Goal: Information Seeking & Learning: Learn about a topic

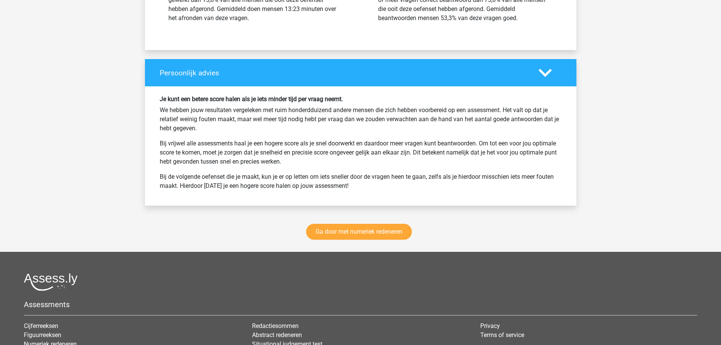
scroll to position [1438, 0]
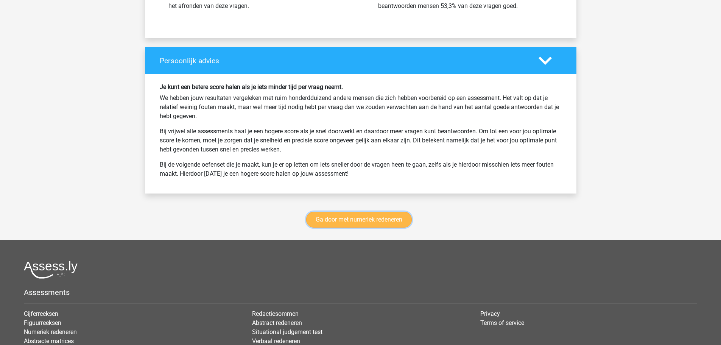
click at [348, 223] on link "Ga door met numeriek redeneren" at bounding box center [359, 219] width 106 height 16
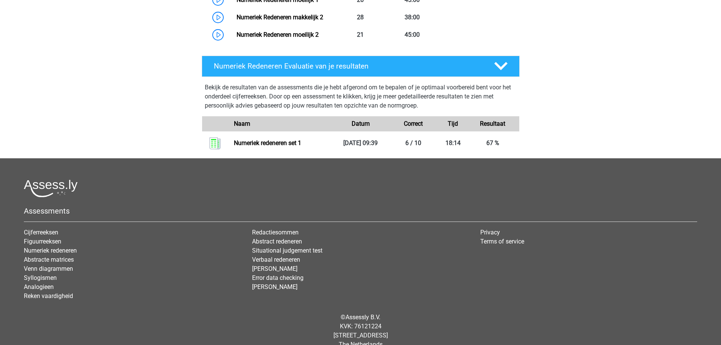
scroll to position [634, 0]
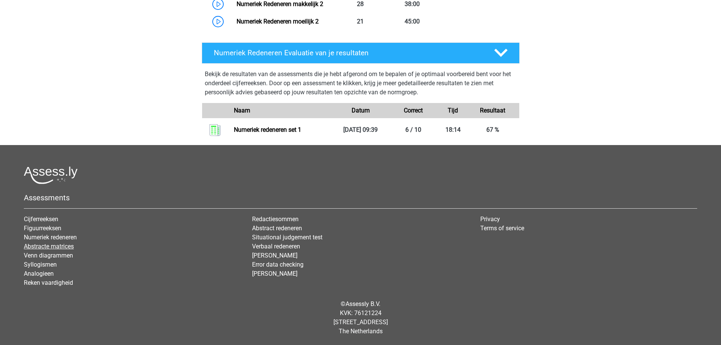
click at [65, 246] on link "Abstracte matrices" at bounding box center [49, 245] width 50 height 7
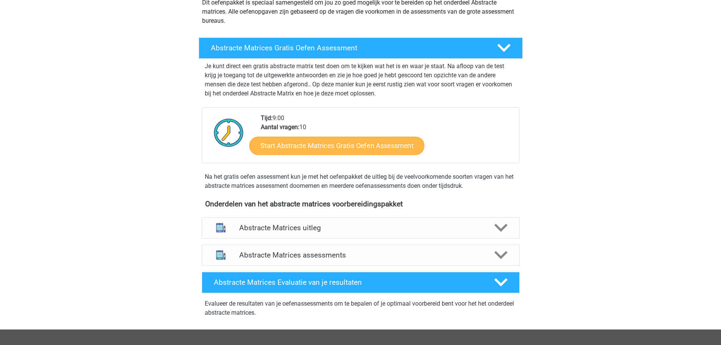
scroll to position [113, 0]
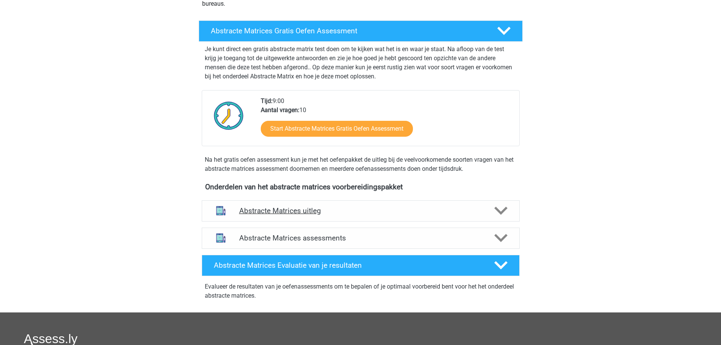
click at [304, 213] on h4 "Abstracte Matrices uitleg" at bounding box center [360, 210] width 243 height 9
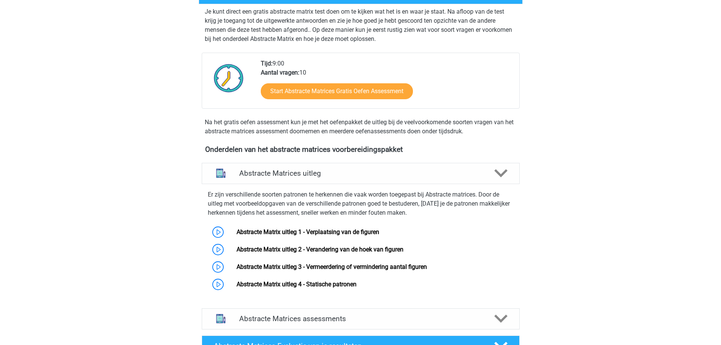
scroll to position [151, 0]
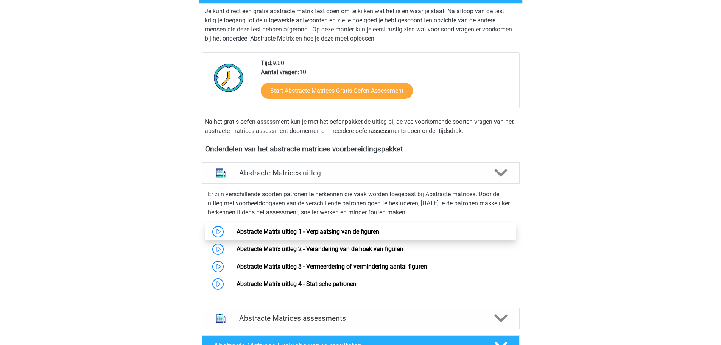
click at [280, 231] on link "Abstracte Matrix uitleg 1 - Verplaatsing van de figuren" at bounding box center [307, 231] width 143 height 7
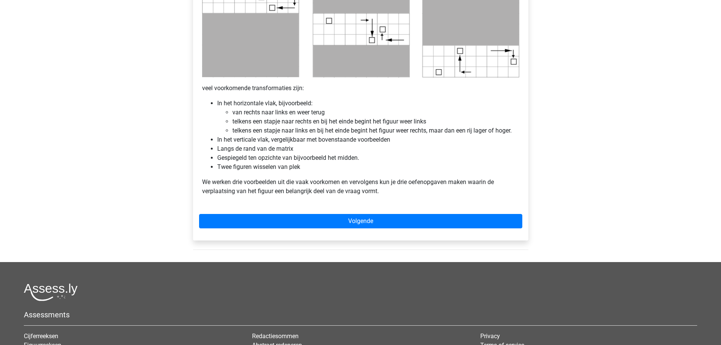
scroll to position [416, 0]
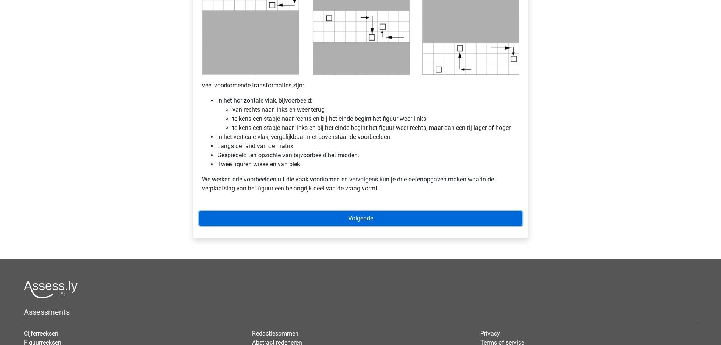
click at [369, 223] on link "Volgende" at bounding box center [360, 218] width 323 height 14
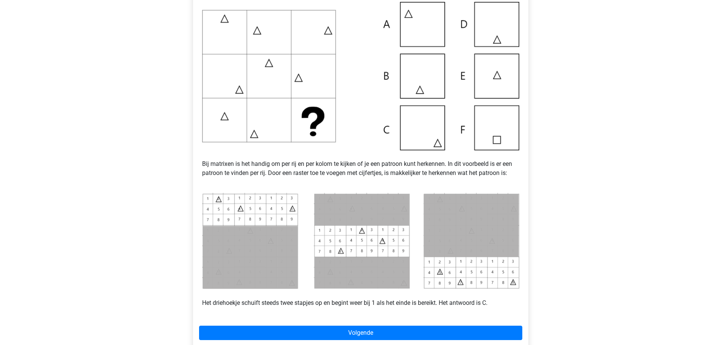
scroll to position [189, 0]
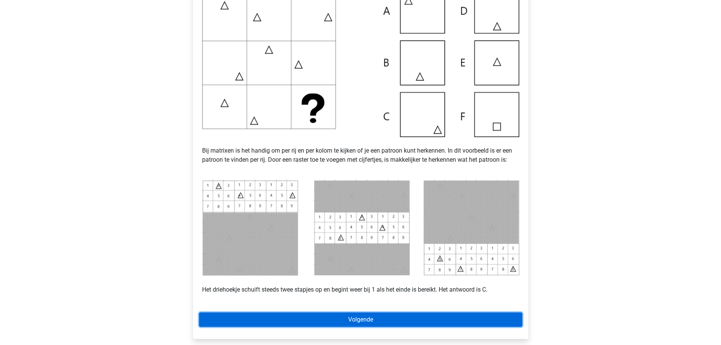
click at [379, 317] on link "Volgende" at bounding box center [360, 319] width 323 height 14
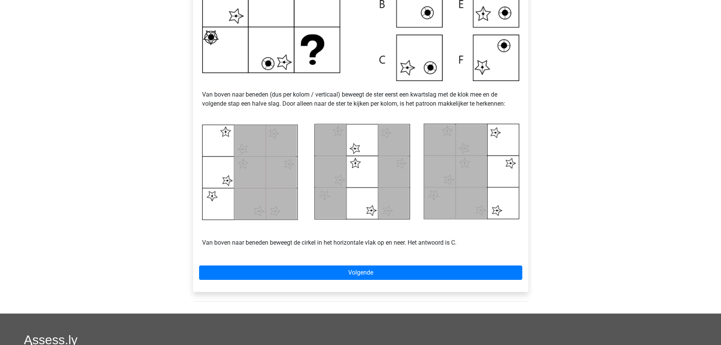
scroll to position [265, 0]
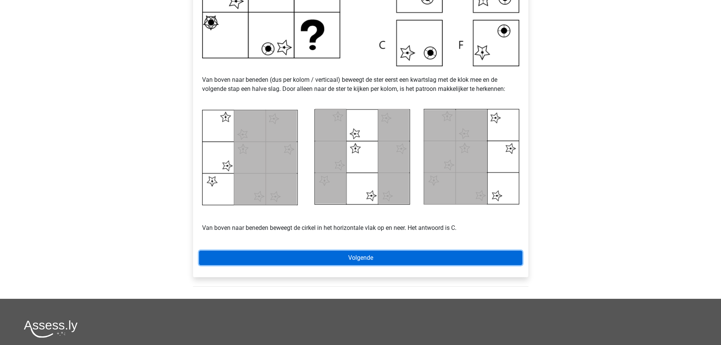
click at [376, 260] on link "Volgende" at bounding box center [360, 257] width 323 height 14
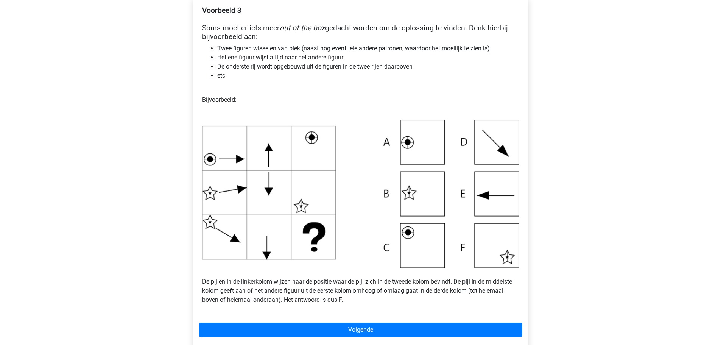
scroll to position [189, 0]
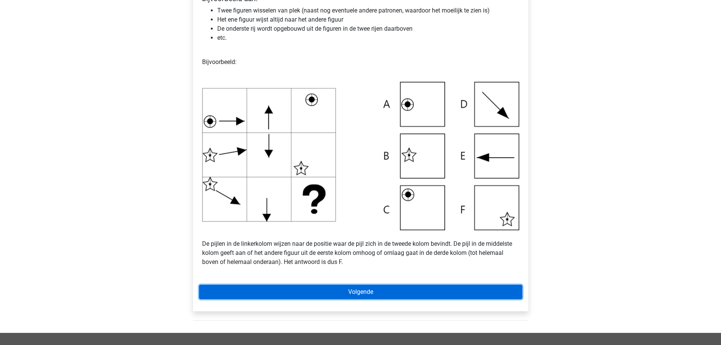
click at [323, 289] on link "Volgende" at bounding box center [360, 291] width 323 height 14
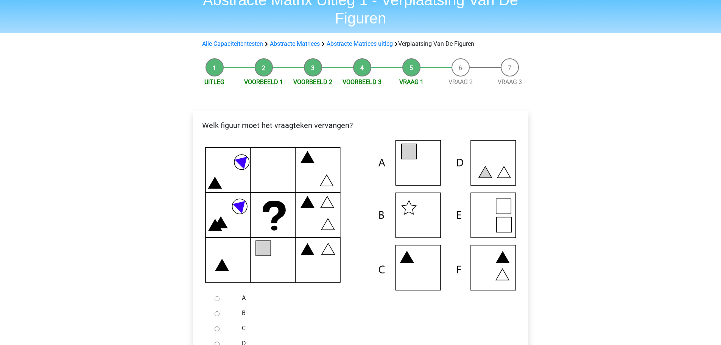
scroll to position [76, 0]
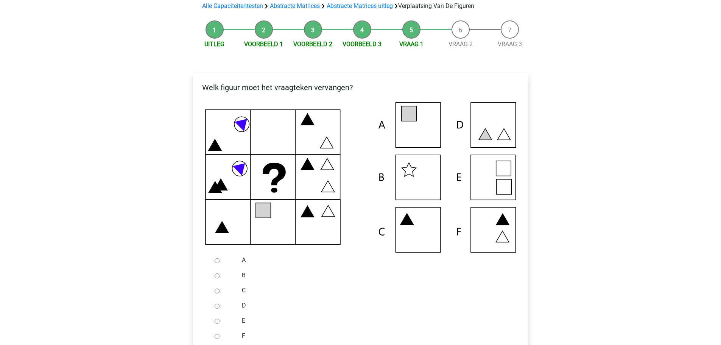
click at [219, 293] on div at bounding box center [223, 290] width 25 height 15
click at [216, 291] on input "C" at bounding box center [216, 290] width 5 height 5
radio input "true"
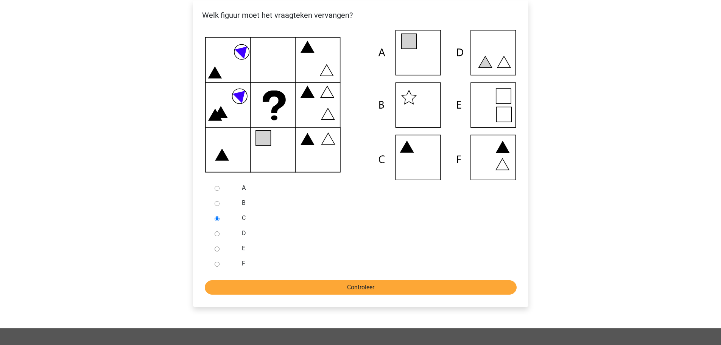
scroll to position [151, 0]
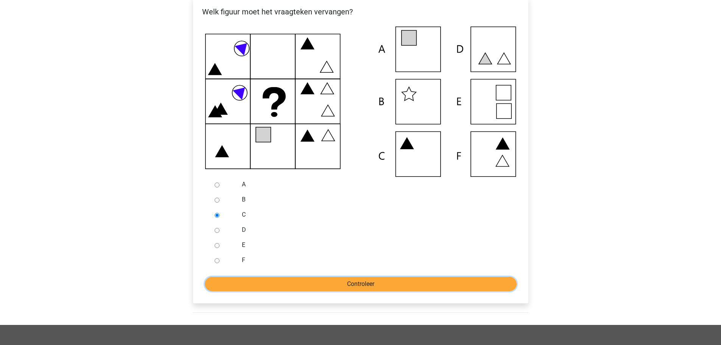
click at [292, 286] on input "Controleer" at bounding box center [361, 284] width 312 height 14
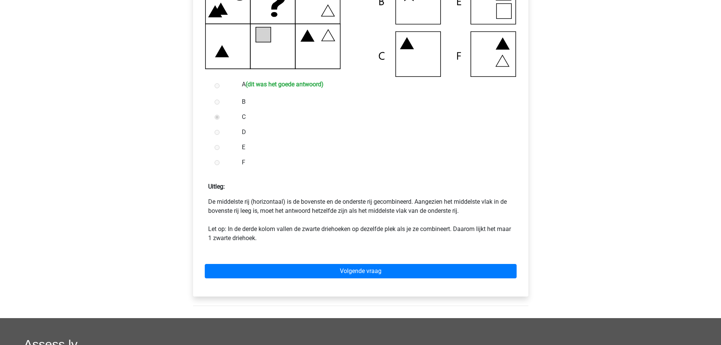
scroll to position [265, 0]
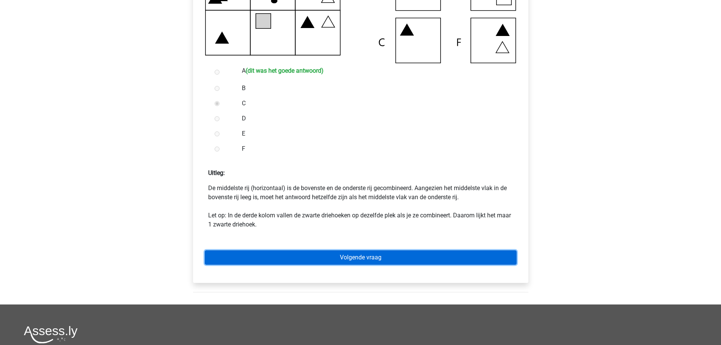
click at [361, 256] on link "Volgende vraag" at bounding box center [361, 257] width 312 height 14
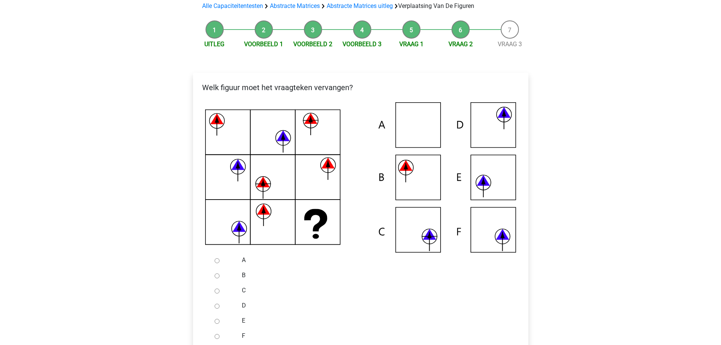
scroll to position [113, 0]
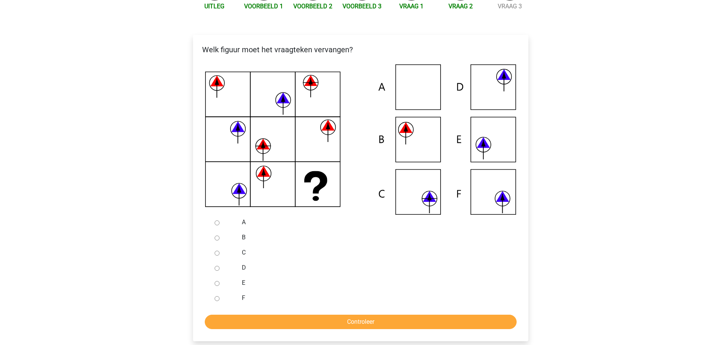
click at [216, 255] on input "C" at bounding box center [216, 252] width 5 height 5
radio input "true"
click at [301, 320] on input "Controleer" at bounding box center [361, 321] width 312 height 14
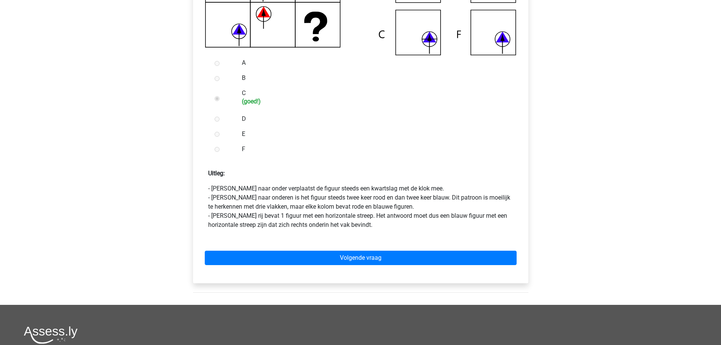
scroll to position [303, 0]
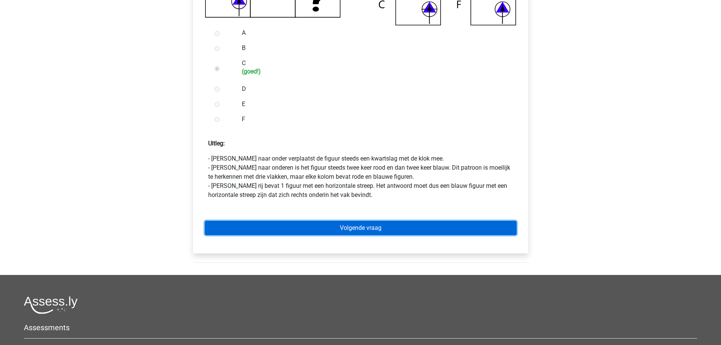
click at [353, 233] on link "Volgende vraag" at bounding box center [361, 228] width 312 height 14
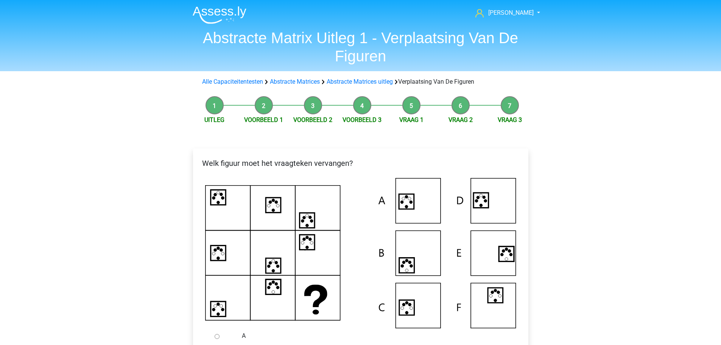
scroll to position [38, 0]
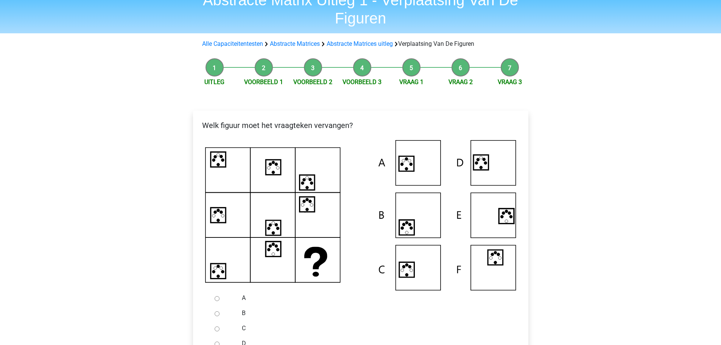
click at [212, 301] on div at bounding box center [223, 297] width 25 height 15
click at [217, 301] on div at bounding box center [223, 297] width 25 height 15
click at [216, 298] on input "A" at bounding box center [216, 298] width 5 height 5
radio input "true"
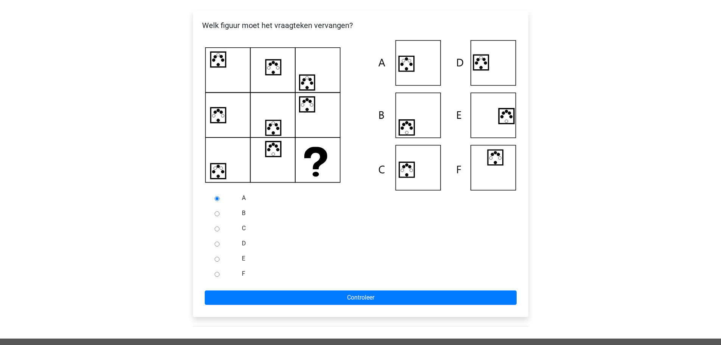
scroll to position [151, 0]
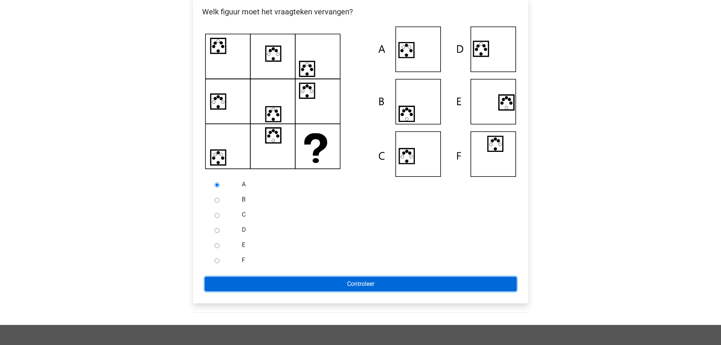
click at [331, 284] on input "Controleer" at bounding box center [361, 284] width 312 height 14
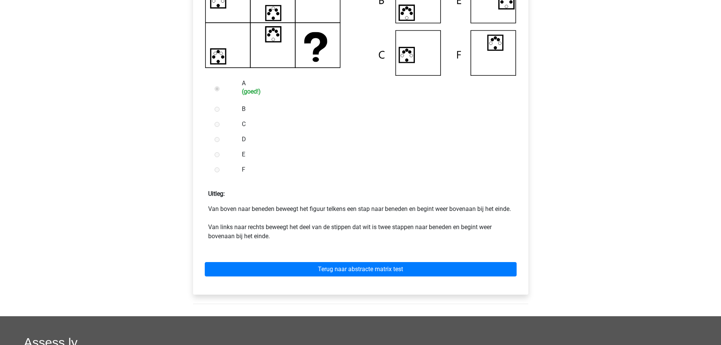
scroll to position [265, 0]
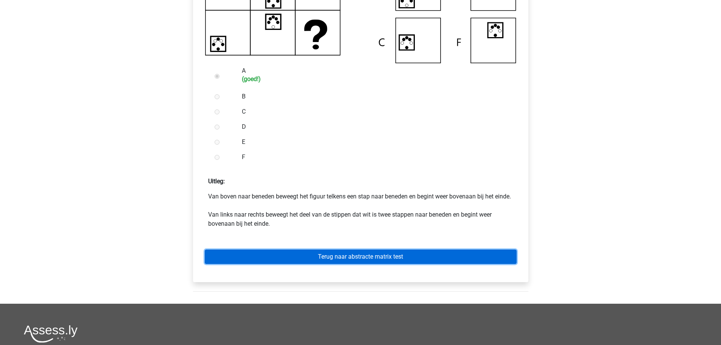
click at [368, 264] on link "Terug naar abstracte matrix test" at bounding box center [361, 256] width 312 height 14
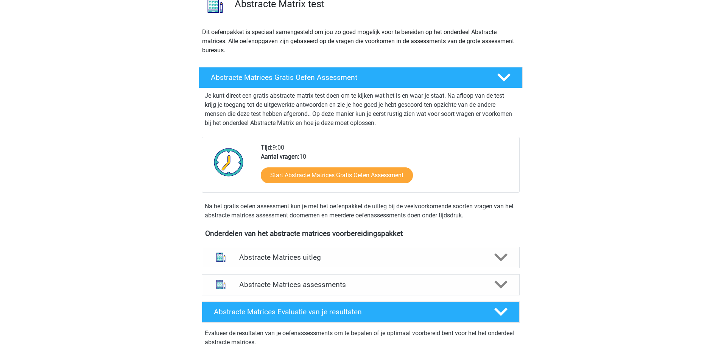
scroll to position [76, 0]
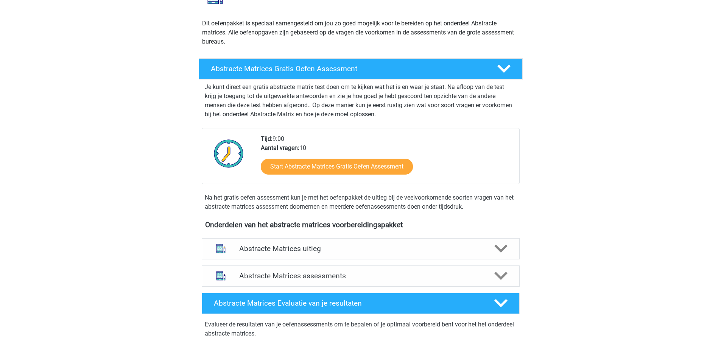
click at [357, 275] on h4 "Abstracte Matrices assessments" at bounding box center [360, 275] width 243 height 9
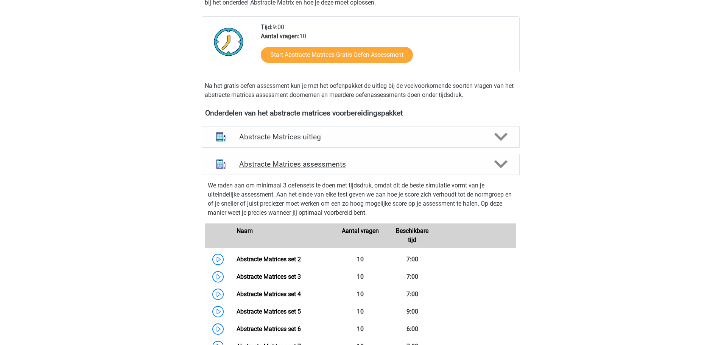
scroll to position [189, 0]
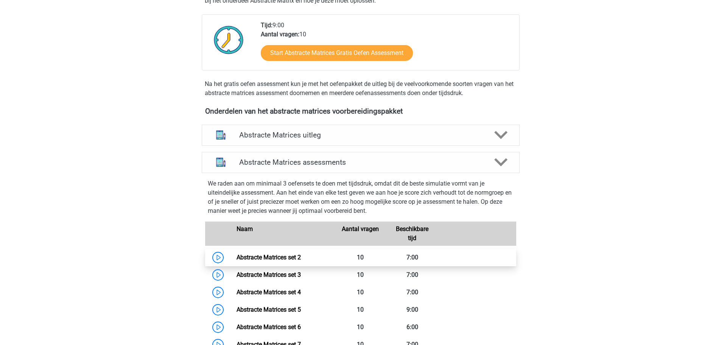
click at [288, 258] on link "Abstracte Matrices set 2" at bounding box center [268, 256] width 64 height 7
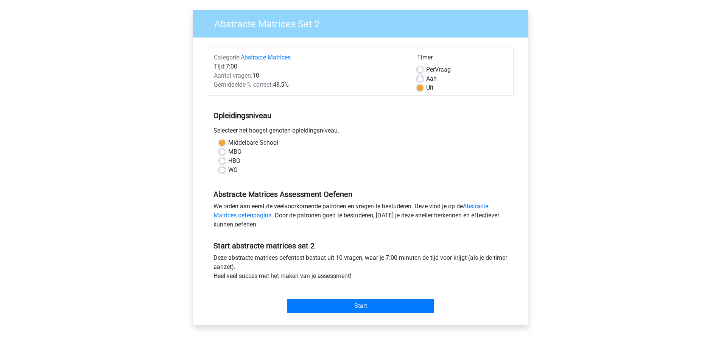
scroll to position [76, 0]
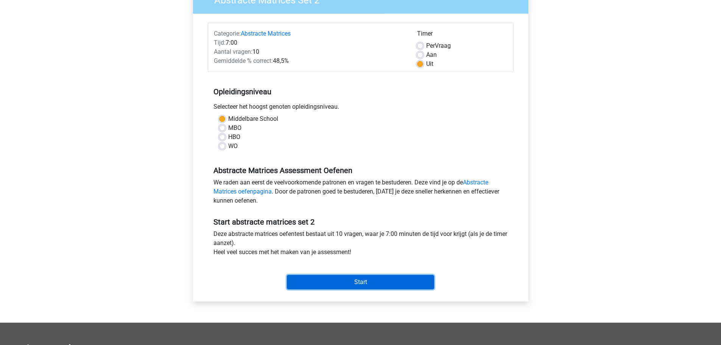
click at [350, 278] on input "Start" at bounding box center [360, 282] width 147 height 14
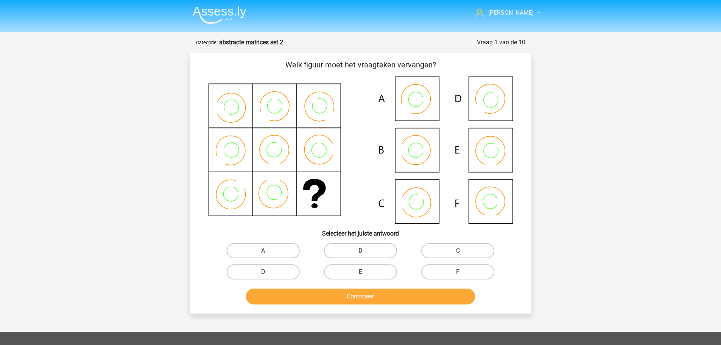
click at [353, 247] on label "B" at bounding box center [360, 250] width 73 height 15
click at [360, 250] on input "B" at bounding box center [362, 252] width 5 height 5
radio input "true"
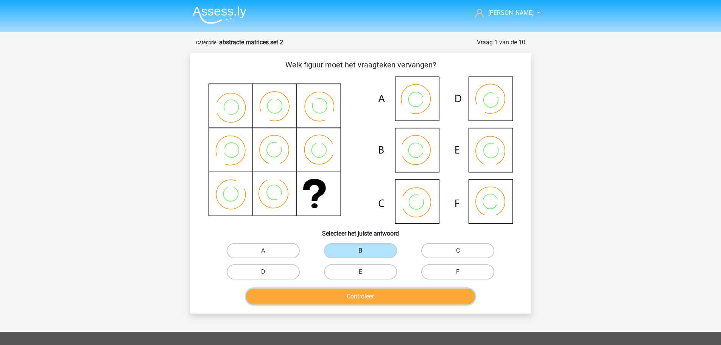
click at [353, 295] on button "Controleer" at bounding box center [360, 296] width 229 height 16
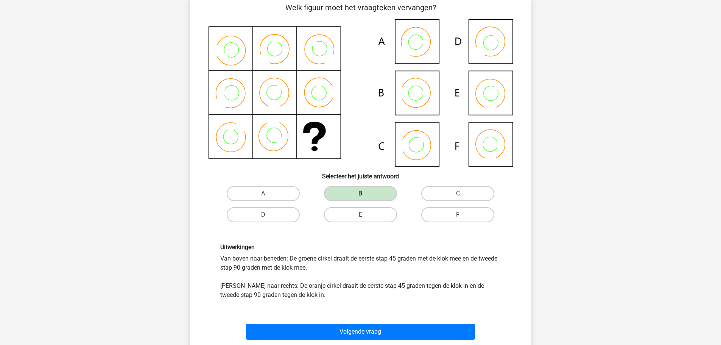
scroll to position [76, 0]
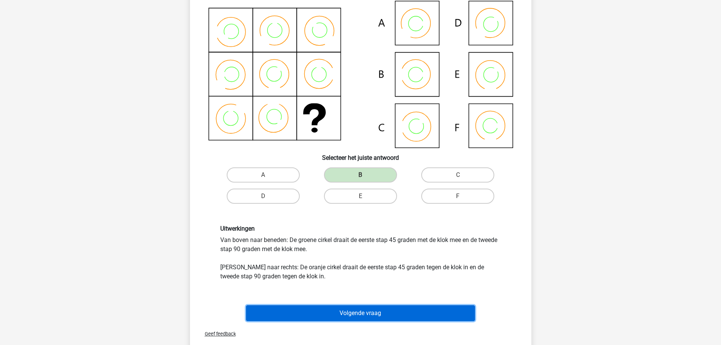
click at [347, 310] on button "Volgende vraag" at bounding box center [360, 313] width 229 height 16
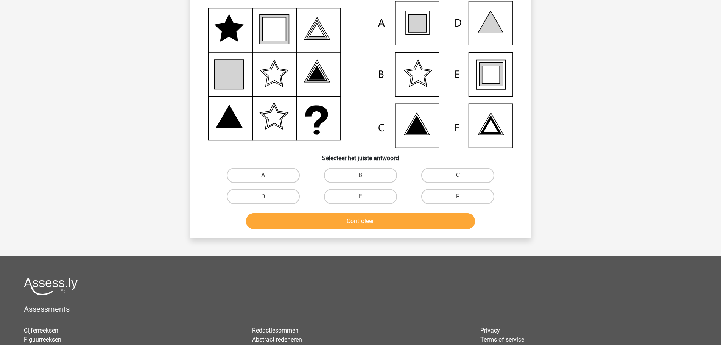
scroll to position [38, 0]
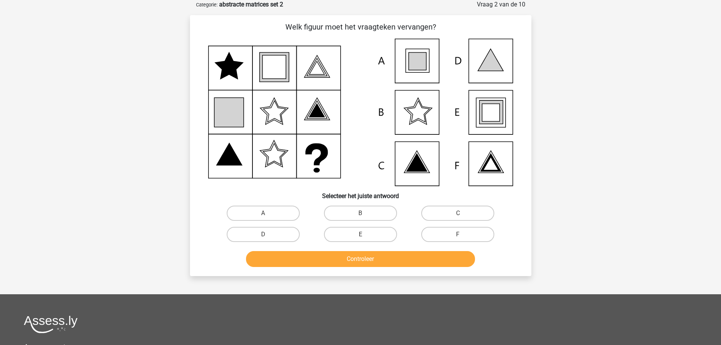
click at [482, 122] on icon at bounding box center [490, 111] width 23 height 23
click at [373, 230] on label "E" at bounding box center [360, 234] width 73 height 15
click at [365, 234] on input "E" at bounding box center [362, 236] width 5 height 5
radio input "true"
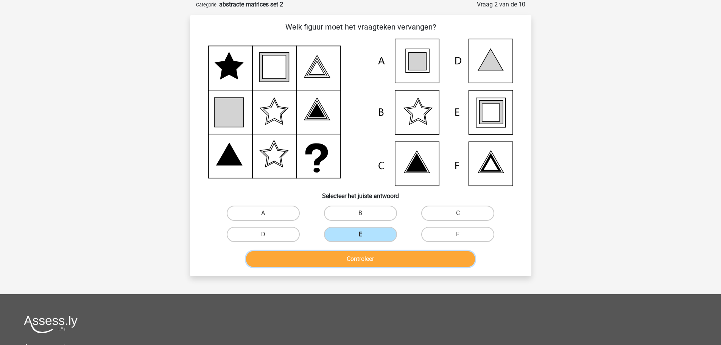
click at [373, 257] on button "Controleer" at bounding box center [360, 259] width 229 height 16
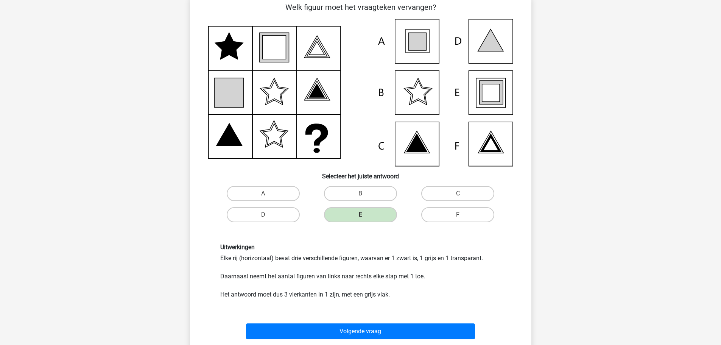
scroll to position [76, 0]
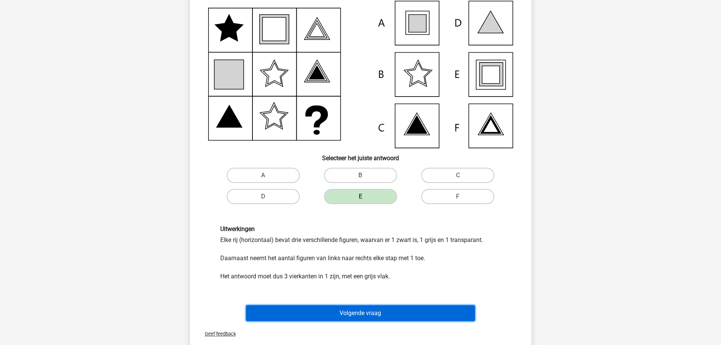
click at [364, 310] on button "Volgende vraag" at bounding box center [360, 313] width 229 height 16
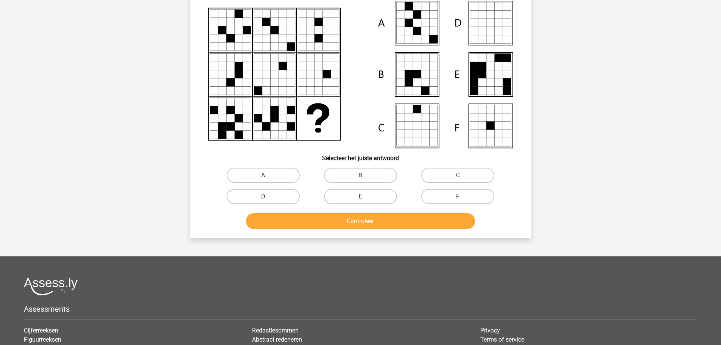
scroll to position [38, 0]
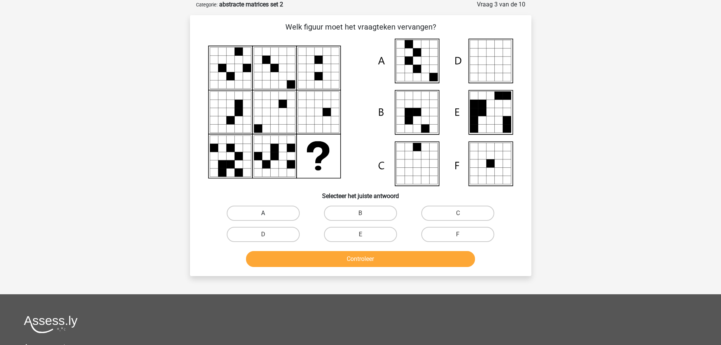
click at [275, 211] on label "A" at bounding box center [263, 212] width 73 height 15
click at [268, 213] on input "A" at bounding box center [265, 215] width 5 height 5
radio input "true"
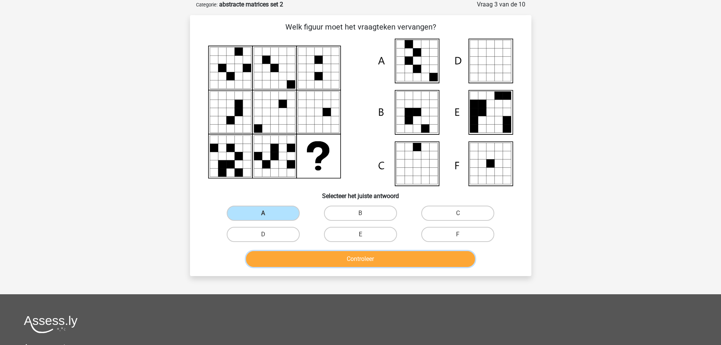
click at [356, 257] on button "Controleer" at bounding box center [360, 259] width 229 height 16
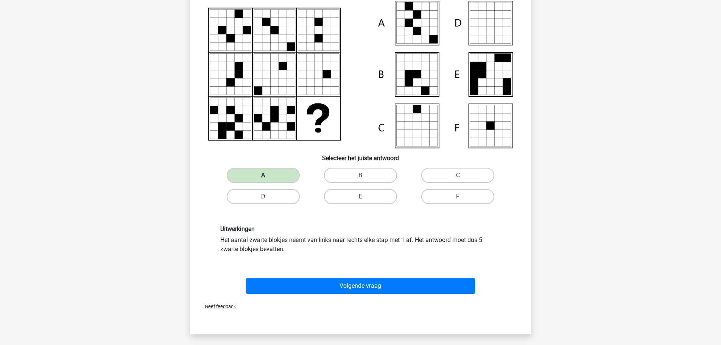
scroll to position [113, 0]
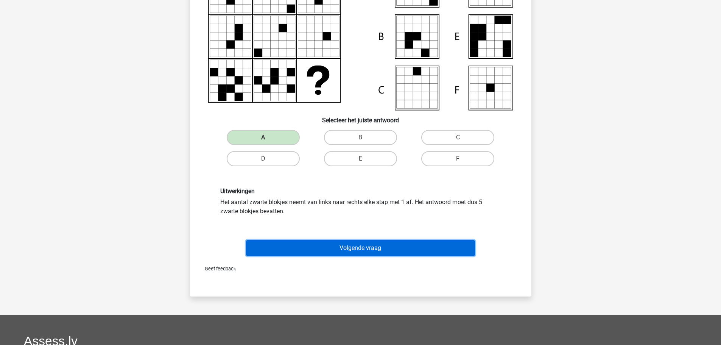
click at [360, 246] on button "Volgende vraag" at bounding box center [360, 248] width 229 height 16
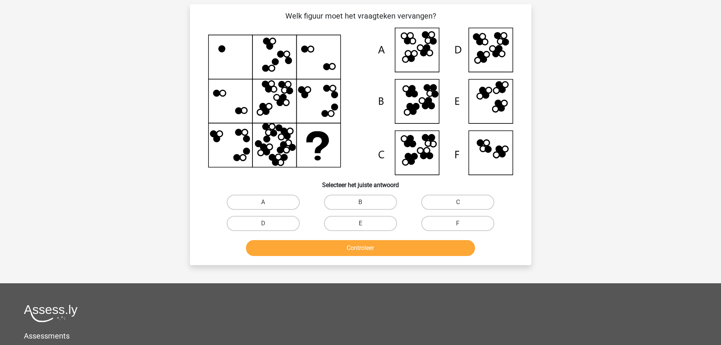
scroll to position [38, 0]
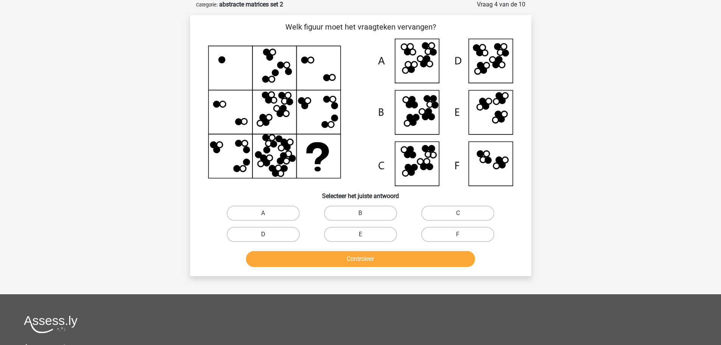
click at [286, 235] on label "D" at bounding box center [263, 234] width 73 height 15
click at [268, 235] on input "D" at bounding box center [265, 236] width 5 height 5
radio input "true"
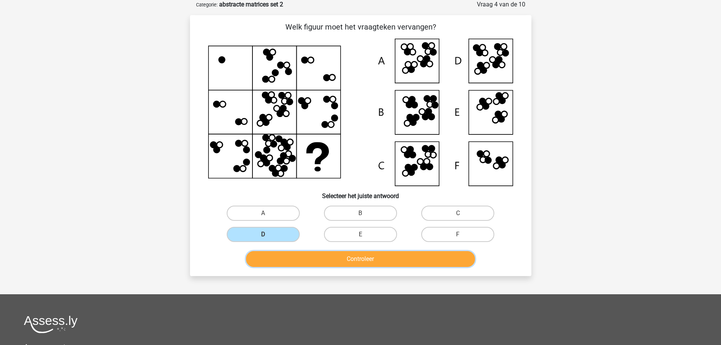
click at [330, 256] on button "Controleer" at bounding box center [360, 259] width 229 height 16
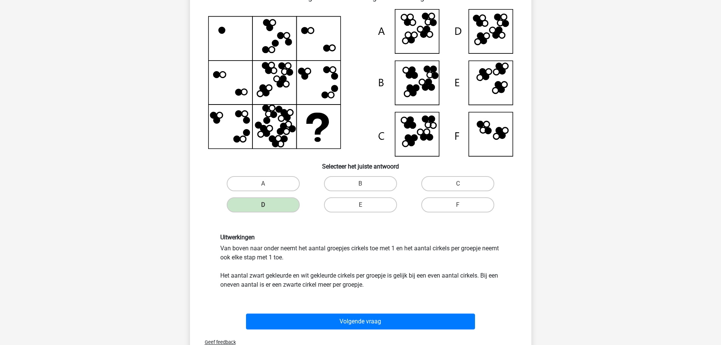
scroll to position [76, 0]
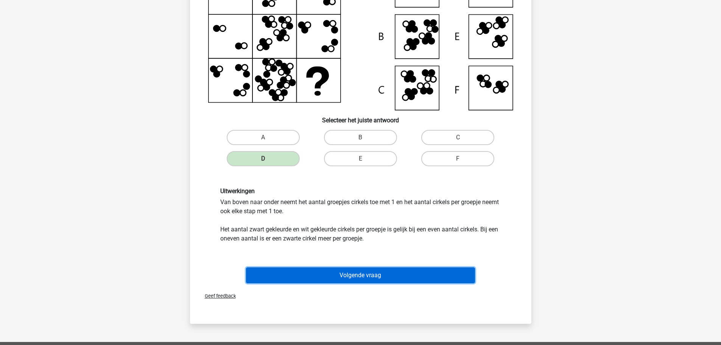
click at [330, 275] on button "Volgende vraag" at bounding box center [360, 275] width 229 height 16
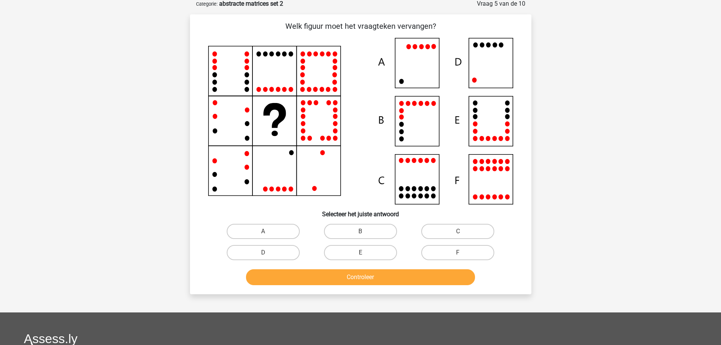
scroll to position [38, 0]
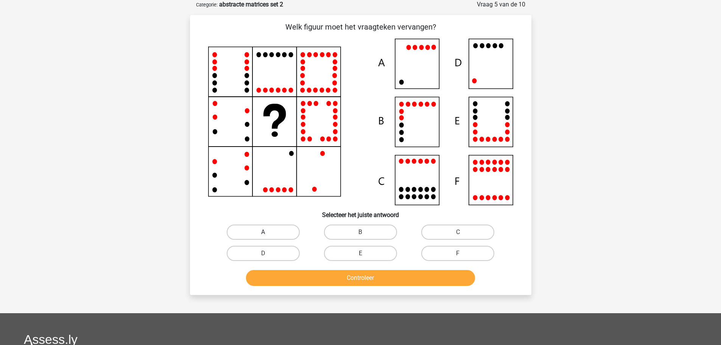
click at [284, 232] on label "A" at bounding box center [263, 231] width 73 height 15
click at [268, 232] on input "A" at bounding box center [265, 234] width 5 height 5
radio input "true"
click at [334, 280] on button "Controleer" at bounding box center [360, 278] width 229 height 16
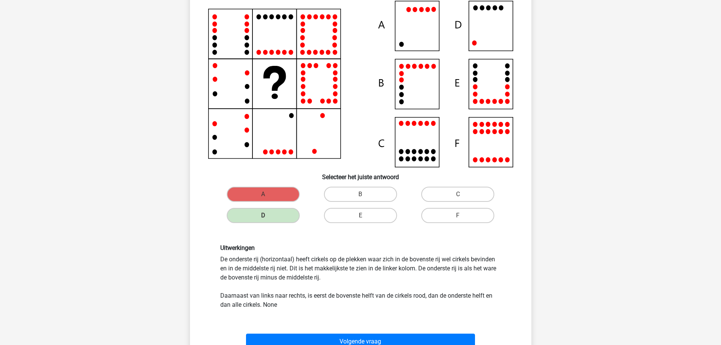
scroll to position [113, 0]
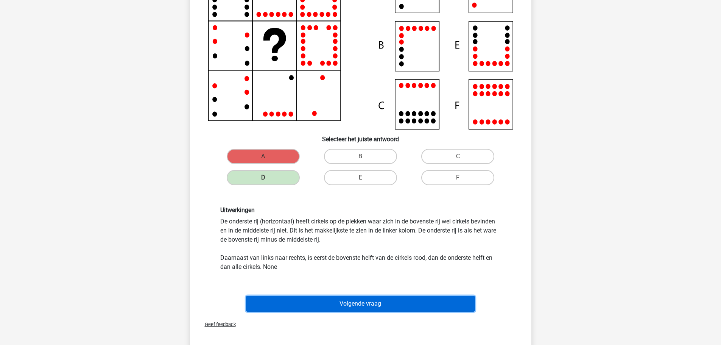
click at [351, 302] on button "Volgende vraag" at bounding box center [360, 303] width 229 height 16
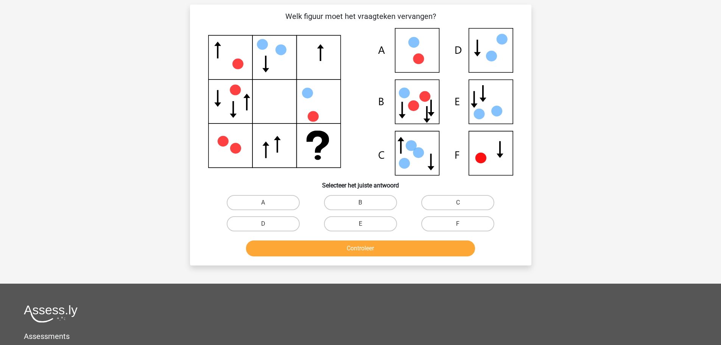
scroll to position [38, 0]
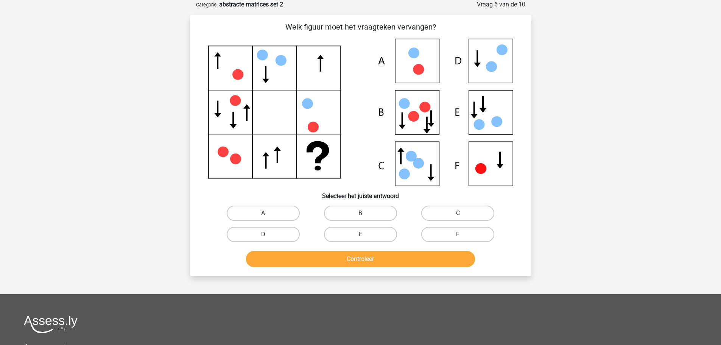
click at [435, 234] on label "F" at bounding box center [457, 234] width 73 height 15
click at [458, 234] on input "F" at bounding box center [460, 236] width 5 height 5
radio input "true"
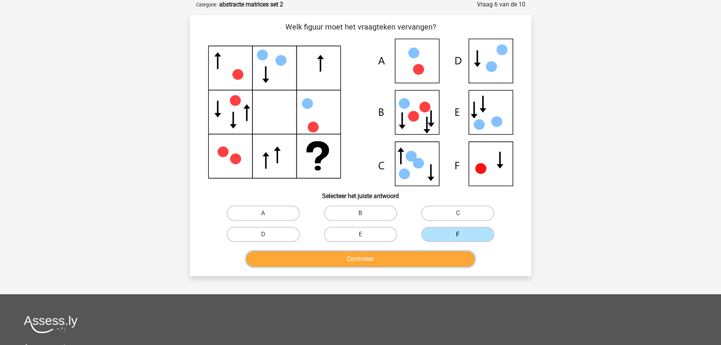
click at [361, 258] on button "Controleer" at bounding box center [360, 259] width 229 height 16
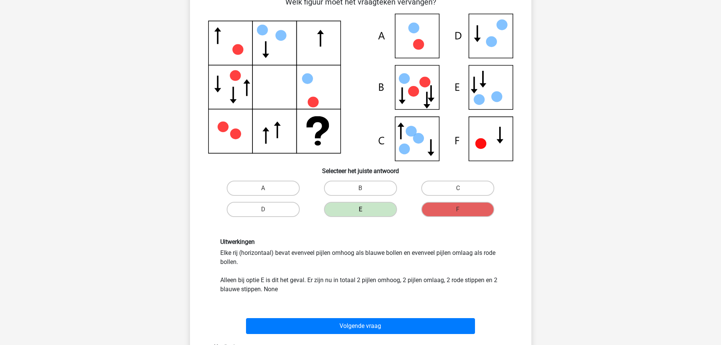
scroll to position [76, 0]
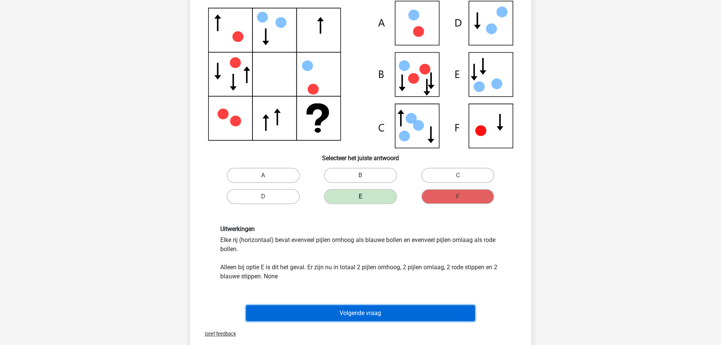
click at [369, 316] on button "Volgende vraag" at bounding box center [360, 313] width 229 height 16
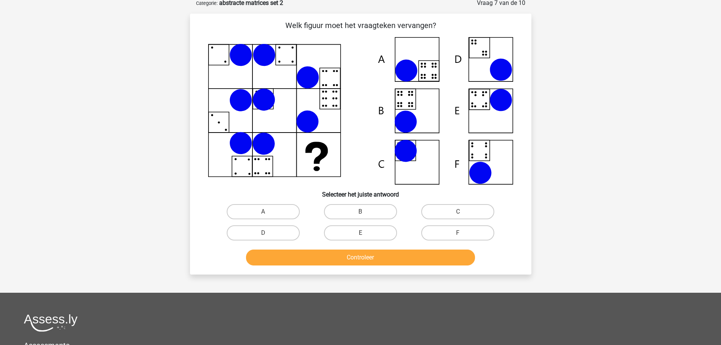
scroll to position [38, 0]
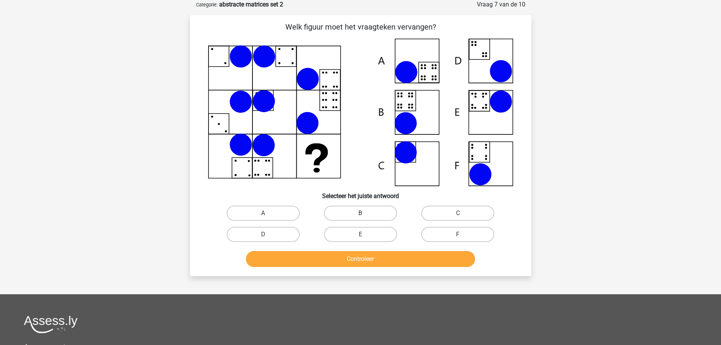
click at [357, 214] on label "B" at bounding box center [360, 212] width 73 height 15
click at [360, 214] on input "B" at bounding box center [362, 215] width 5 height 5
radio input "true"
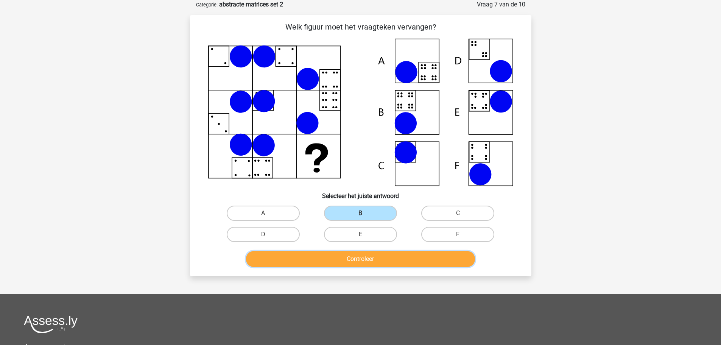
click at [335, 260] on button "Controleer" at bounding box center [360, 259] width 229 height 16
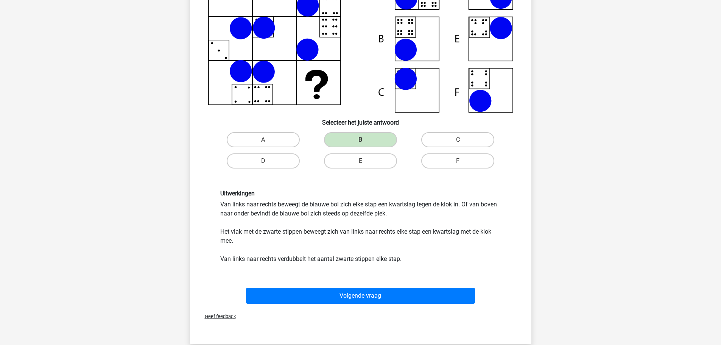
scroll to position [113, 0]
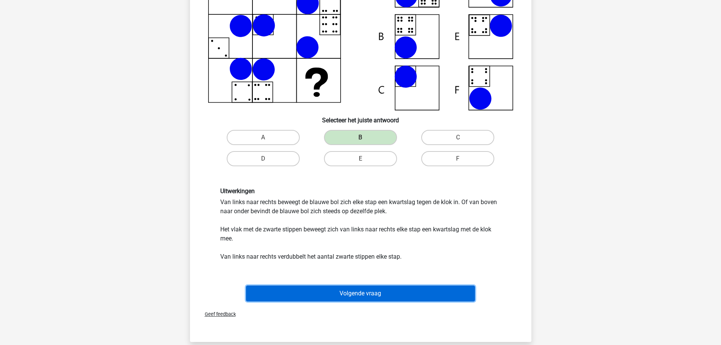
click at [327, 288] on button "Volgende vraag" at bounding box center [360, 293] width 229 height 16
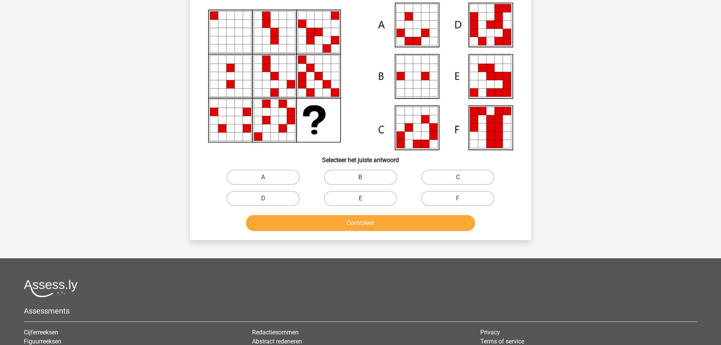
scroll to position [38, 0]
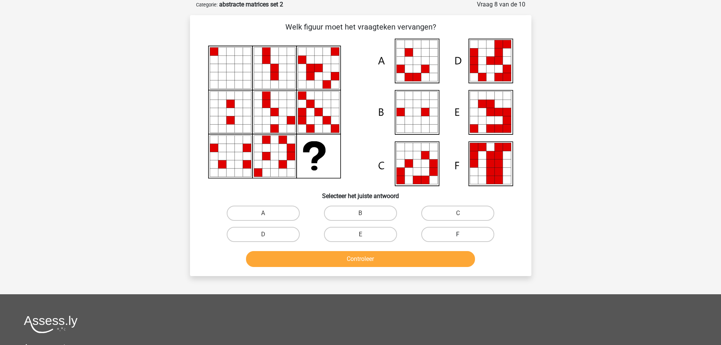
click at [439, 232] on label "F" at bounding box center [457, 234] width 73 height 15
click at [458, 234] on input "F" at bounding box center [460, 236] width 5 height 5
radio input "true"
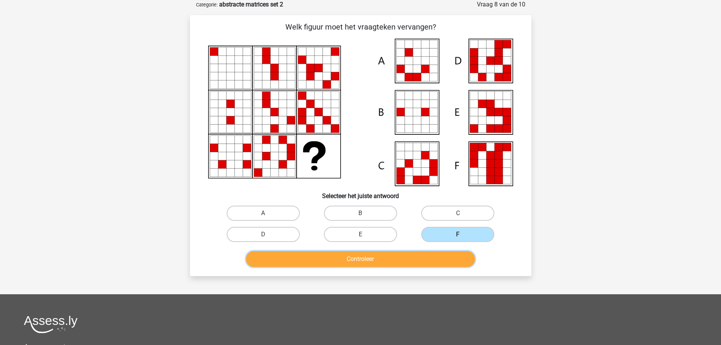
click at [380, 258] on button "Controleer" at bounding box center [360, 259] width 229 height 16
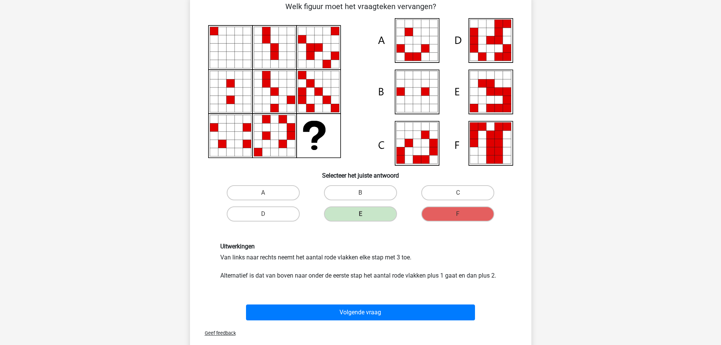
scroll to position [76, 0]
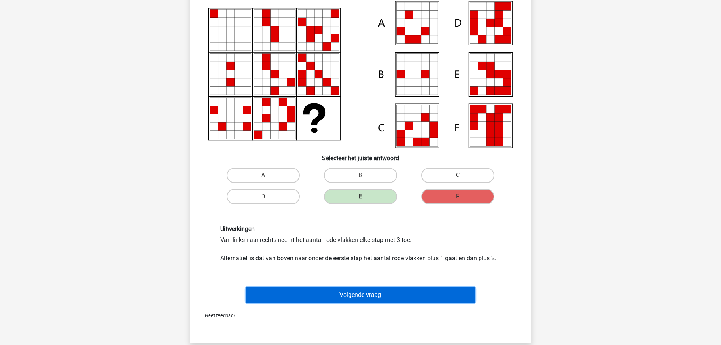
click at [359, 293] on button "Volgende vraag" at bounding box center [360, 295] width 229 height 16
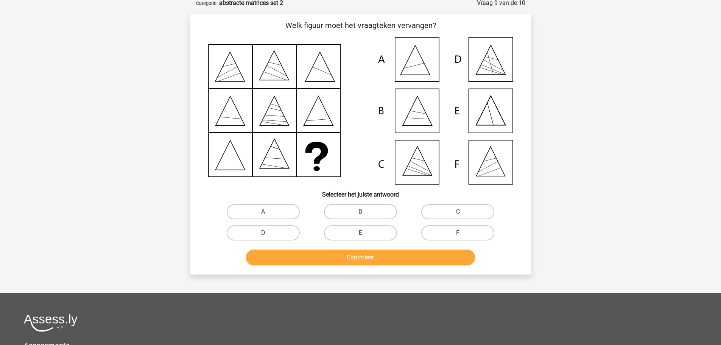
scroll to position [38, 0]
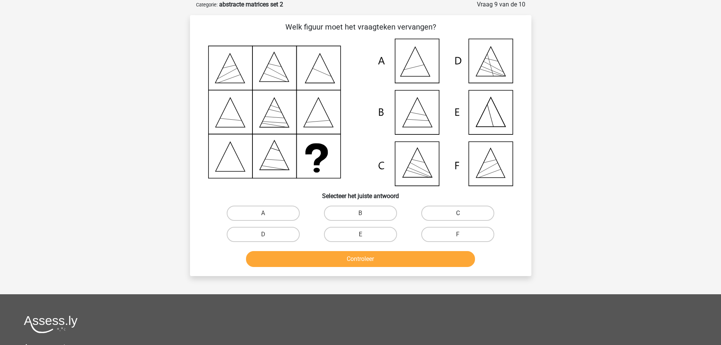
click at [438, 216] on label "C" at bounding box center [457, 212] width 73 height 15
click at [458, 216] on input "C" at bounding box center [460, 215] width 5 height 5
radio input "true"
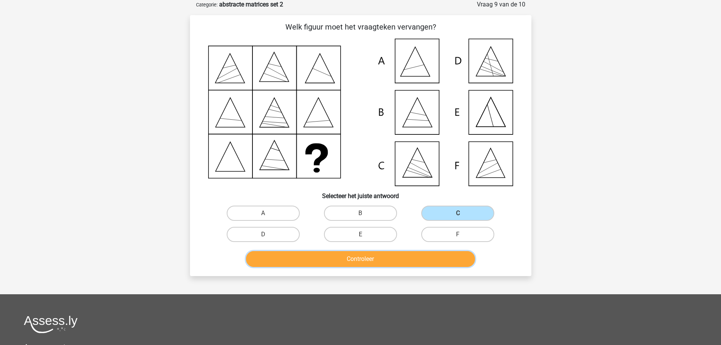
click at [354, 263] on button "Controleer" at bounding box center [360, 259] width 229 height 16
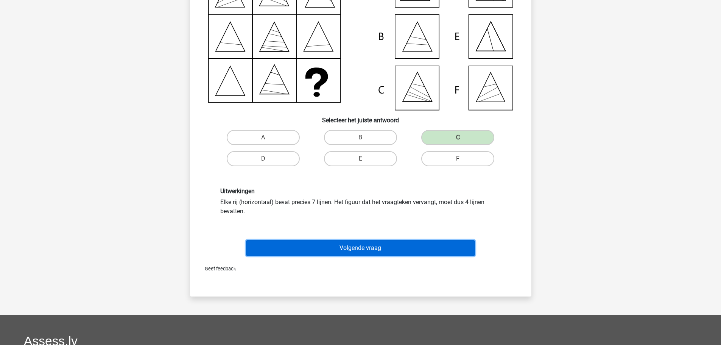
click at [365, 251] on button "Volgende vraag" at bounding box center [360, 248] width 229 height 16
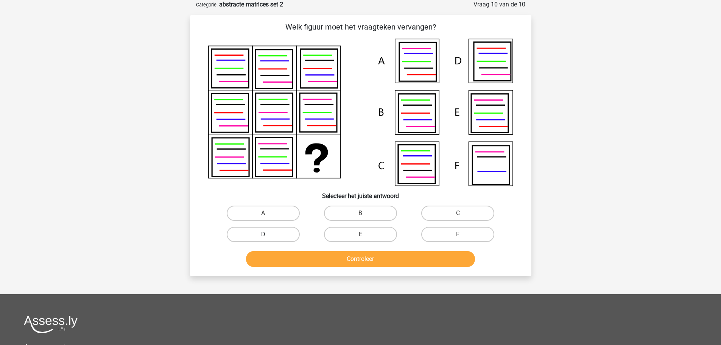
click at [288, 235] on label "D" at bounding box center [263, 234] width 73 height 15
click at [268, 235] on input "D" at bounding box center [265, 236] width 5 height 5
radio input "true"
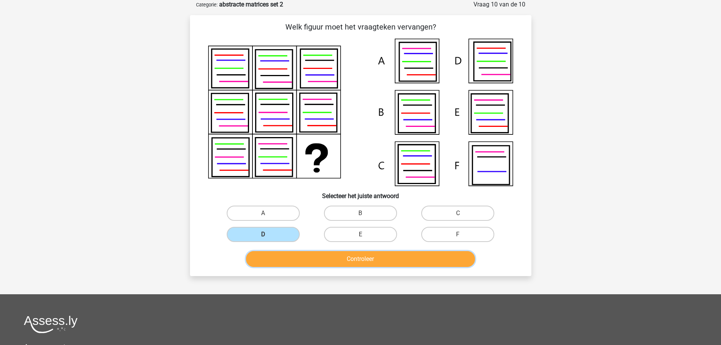
click at [326, 258] on button "Controleer" at bounding box center [360, 259] width 229 height 16
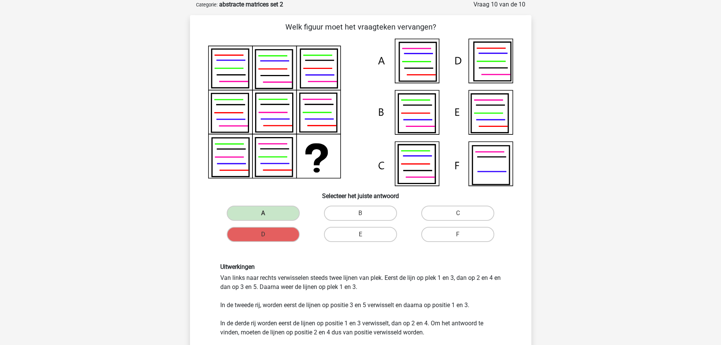
scroll to position [76, 0]
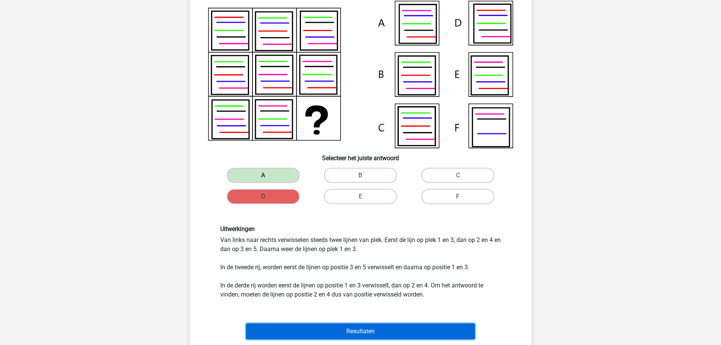
click at [323, 326] on button "Resultaten" at bounding box center [360, 331] width 229 height 16
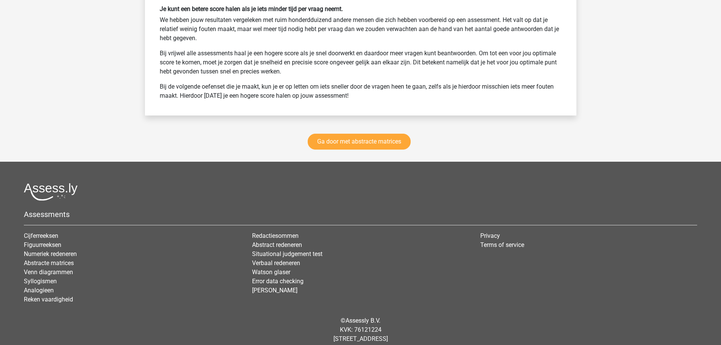
scroll to position [1056, 0]
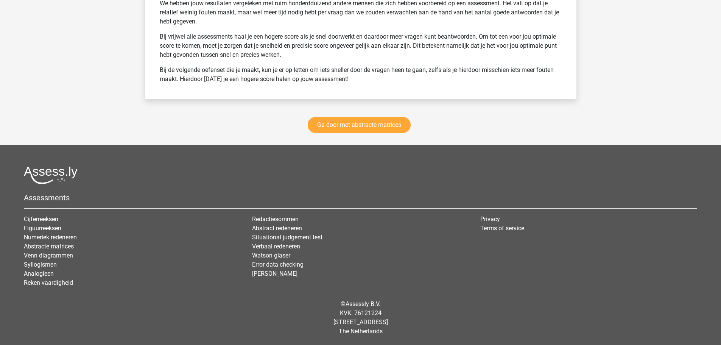
click at [55, 255] on link "Venn diagrammen" at bounding box center [48, 255] width 49 height 7
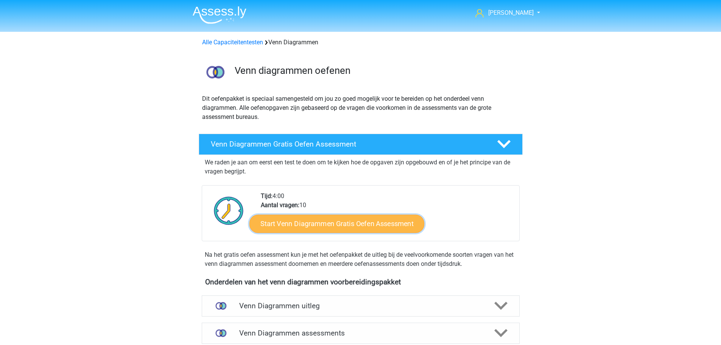
click at [277, 231] on link "Start Venn Diagrammen Gratis Oefen Assessment" at bounding box center [336, 223] width 175 height 18
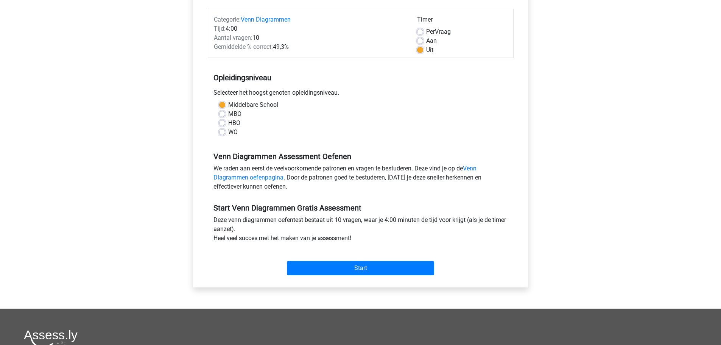
scroll to position [113, 0]
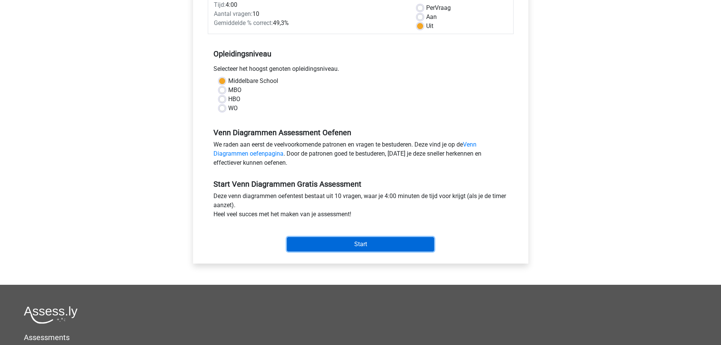
click at [336, 243] on input "Start" at bounding box center [360, 244] width 147 height 14
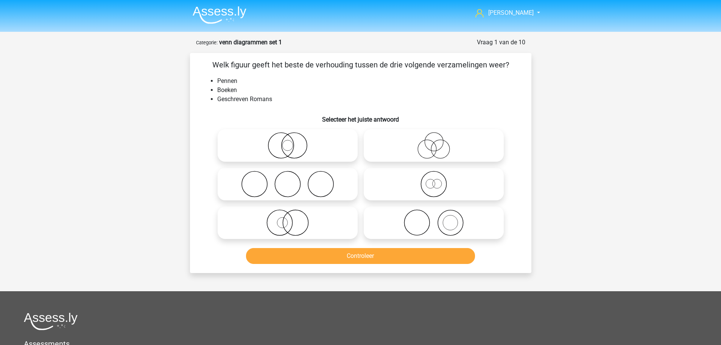
click at [295, 223] on icon at bounding box center [288, 222] width 134 height 26
click at [292, 219] on input "radio" at bounding box center [290, 216] width 5 height 5
radio input "true"
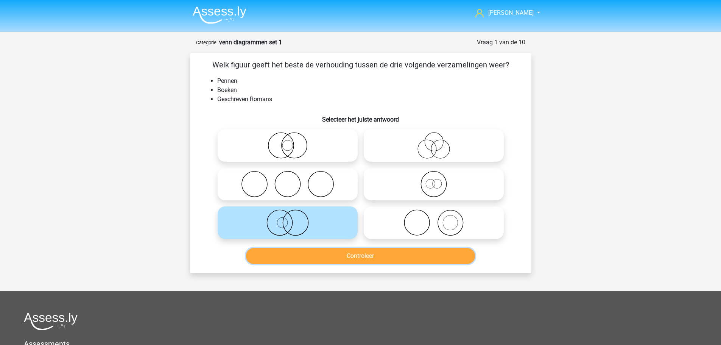
click at [351, 252] on button "Controleer" at bounding box center [360, 256] width 229 height 16
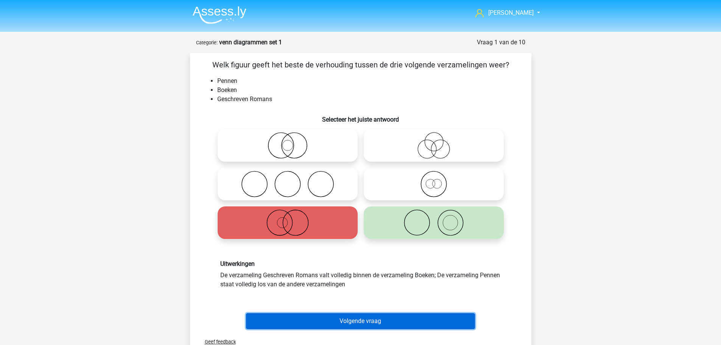
click at [353, 324] on button "Volgende vraag" at bounding box center [360, 321] width 229 height 16
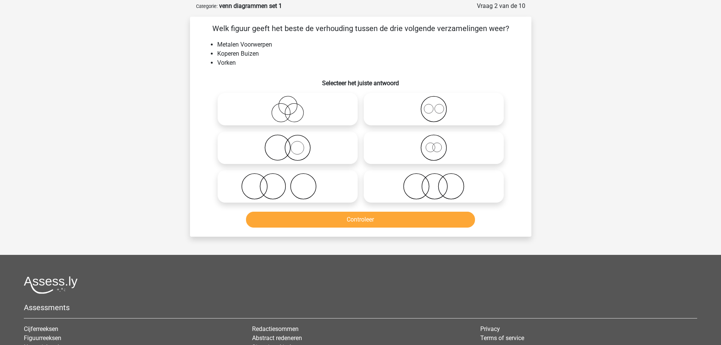
scroll to position [38, 0]
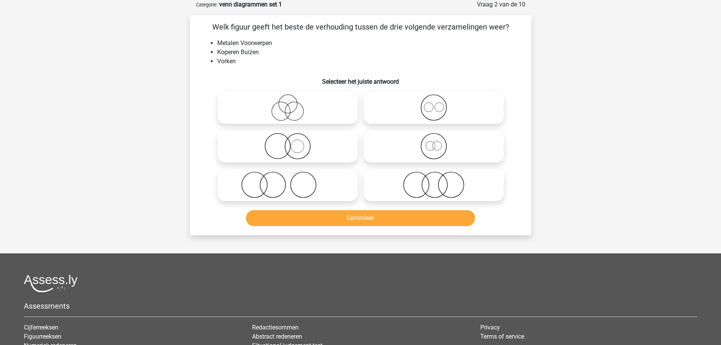
click at [297, 145] on icon at bounding box center [288, 146] width 134 height 26
click at [292, 142] on input "radio" at bounding box center [290, 139] width 5 height 5
radio input "true"
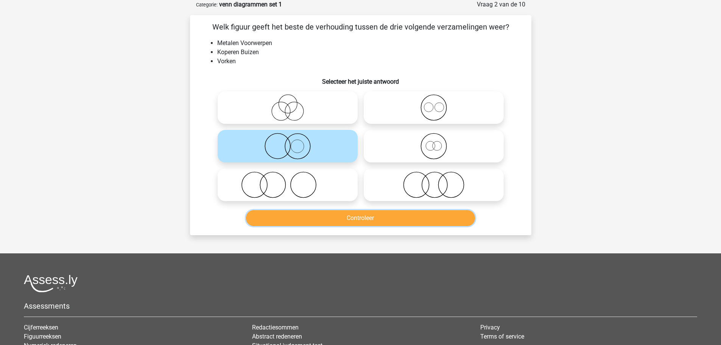
click at [336, 222] on button "Controleer" at bounding box center [360, 218] width 229 height 16
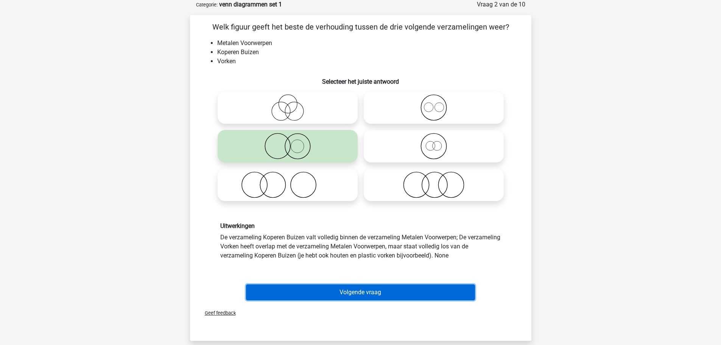
click at [343, 290] on button "Volgende vraag" at bounding box center [360, 292] width 229 height 16
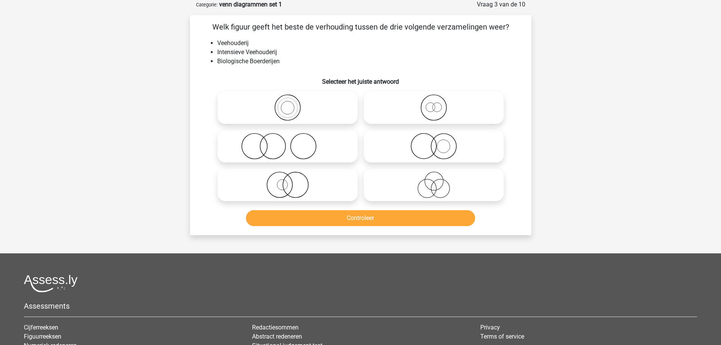
click at [286, 150] on icon at bounding box center [288, 146] width 134 height 26
click at [288, 142] on input "radio" at bounding box center [290, 139] width 5 height 5
radio input "true"
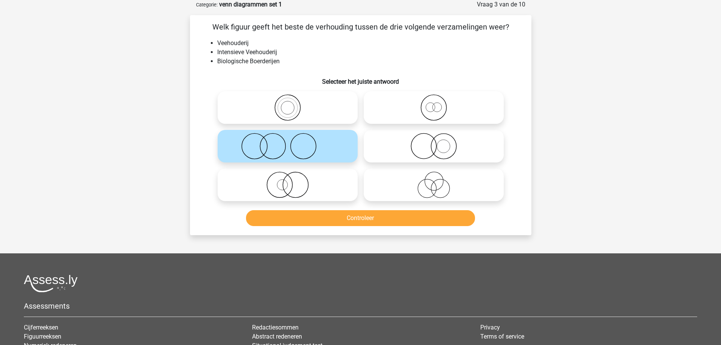
click at [293, 185] on icon at bounding box center [288, 184] width 134 height 26
click at [292, 181] on input "radio" at bounding box center [290, 178] width 5 height 5
radio input "true"
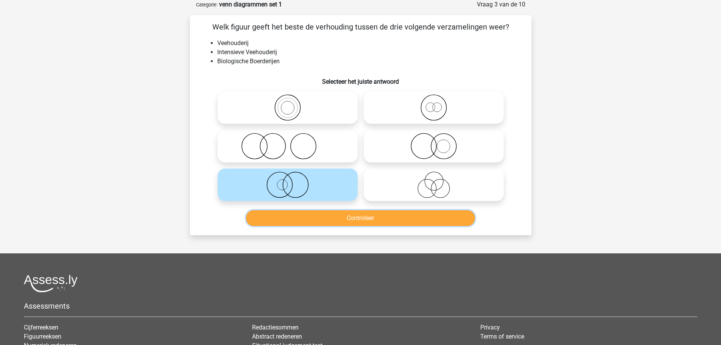
click at [346, 215] on button "Controleer" at bounding box center [360, 218] width 229 height 16
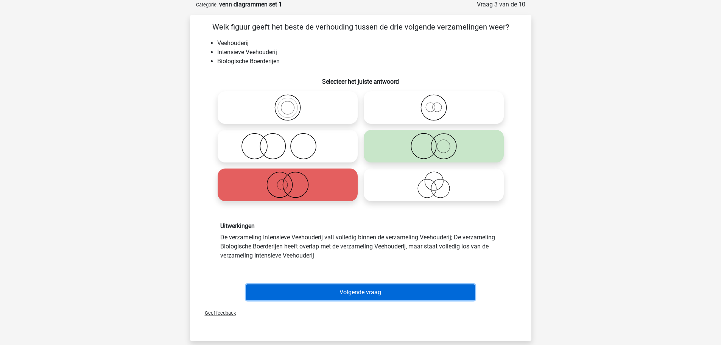
click at [357, 294] on button "Volgende vraag" at bounding box center [360, 292] width 229 height 16
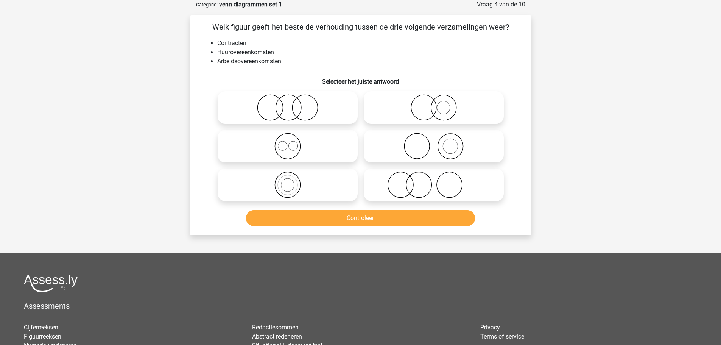
click at [287, 152] on icon at bounding box center [288, 146] width 134 height 26
click at [288, 142] on input "radio" at bounding box center [290, 139] width 5 height 5
radio input "true"
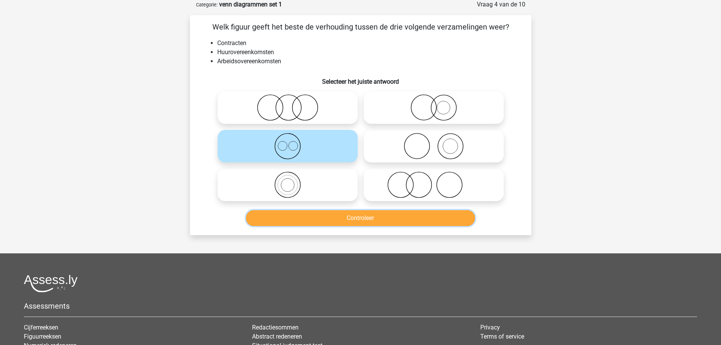
click at [335, 219] on button "Controleer" at bounding box center [360, 218] width 229 height 16
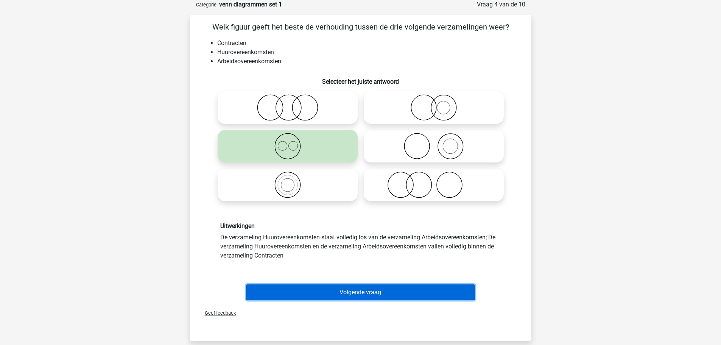
click at [358, 294] on button "Volgende vraag" at bounding box center [360, 292] width 229 height 16
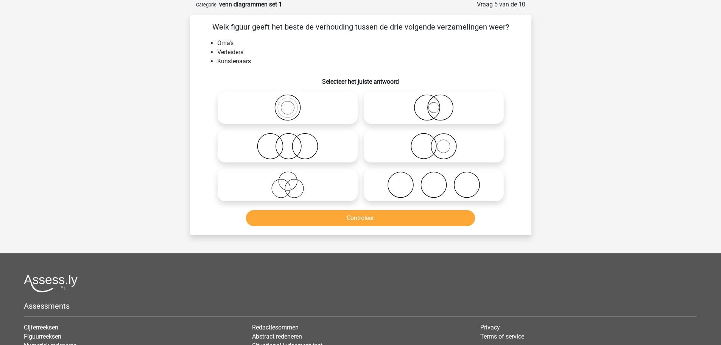
click at [389, 185] on icon at bounding box center [434, 184] width 134 height 26
click at [434, 181] on input "radio" at bounding box center [436, 178] width 5 height 5
radio input "true"
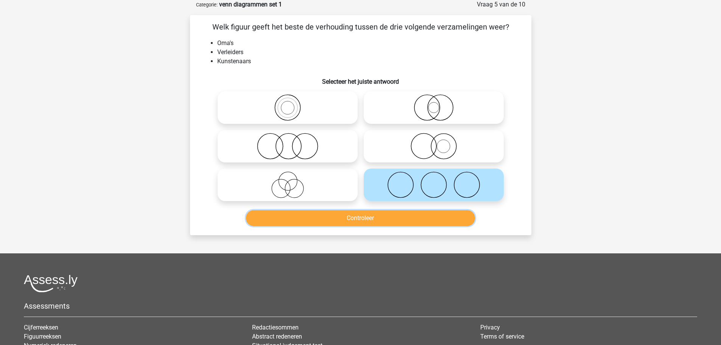
click at [372, 217] on button "Controleer" at bounding box center [360, 218] width 229 height 16
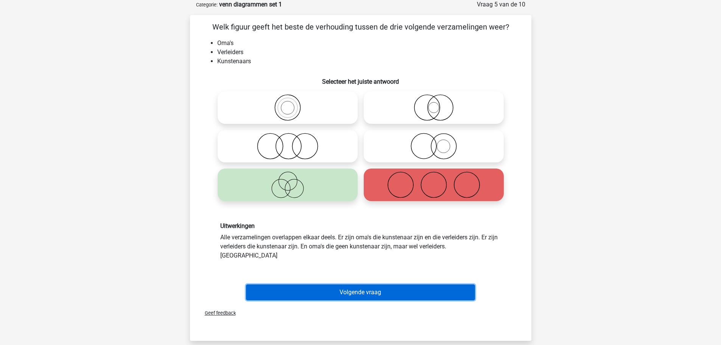
click at [345, 287] on button "Volgende vraag" at bounding box center [360, 292] width 229 height 16
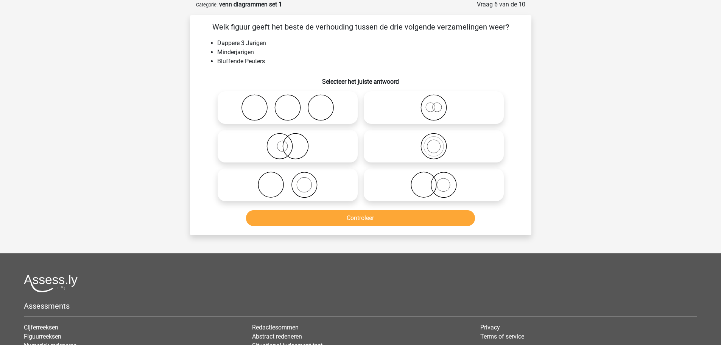
click at [286, 143] on circle at bounding box center [282, 146] width 11 height 11
click at [288, 142] on input "radio" at bounding box center [290, 139] width 5 height 5
radio input "true"
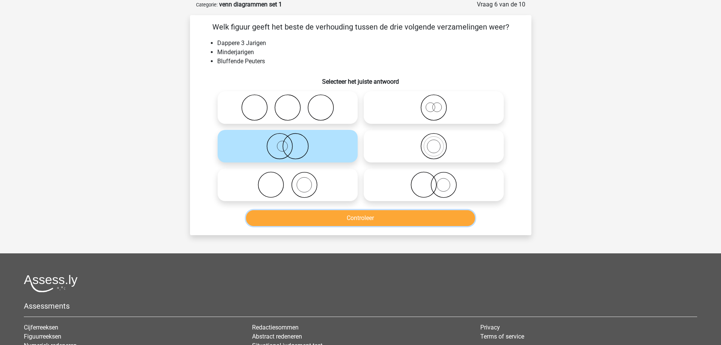
click at [348, 215] on button "Controleer" at bounding box center [360, 218] width 229 height 16
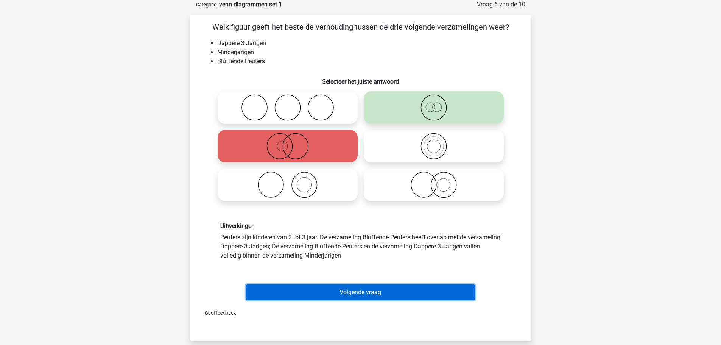
click at [362, 293] on button "Volgende vraag" at bounding box center [360, 292] width 229 height 16
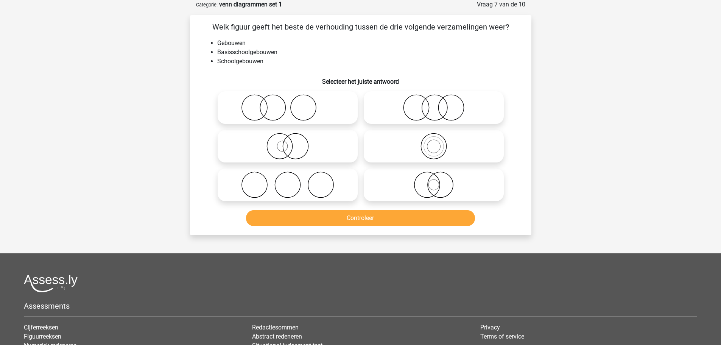
click at [289, 150] on icon at bounding box center [288, 146] width 134 height 26
click at [289, 142] on input "radio" at bounding box center [290, 139] width 5 height 5
radio input "true"
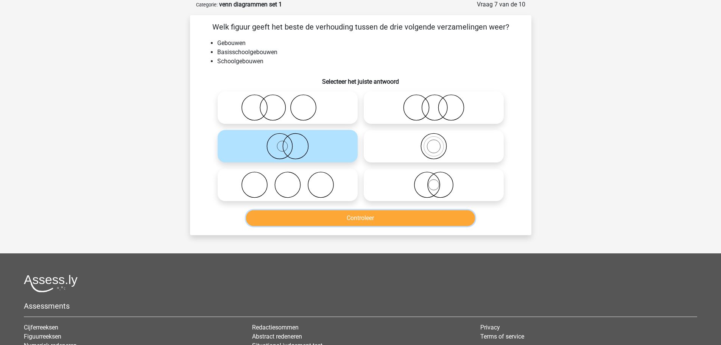
click at [351, 214] on button "Controleer" at bounding box center [360, 218] width 229 height 16
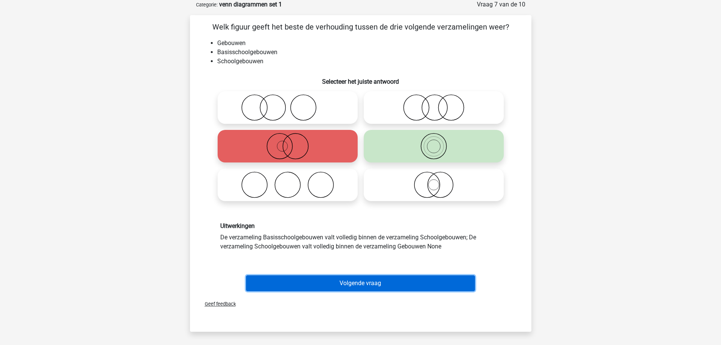
click at [363, 286] on button "Volgende vraag" at bounding box center [360, 283] width 229 height 16
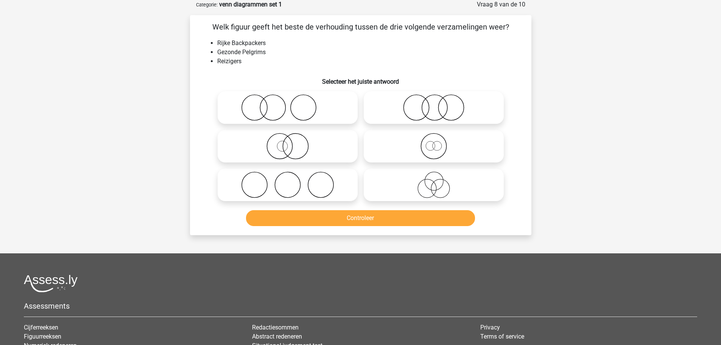
click at [430, 148] on icon at bounding box center [434, 146] width 134 height 26
click at [434, 142] on input "radio" at bounding box center [436, 139] width 5 height 5
radio input "true"
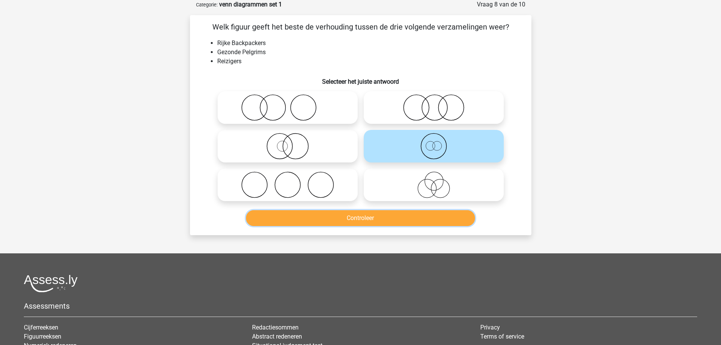
click at [365, 213] on button "Controleer" at bounding box center [360, 218] width 229 height 16
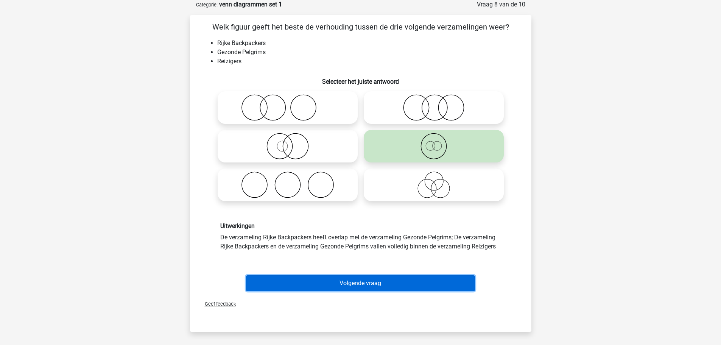
click at [351, 283] on button "Volgende vraag" at bounding box center [360, 283] width 229 height 16
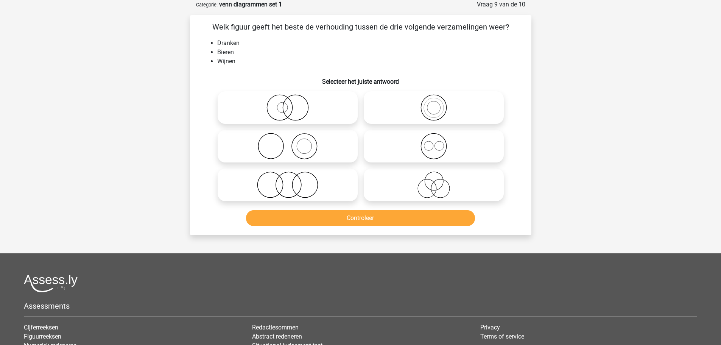
click at [438, 153] on icon at bounding box center [434, 146] width 134 height 26
click at [438, 142] on input "radio" at bounding box center [436, 139] width 5 height 5
radio input "true"
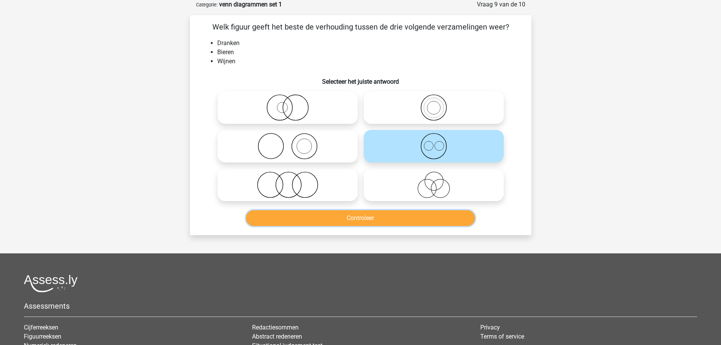
click at [378, 218] on button "Controleer" at bounding box center [360, 218] width 229 height 16
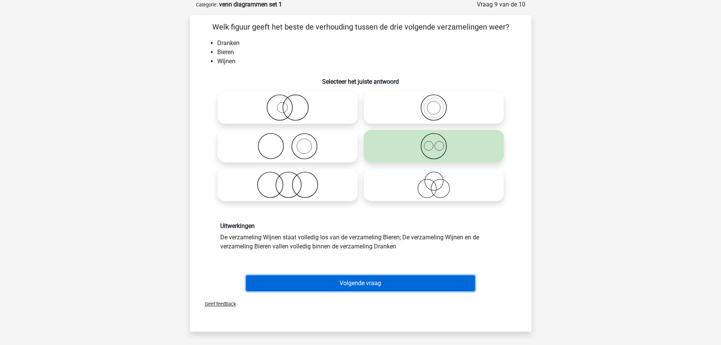
click at [347, 284] on button "Volgende vraag" at bounding box center [360, 283] width 229 height 16
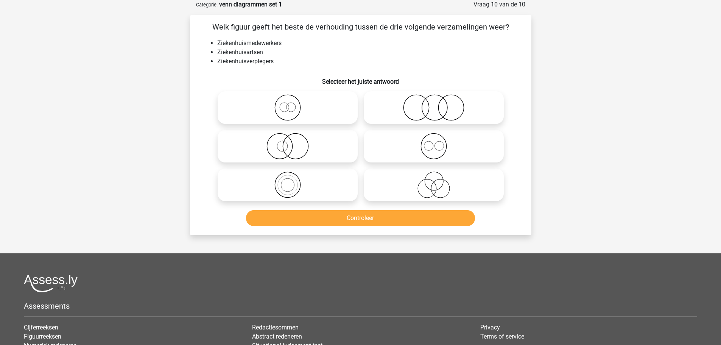
click at [435, 155] on icon at bounding box center [434, 146] width 134 height 26
click at [435, 142] on input "radio" at bounding box center [436, 139] width 5 height 5
radio input "true"
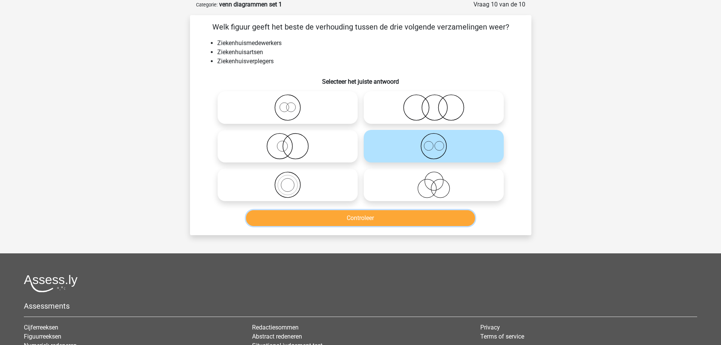
click at [378, 222] on button "Controleer" at bounding box center [360, 218] width 229 height 16
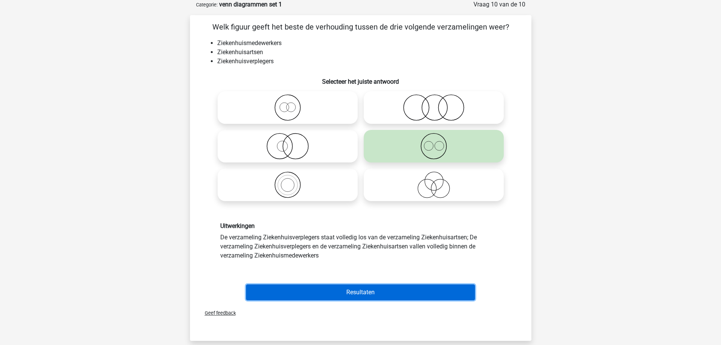
click at [357, 291] on button "Resultaten" at bounding box center [360, 292] width 229 height 16
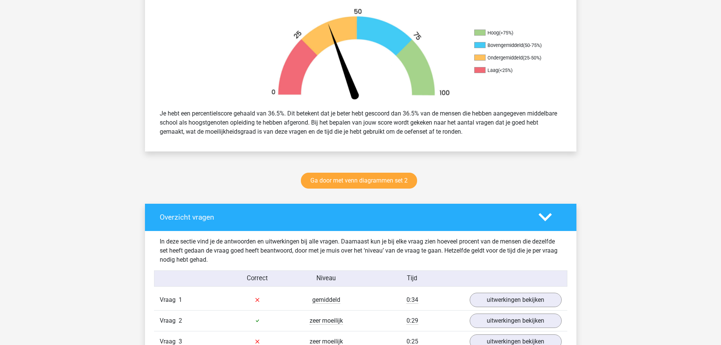
scroll to position [227, 0]
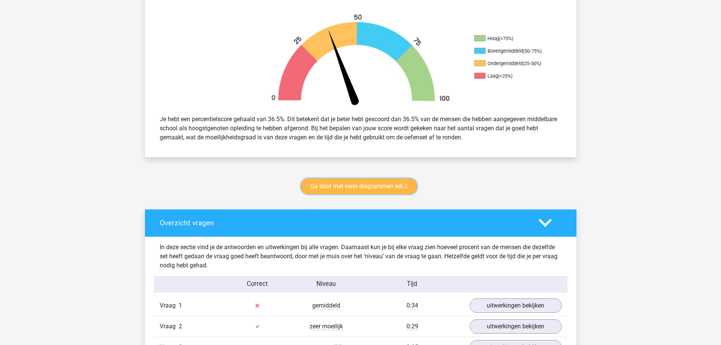
click at [354, 186] on link "Ga door met venn diagrammen set 2" at bounding box center [359, 186] width 116 height 16
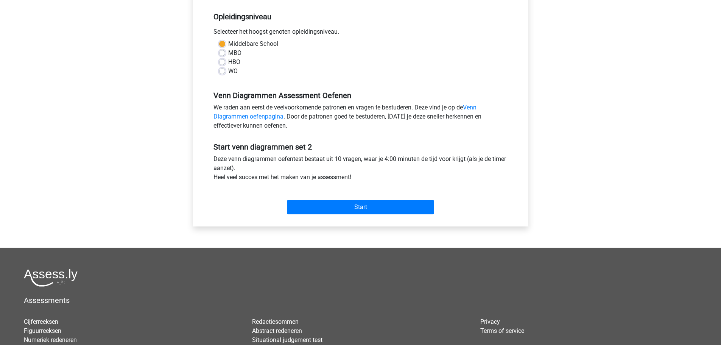
scroll to position [151, 0]
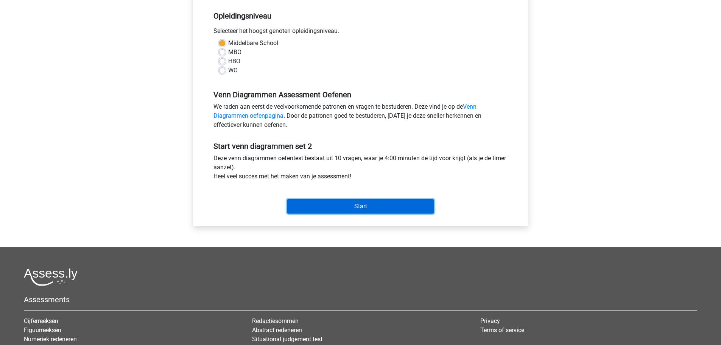
click at [343, 207] on input "Start" at bounding box center [360, 206] width 147 height 14
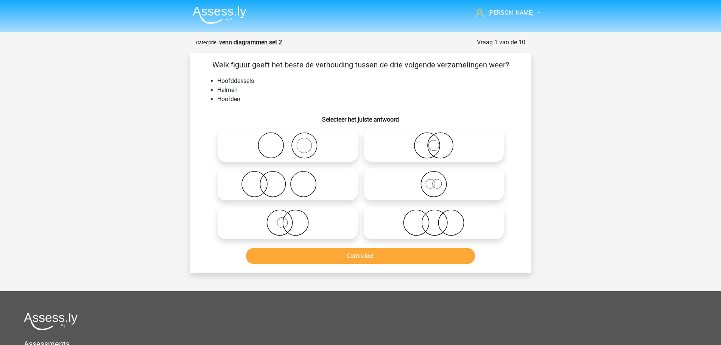
click at [420, 154] on icon at bounding box center [434, 145] width 134 height 26
click at [434, 141] on input "radio" at bounding box center [436, 139] width 5 height 5
radio input "true"
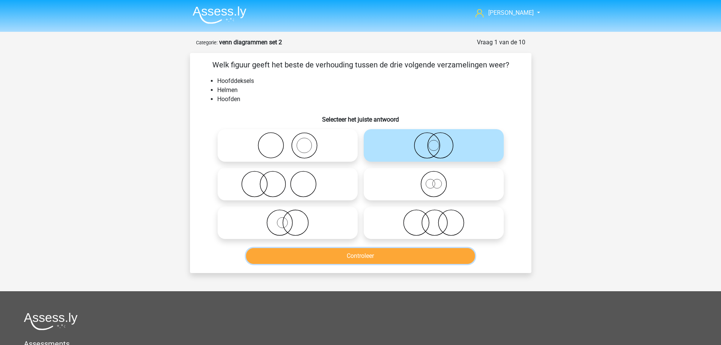
click at [357, 257] on button "Controleer" at bounding box center [360, 256] width 229 height 16
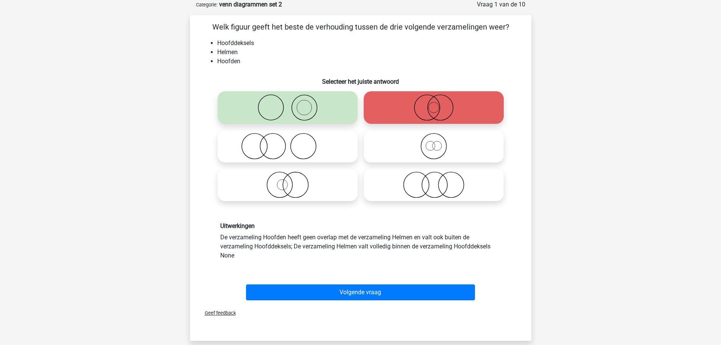
scroll to position [76, 0]
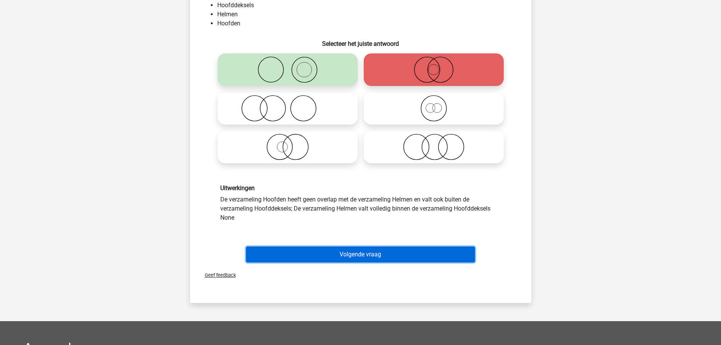
click at [347, 252] on button "Volgende vraag" at bounding box center [360, 254] width 229 height 16
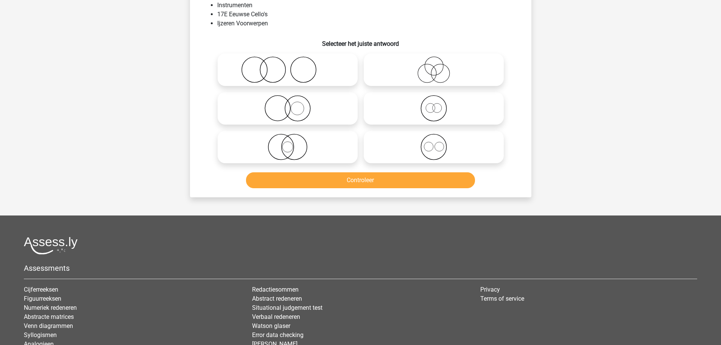
scroll to position [38, 0]
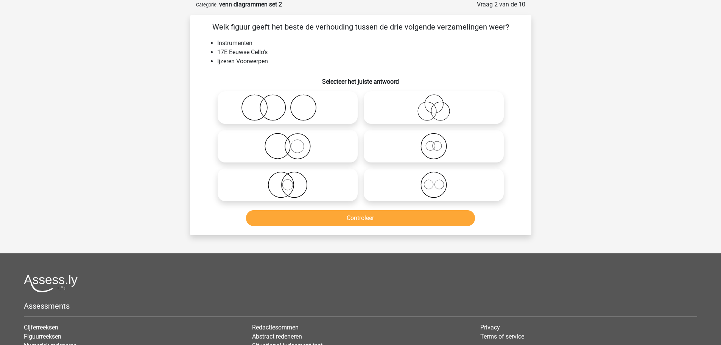
click at [270, 102] on icon at bounding box center [288, 107] width 134 height 26
click at [288, 102] on input "radio" at bounding box center [290, 101] width 5 height 5
radio input "true"
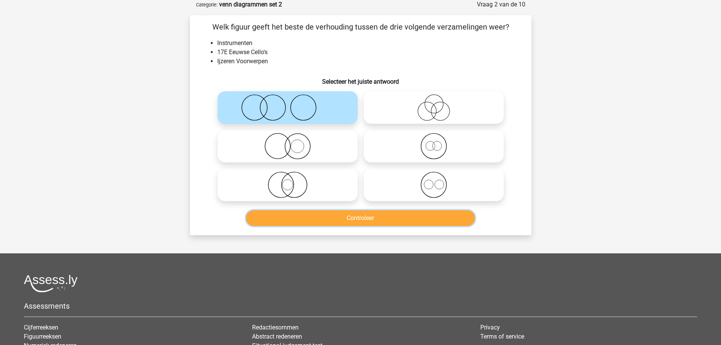
click at [336, 216] on button "Controleer" at bounding box center [360, 218] width 229 height 16
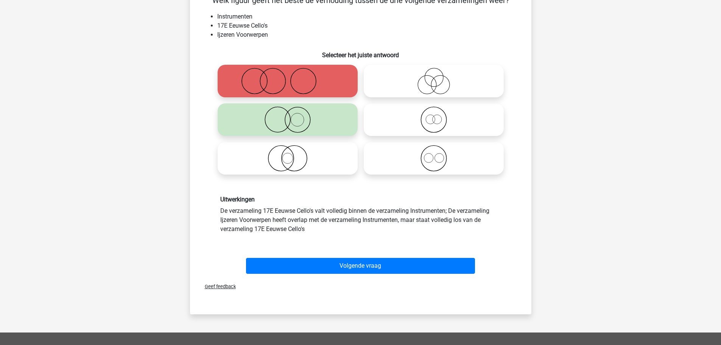
scroll to position [76, 0]
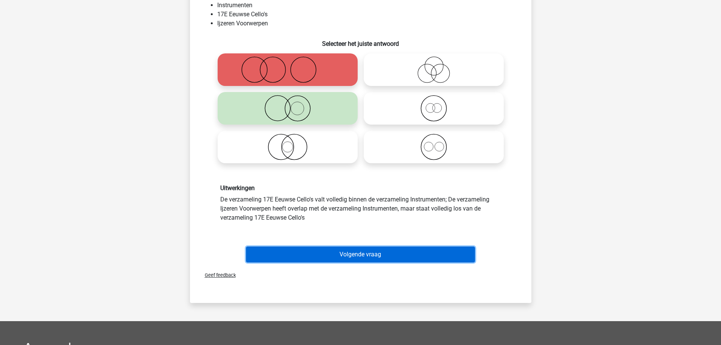
click at [333, 255] on button "Volgende vraag" at bounding box center [360, 254] width 229 height 16
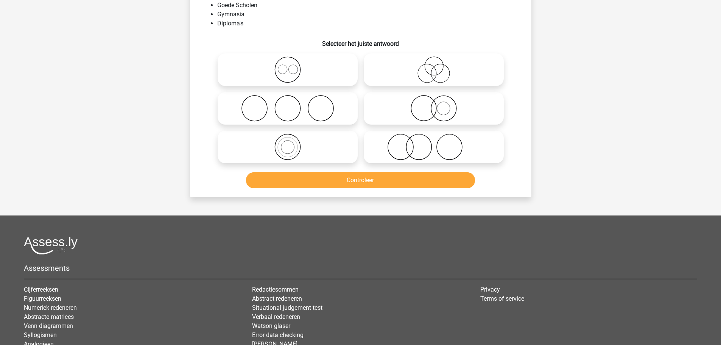
scroll to position [38, 0]
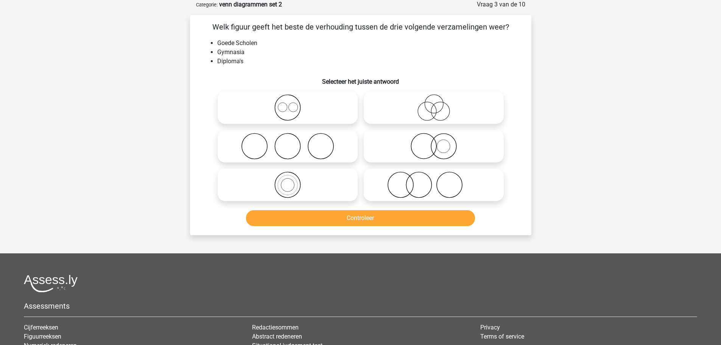
click at [424, 155] on icon at bounding box center [434, 146] width 134 height 26
click at [434, 142] on input "radio" at bounding box center [436, 139] width 5 height 5
radio input "true"
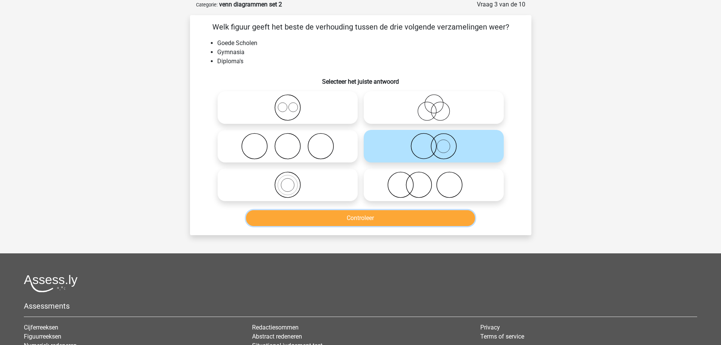
click at [392, 223] on button "Controleer" at bounding box center [360, 218] width 229 height 16
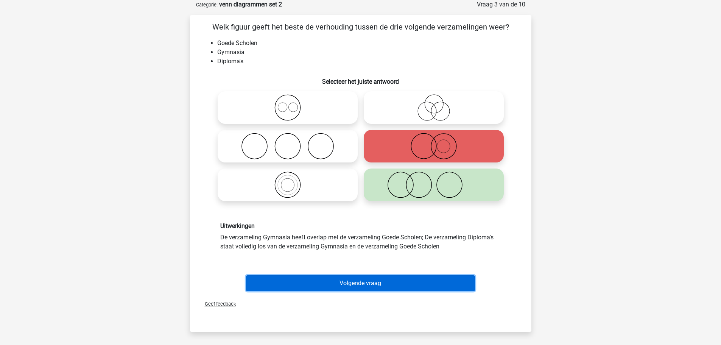
click at [342, 279] on button "Volgende vraag" at bounding box center [360, 283] width 229 height 16
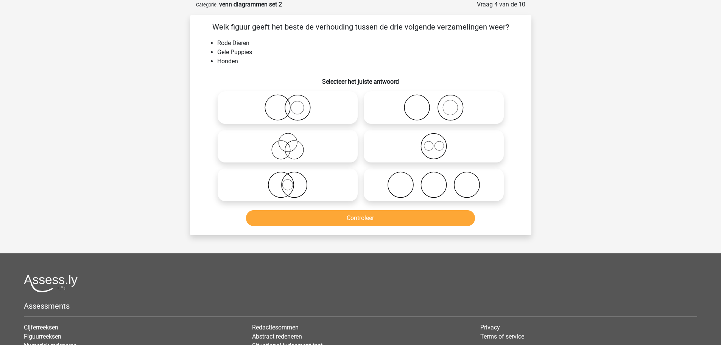
click at [283, 109] on icon at bounding box center [288, 107] width 134 height 26
click at [288, 104] on input "radio" at bounding box center [290, 101] width 5 height 5
radio input "true"
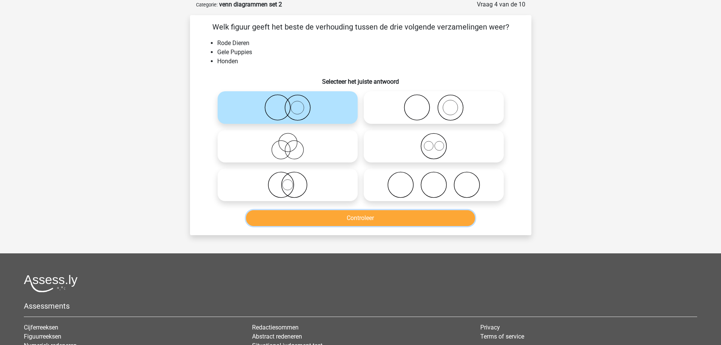
click at [331, 215] on button "Controleer" at bounding box center [360, 218] width 229 height 16
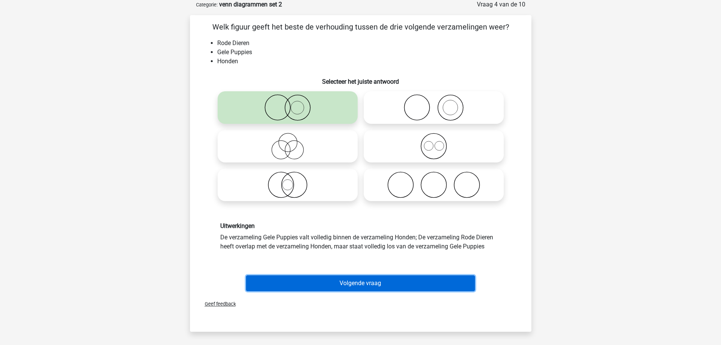
click at [367, 287] on button "Volgende vraag" at bounding box center [360, 283] width 229 height 16
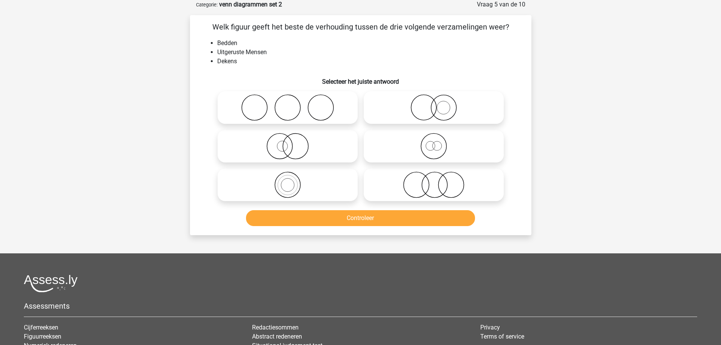
click at [430, 110] on icon at bounding box center [434, 107] width 134 height 26
click at [434, 104] on input "radio" at bounding box center [436, 101] width 5 height 5
radio input "true"
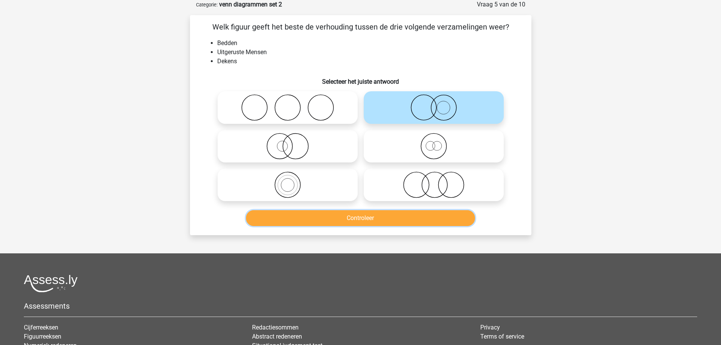
click at [373, 220] on button "Controleer" at bounding box center [360, 218] width 229 height 16
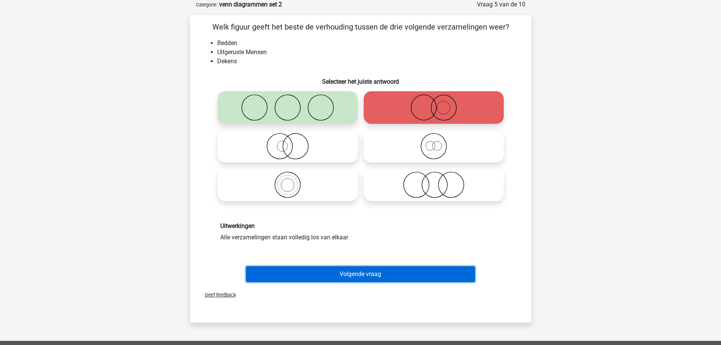
click at [347, 274] on button "Volgende vraag" at bounding box center [360, 274] width 229 height 16
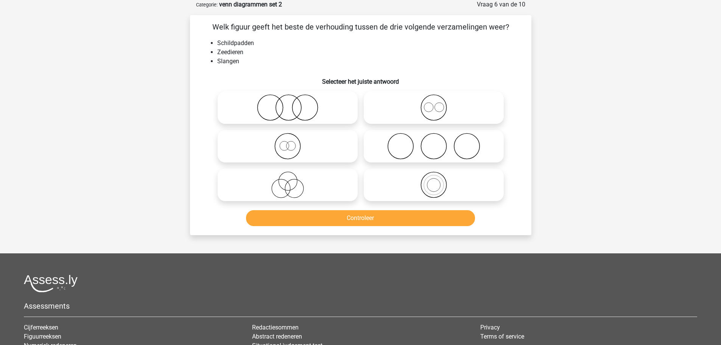
click at [297, 111] on icon at bounding box center [288, 107] width 134 height 26
click at [292, 104] on input "radio" at bounding box center [290, 101] width 5 height 5
radio input "true"
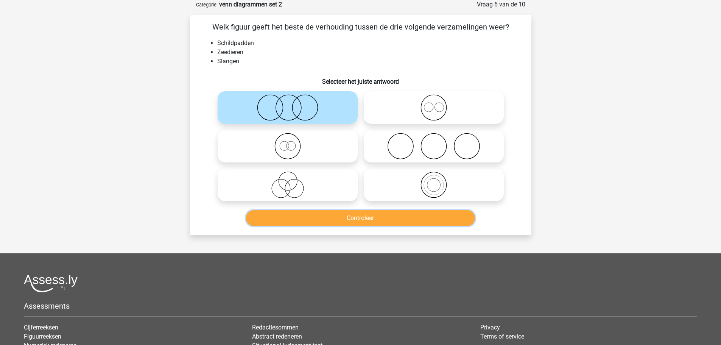
click at [353, 216] on button "Controleer" at bounding box center [360, 218] width 229 height 16
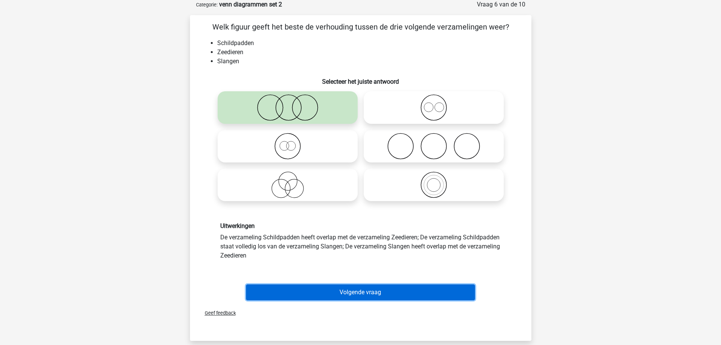
click at [352, 288] on button "Volgende vraag" at bounding box center [360, 292] width 229 height 16
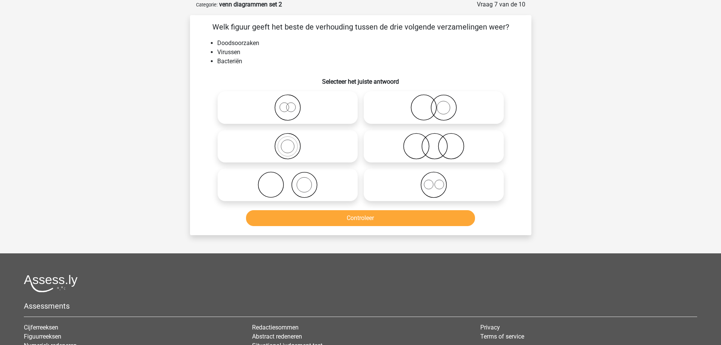
click at [287, 118] on icon at bounding box center [288, 107] width 134 height 26
click at [288, 104] on input "radio" at bounding box center [290, 101] width 5 height 5
radio input "true"
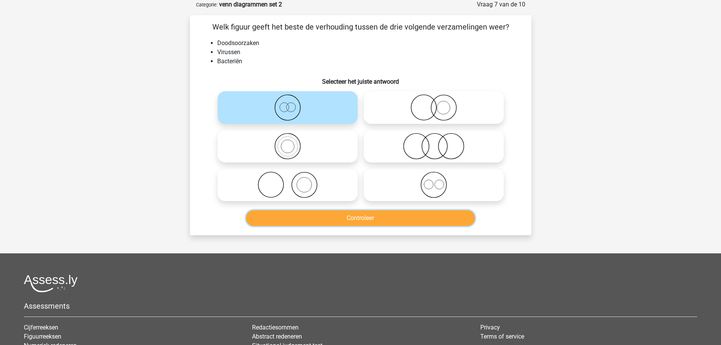
click at [366, 217] on button "Controleer" at bounding box center [360, 218] width 229 height 16
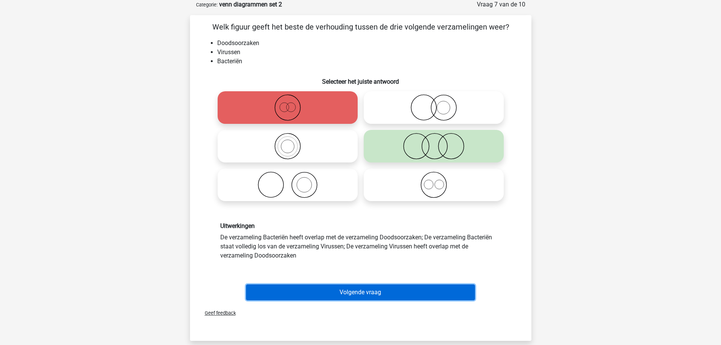
click at [351, 289] on button "Volgende vraag" at bounding box center [360, 292] width 229 height 16
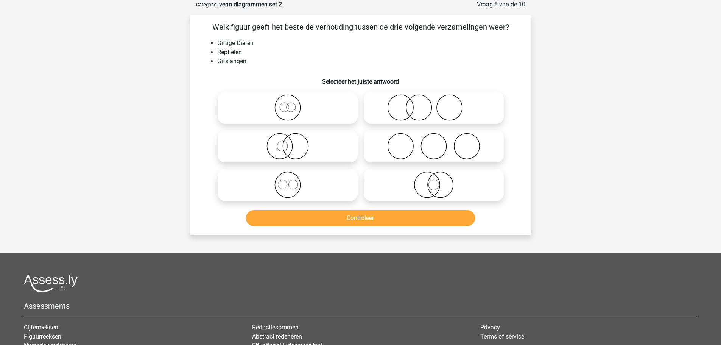
click at [289, 110] on icon at bounding box center [288, 107] width 134 height 26
click at [289, 104] on input "radio" at bounding box center [290, 101] width 5 height 5
radio input "true"
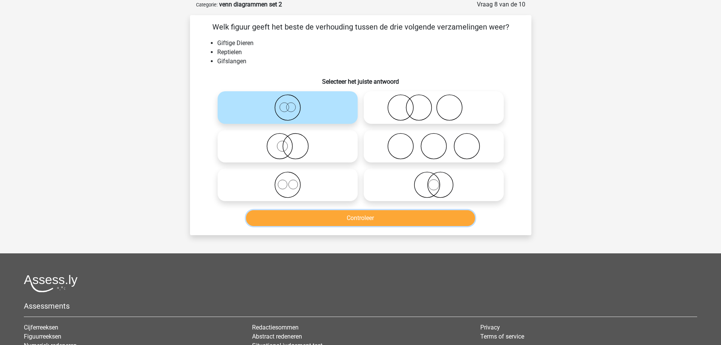
click at [351, 216] on button "Controleer" at bounding box center [360, 218] width 229 height 16
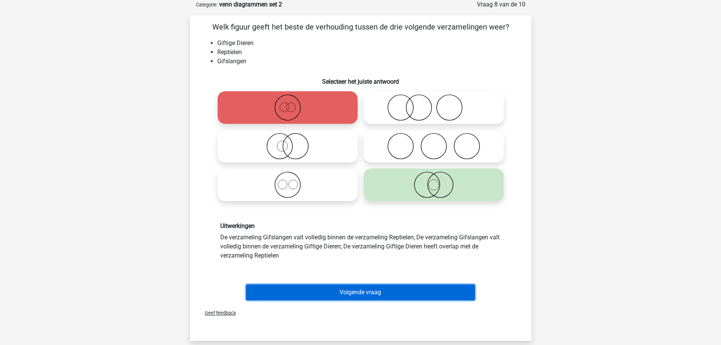
click at [343, 293] on button "Volgende vraag" at bounding box center [360, 292] width 229 height 16
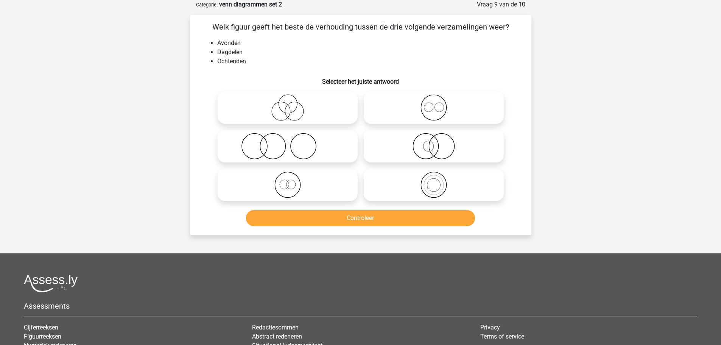
click at [431, 109] on icon at bounding box center [434, 107] width 134 height 26
click at [434, 104] on input "radio" at bounding box center [436, 101] width 5 height 5
radio input "true"
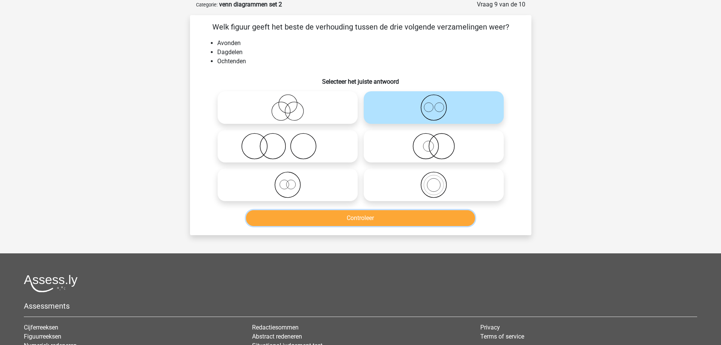
click at [383, 219] on button "Controleer" at bounding box center [360, 218] width 229 height 16
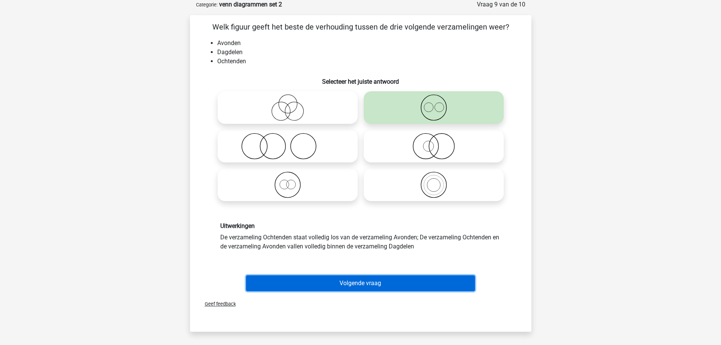
click at [362, 281] on button "Volgende vraag" at bounding box center [360, 283] width 229 height 16
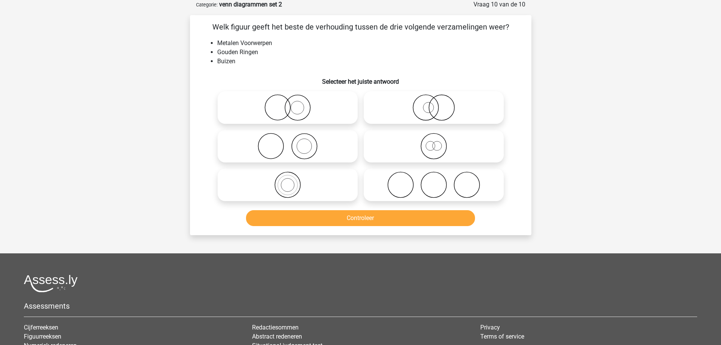
click at [287, 110] on icon at bounding box center [288, 107] width 134 height 26
click at [288, 104] on input "radio" at bounding box center [290, 101] width 5 height 5
radio input "true"
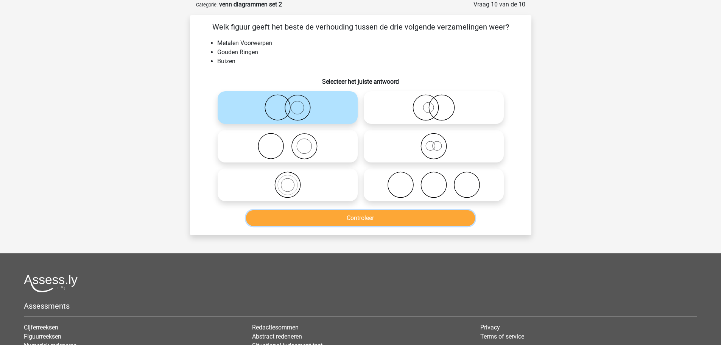
click at [352, 215] on button "Controleer" at bounding box center [360, 218] width 229 height 16
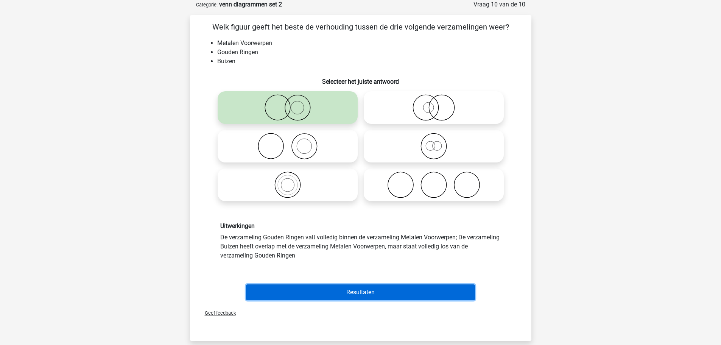
click at [336, 288] on button "Resultaten" at bounding box center [360, 292] width 229 height 16
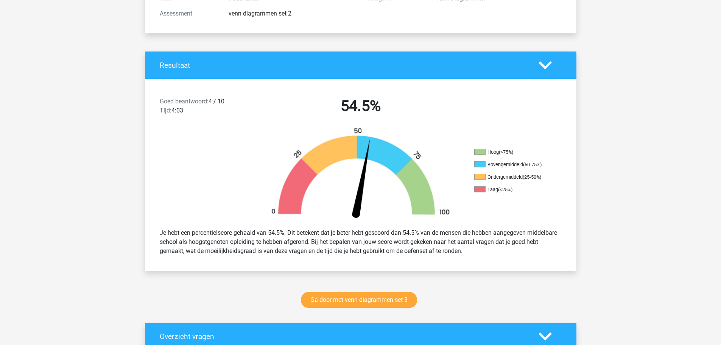
scroll to position [151, 0]
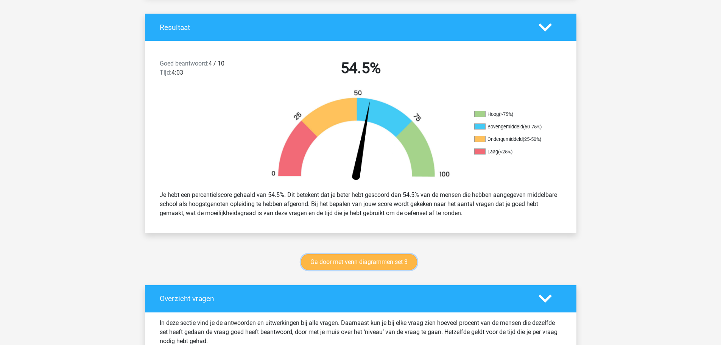
click at [356, 261] on link "Ga door met venn diagrammen set 3" at bounding box center [359, 262] width 116 height 16
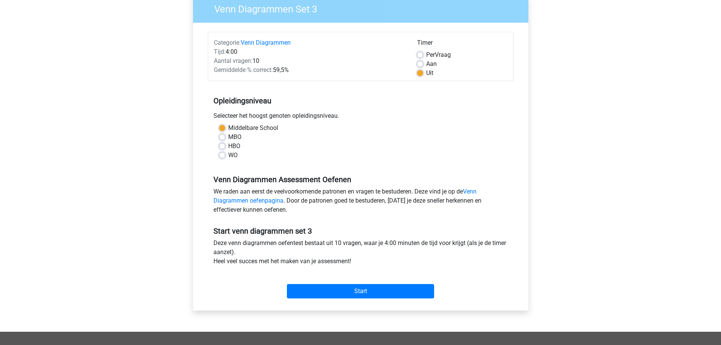
scroll to position [76, 0]
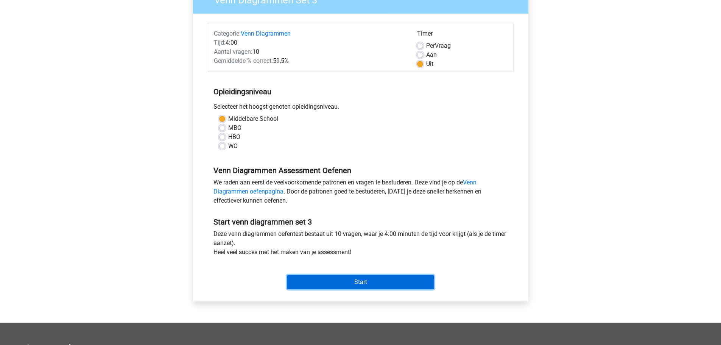
click at [331, 279] on input "Start" at bounding box center [360, 282] width 147 height 14
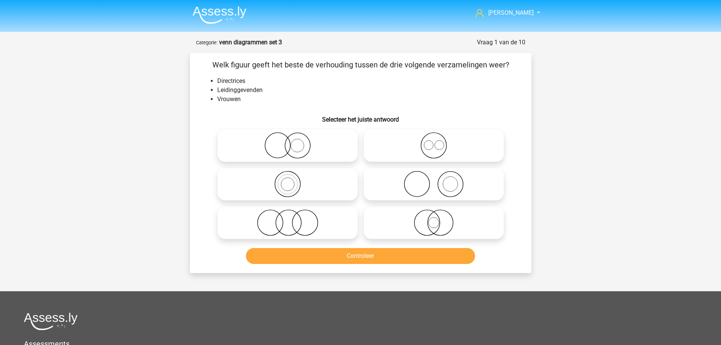
click at [295, 152] on icon at bounding box center [288, 145] width 134 height 26
click at [292, 141] on input "radio" at bounding box center [290, 139] width 5 height 5
radio input "true"
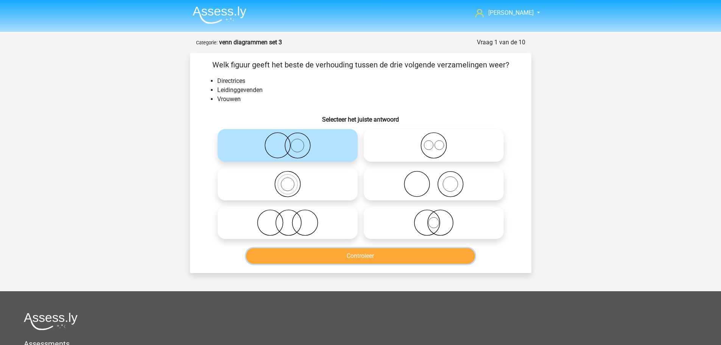
click at [343, 258] on button "Controleer" at bounding box center [360, 256] width 229 height 16
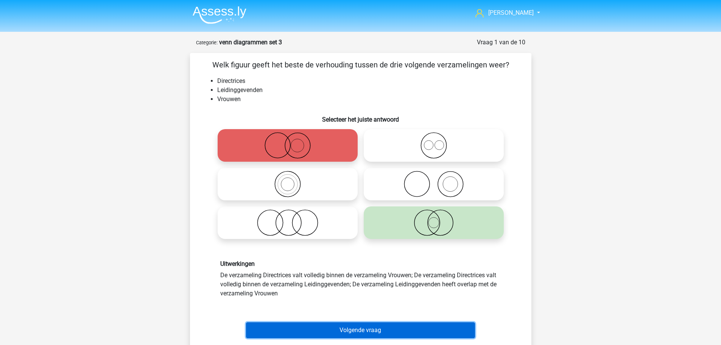
click at [365, 329] on button "Volgende vraag" at bounding box center [360, 330] width 229 height 16
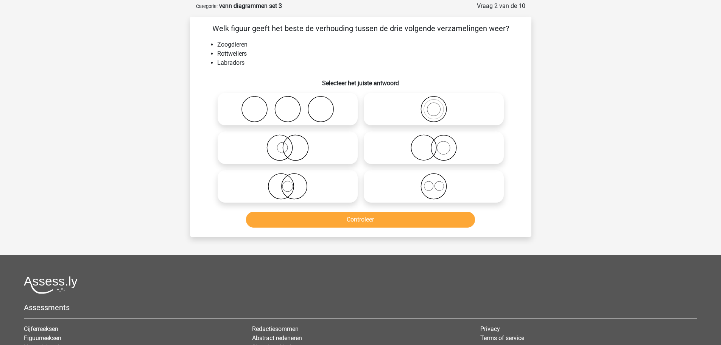
scroll to position [38, 0]
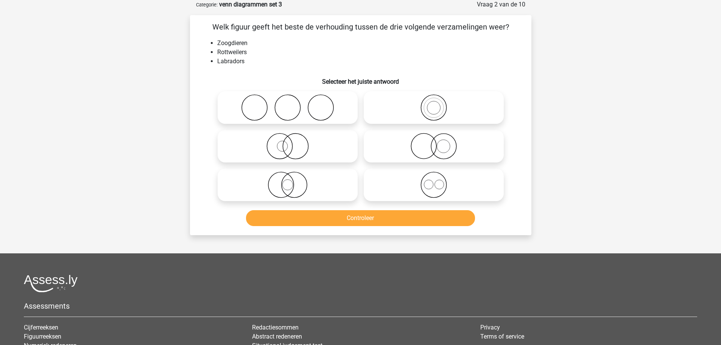
click at [434, 187] on icon at bounding box center [434, 184] width 134 height 26
click at [434, 181] on input "radio" at bounding box center [436, 178] width 5 height 5
radio input "true"
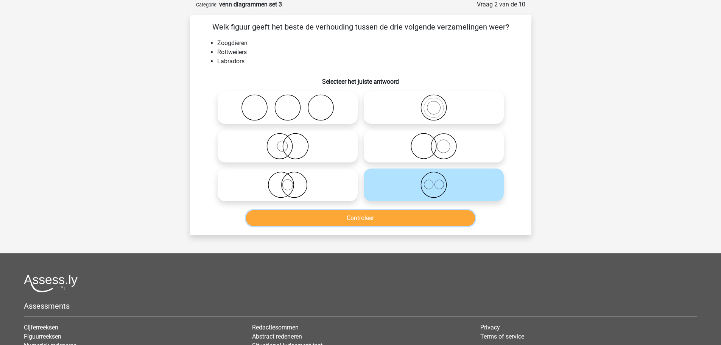
click at [372, 222] on button "Controleer" at bounding box center [360, 218] width 229 height 16
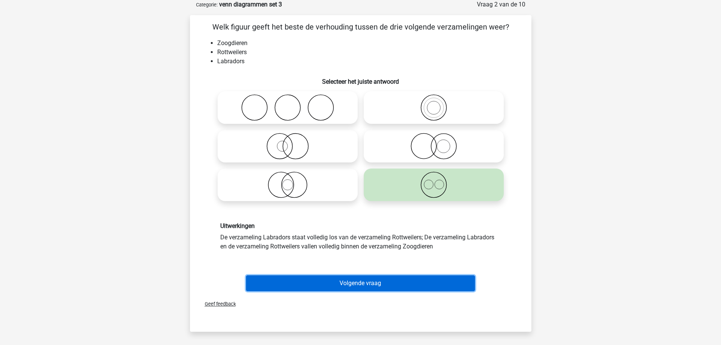
click at [348, 281] on button "Volgende vraag" at bounding box center [360, 283] width 229 height 16
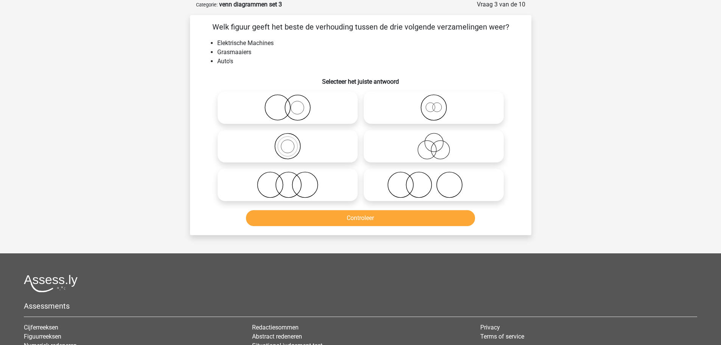
click at [403, 189] on icon at bounding box center [434, 184] width 134 height 26
click at [434, 181] on input "radio" at bounding box center [436, 178] width 5 height 5
radio input "true"
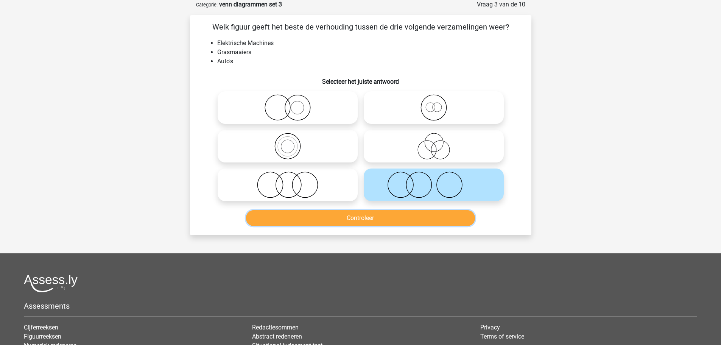
click at [373, 217] on button "Controleer" at bounding box center [360, 218] width 229 height 16
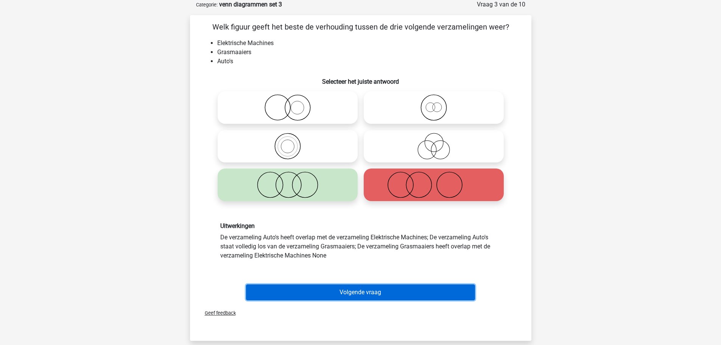
click at [350, 292] on button "Volgende vraag" at bounding box center [360, 292] width 229 height 16
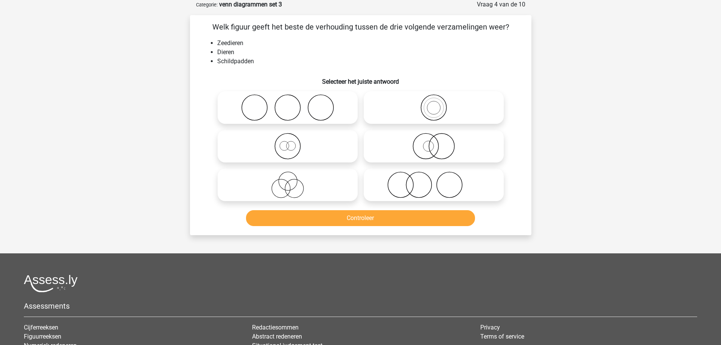
click at [434, 148] on icon at bounding box center [434, 146] width 134 height 26
click at [434, 142] on input "radio" at bounding box center [436, 139] width 5 height 5
radio input "true"
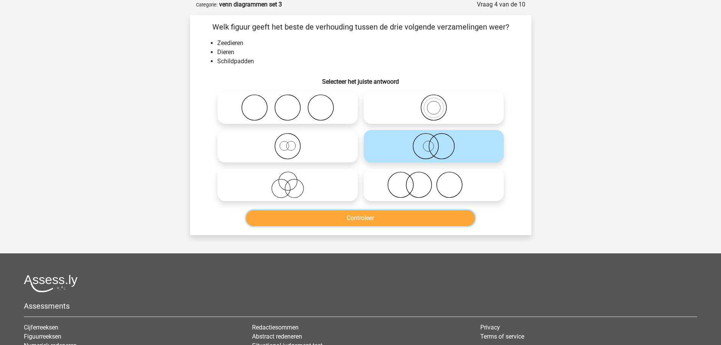
click at [387, 215] on button "Controleer" at bounding box center [360, 218] width 229 height 16
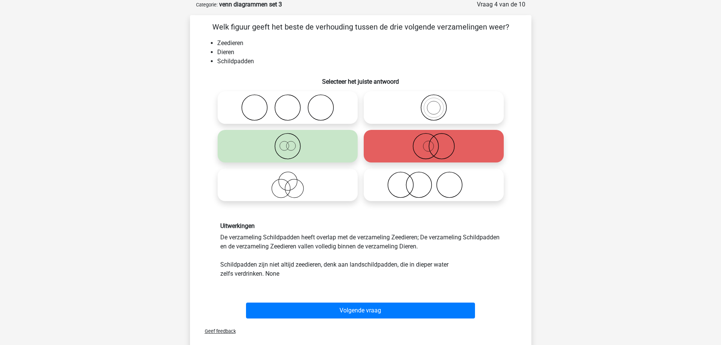
scroll to position [76, 0]
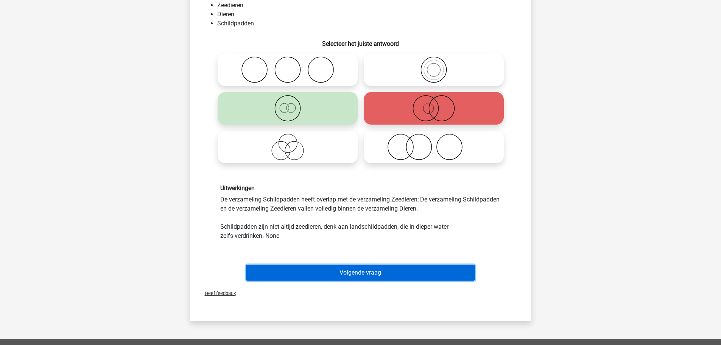
click at [358, 275] on button "Volgende vraag" at bounding box center [360, 272] width 229 height 16
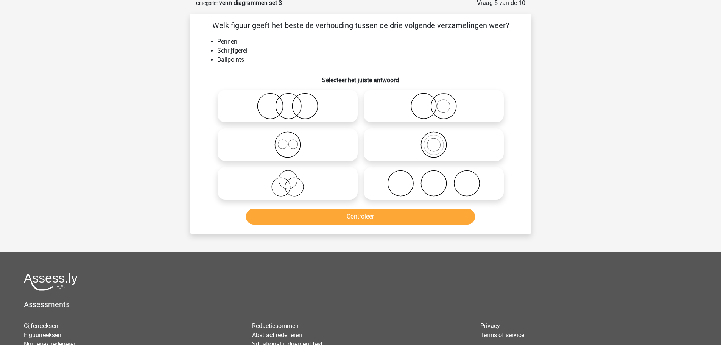
scroll to position [38, 0]
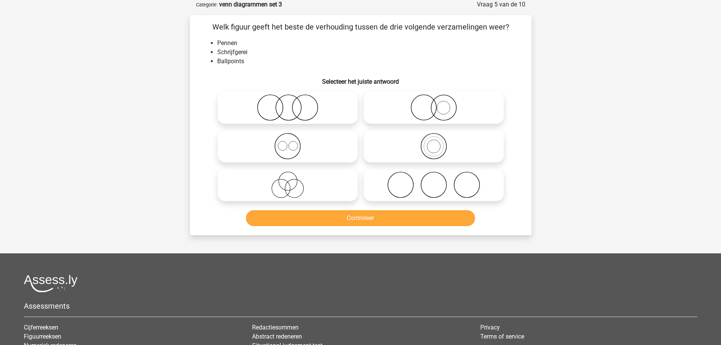
click at [434, 112] on icon at bounding box center [434, 107] width 134 height 26
click at [434, 104] on input "radio" at bounding box center [436, 101] width 5 height 5
radio input "true"
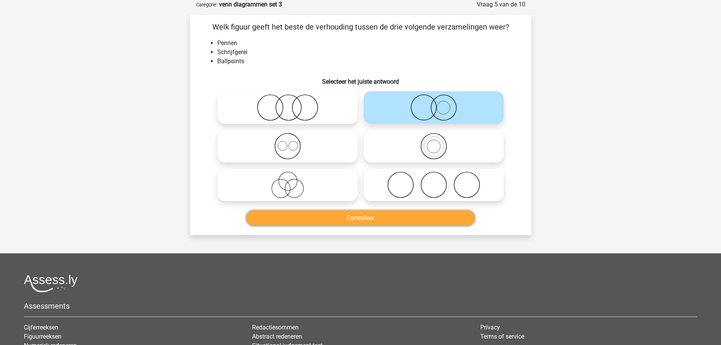
click at [402, 218] on button "Controleer" at bounding box center [360, 218] width 229 height 16
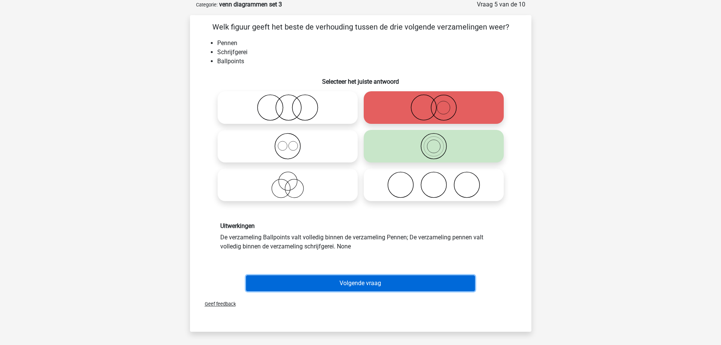
click at [354, 281] on button "Volgende vraag" at bounding box center [360, 283] width 229 height 16
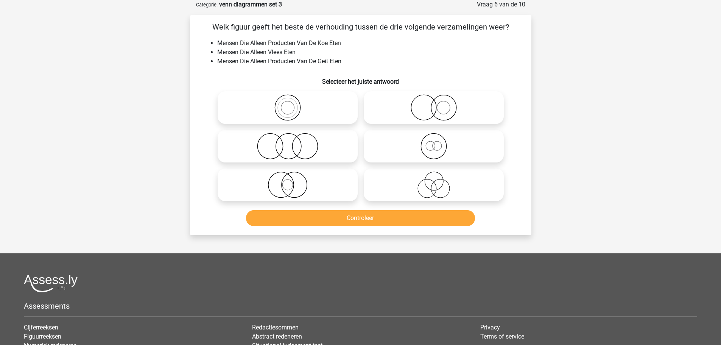
click at [312, 143] on icon at bounding box center [288, 146] width 134 height 26
click at [292, 142] on input "radio" at bounding box center [290, 139] width 5 height 5
radio input "true"
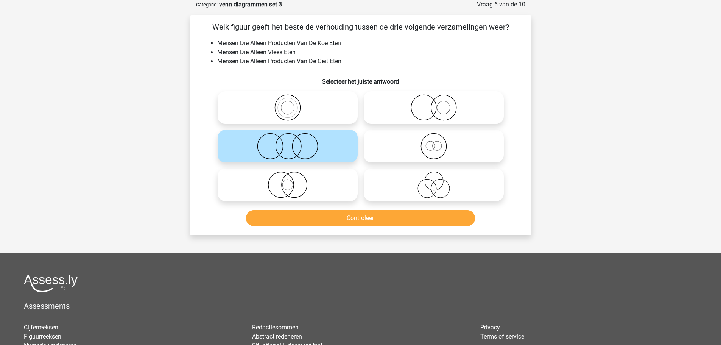
click at [320, 199] on div at bounding box center [287, 184] width 146 height 39
click at [340, 217] on button "Controleer" at bounding box center [360, 218] width 229 height 16
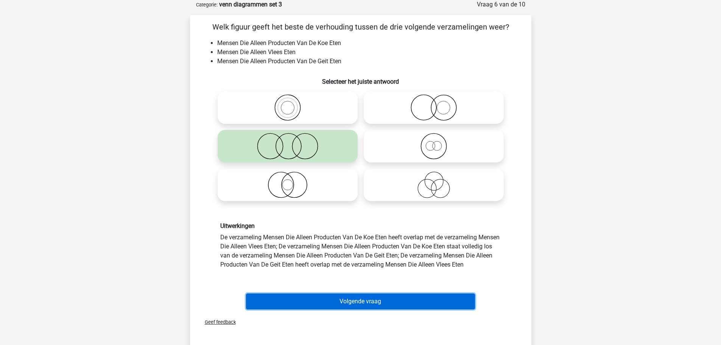
click at [362, 299] on button "Volgende vraag" at bounding box center [360, 301] width 229 height 16
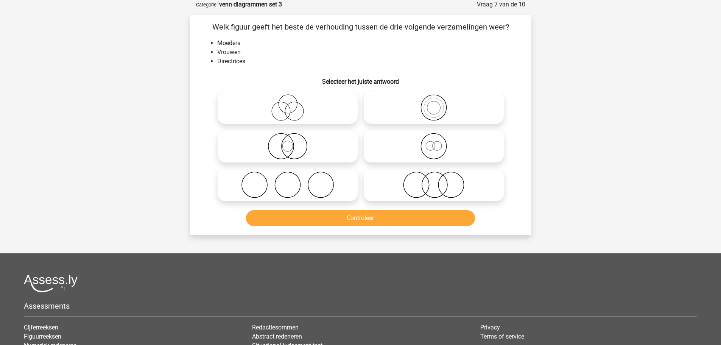
click at [286, 149] on icon at bounding box center [288, 146] width 134 height 26
click at [288, 142] on input "radio" at bounding box center [290, 139] width 5 height 5
radio input "true"
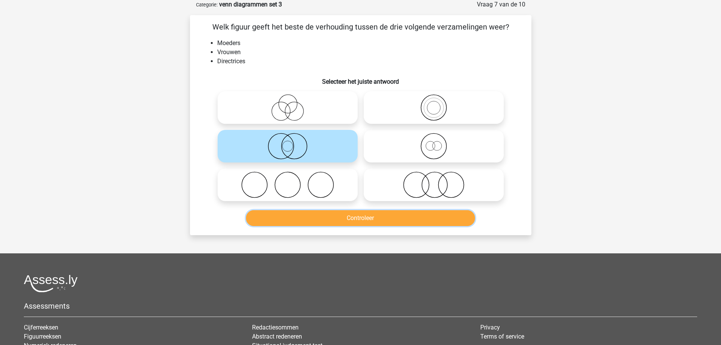
click at [361, 215] on button "Controleer" at bounding box center [360, 218] width 229 height 16
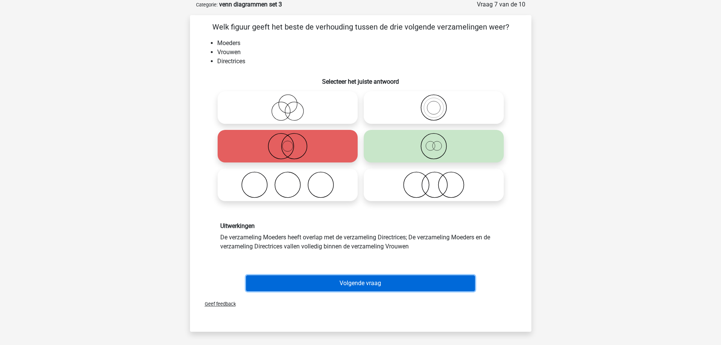
click at [364, 287] on button "Volgende vraag" at bounding box center [360, 283] width 229 height 16
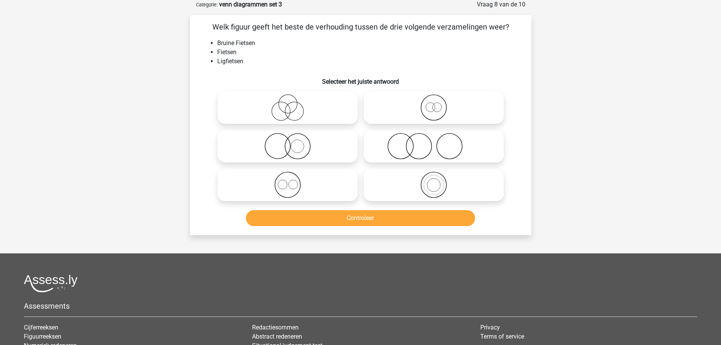
click at [430, 112] on circle at bounding box center [430, 107] width 9 height 9
click at [434, 104] on input "radio" at bounding box center [436, 101] width 5 height 5
radio input "true"
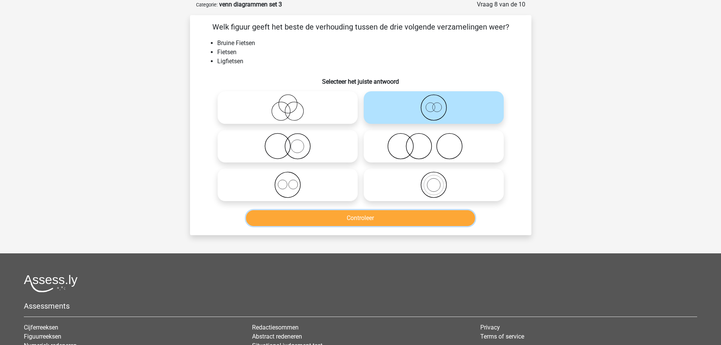
click at [388, 216] on button "Controleer" at bounding box center [360, 218] width 229 height 16
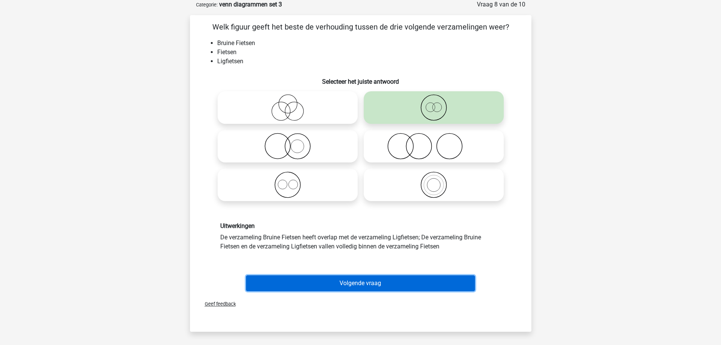
click at [360, 281] on button "Volgende vraag" at bounding box center [360, 283] width 229 height 16
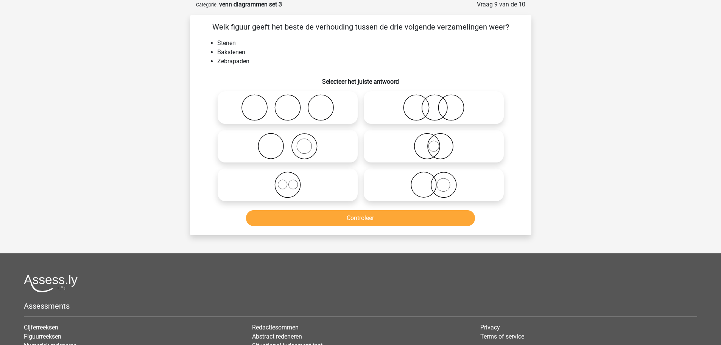
click at [287, 152] on icon at bounding box center [288, 146] width 134 height 26
click at [288, 142] on input "radio" at bounding box center [290, 139] width 5 height 5
radio input "true"
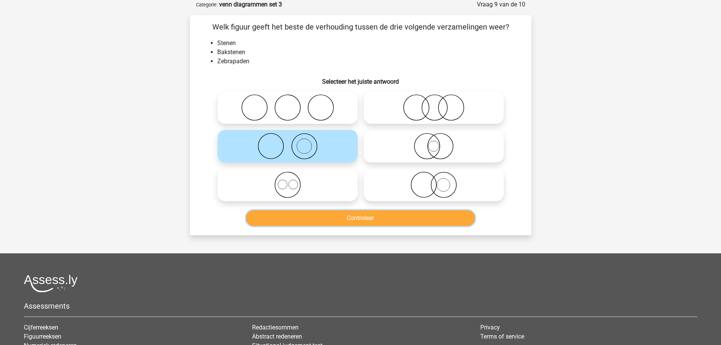
click at [305, 218] on button "Controleer" at bounding box center [360, 218] width 229 height 16
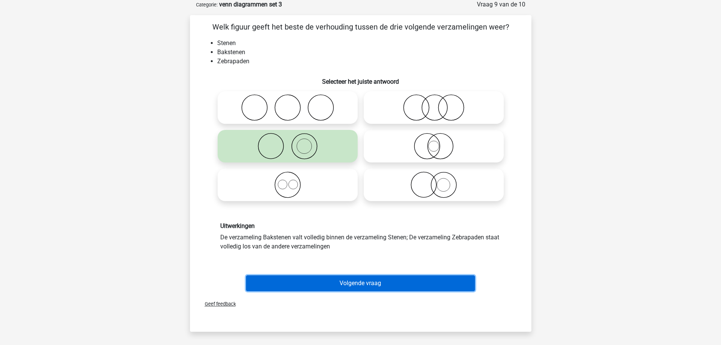
click at [313, 283] on button "Volgende vraag" at bounding box center [360, 283] width 229 height 16
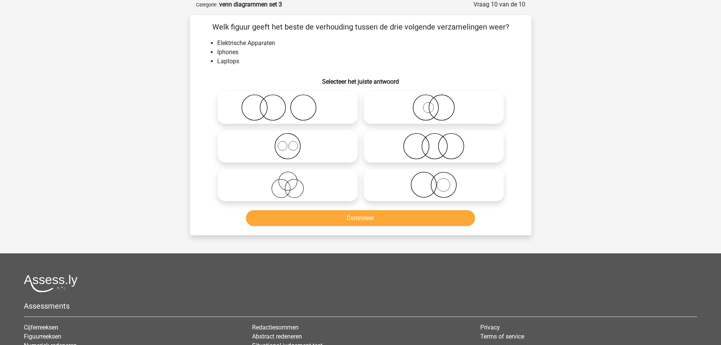
click at [291, 147] on icon at bounding box center [288, 146] width 134 height 26
click at [291, 142] on input "radio" at bounding box center [290, 139] width 5 height 5
radio input "true"
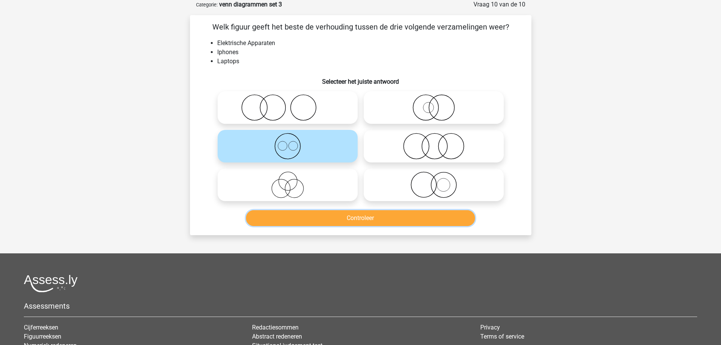
click at [327, 221] on button "Controleer" at bounding box center [360, 218] width 229 height 16
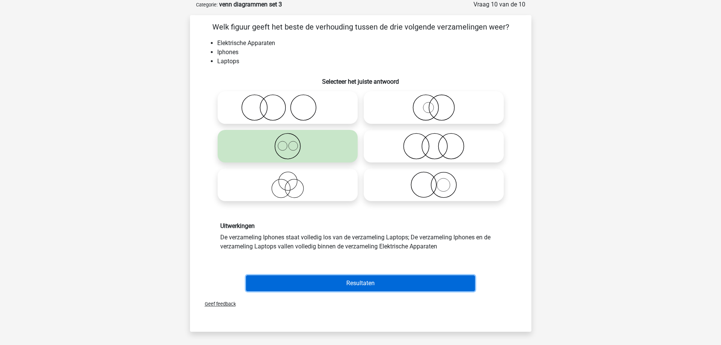
click at [337, 281] on button "Resultaten" at bounding box center [360, 283] width 229 height 16
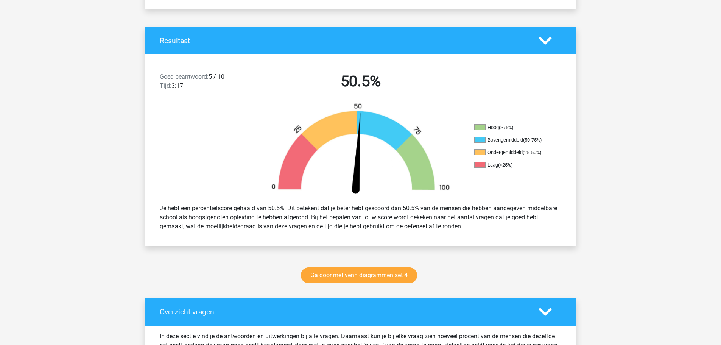
scroll to position [151, 0]
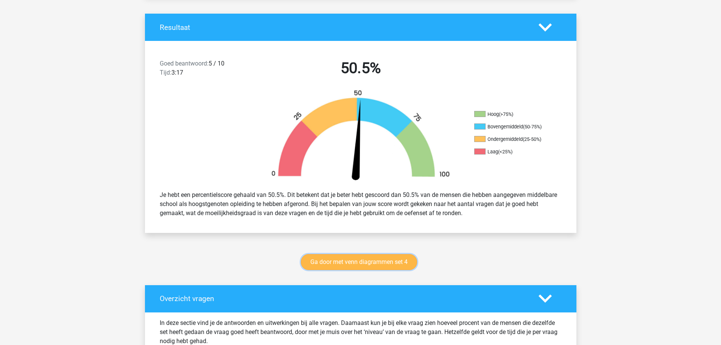
click at [327, 261] on link "Ga door met venn diagrammen set 4" at bounding box center [359, 262] width 116 height 16
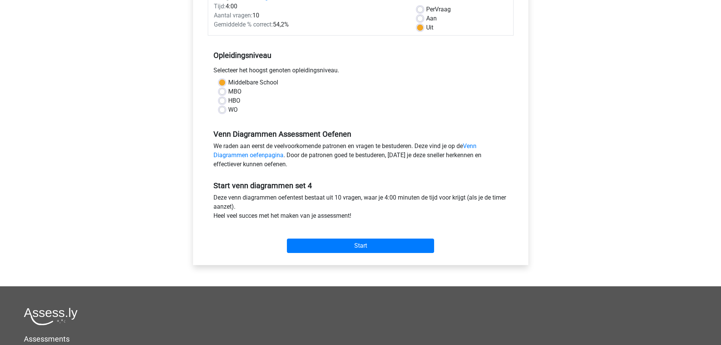
scroll to position [113, 0]
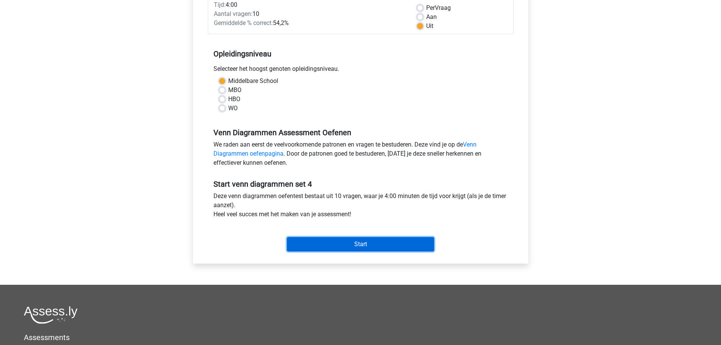
click at [327, 248] on input "Start" at bounding box center [360, 244] width 147 height 14
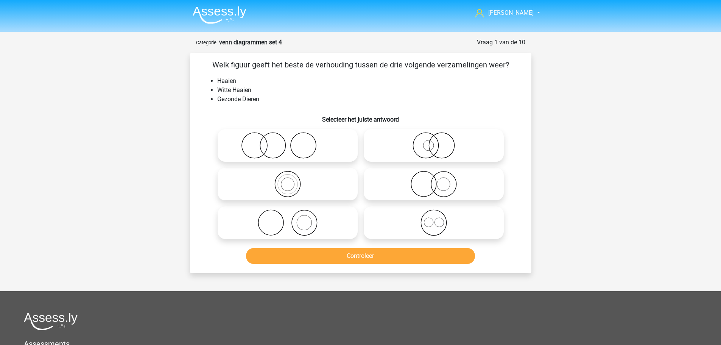
click at [438, 150] on icon at bounding box center [434, 145] width 134 height 26
click at [438, 141] on input "radio" at bounding box center [436, 139] width 5 height 5
radio input "true"
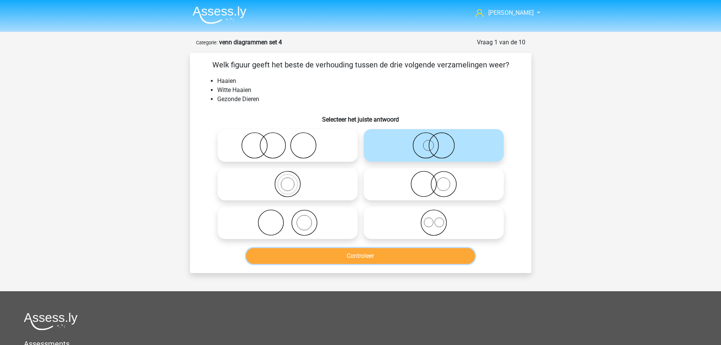
click at [376, 256] on button "Controleer" at bounding box center [360, 256] width 229 height 16
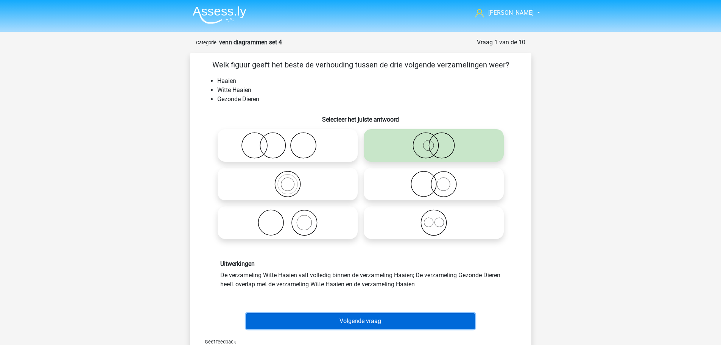
click at [370, 322] on button "Volgende vraag" at bounding box center [360, 321] width 229 height 16
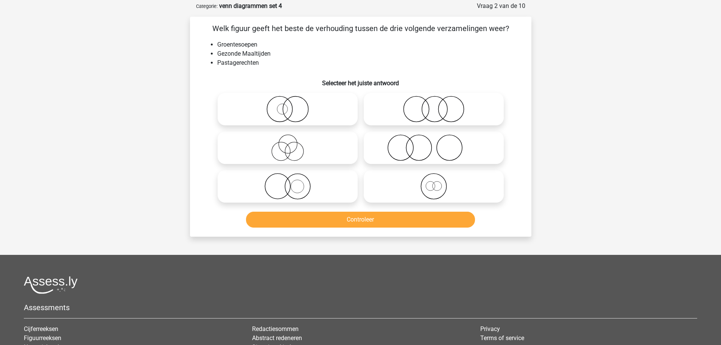
scroll to position [38, 0]
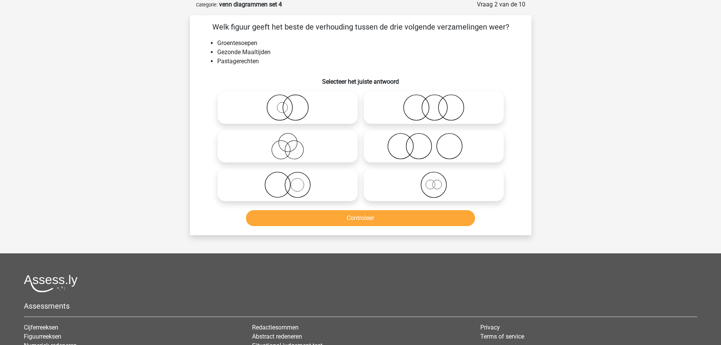
click at [431, 115] on icon at bounding box center [434, 107] width 134 height 26
click at [434, 104] on input "radio" at bounding box center [436, 101] width 5 height 5
radio input "true"
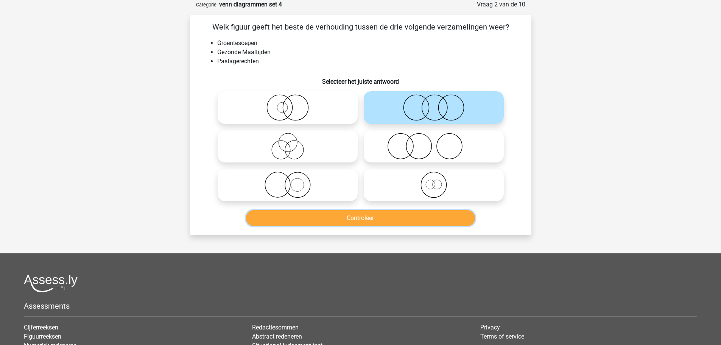
click at [370, 222] on button "Controleer" at bounding box center [360, 218] width 229 height 16
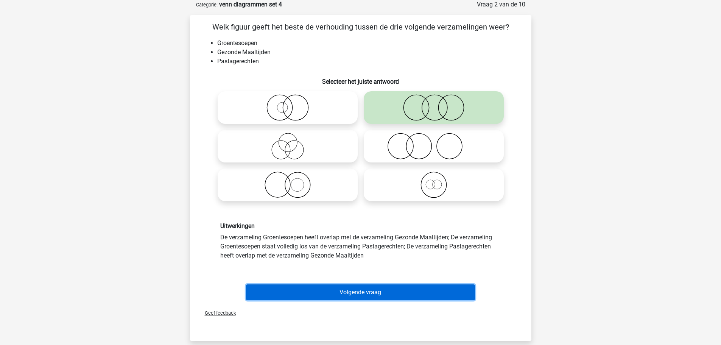
click at [348, 290] on button "Volgende vraag" at bounding box center [360, 292] width 229 height 16
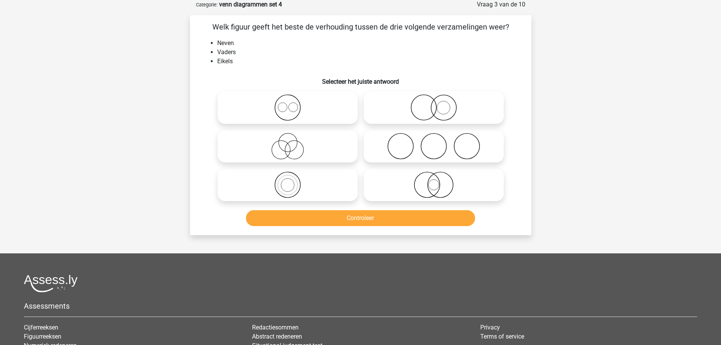
click at [284, 141] on icon at bounding box center [288, 146] width 134 height 26
click at [288, 141] on input "radio" at bounding box center [290, 139] width 5 height 5
radio input "true"
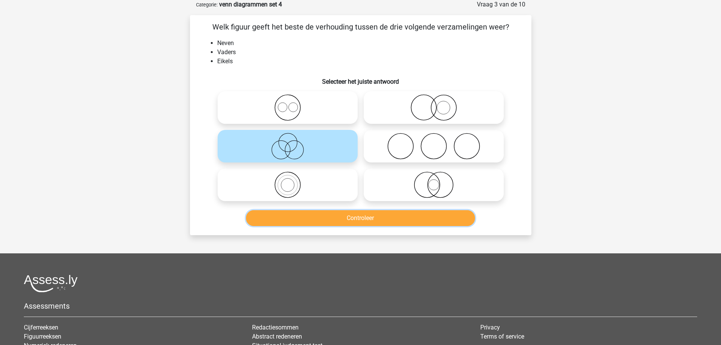
click at [350, 216] on button "Controleer" at bounding box center [360, 218] width 229 height 16
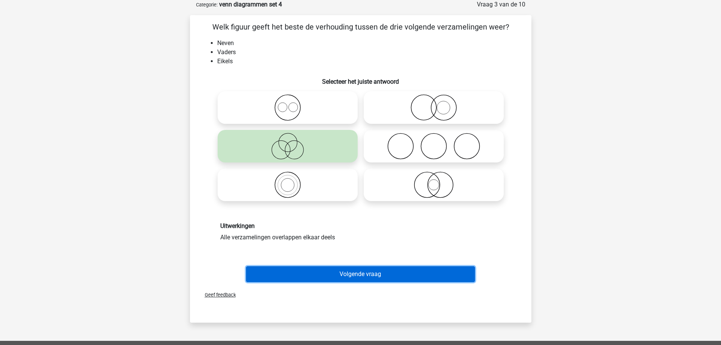
click at [350, 275] on button "Volgende vraag" at bounding box center [360, 274] width 229 height 16
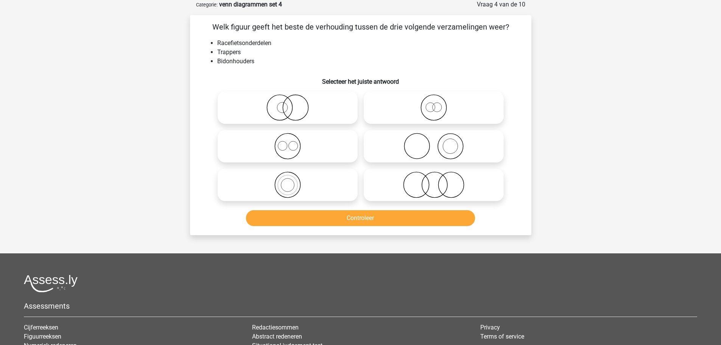
click at [292, 146] on icon at bounding box center [288, 146] width 134 height 26
click at [292, 142] on input "radio" at bounding box center [290, 139] width 5 height 5
radio input "true"
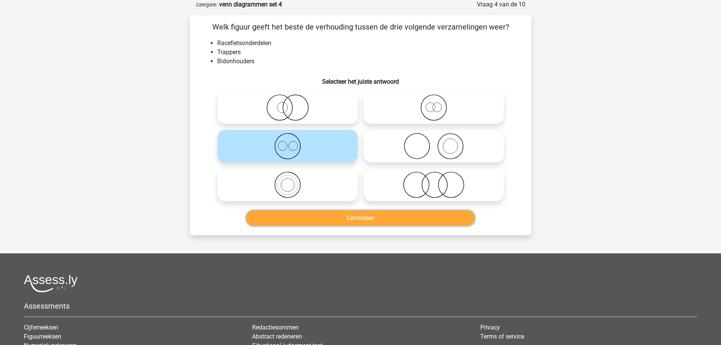
click at [343, 215] on button "Controleer" at bounding box center [360, 218] width 229 height 16
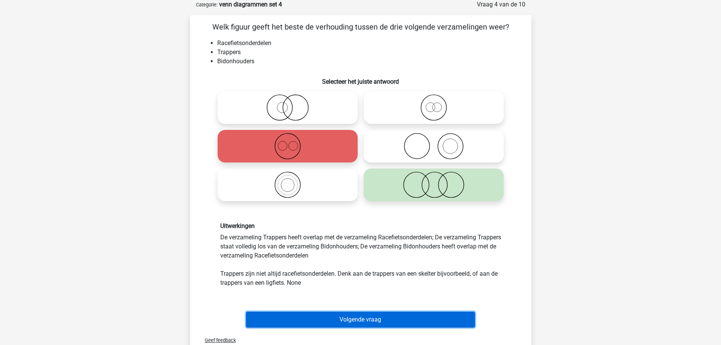
click at [355, 316] on button "Volgende vraag" at bounding box center [360, 319] width 229 height 16
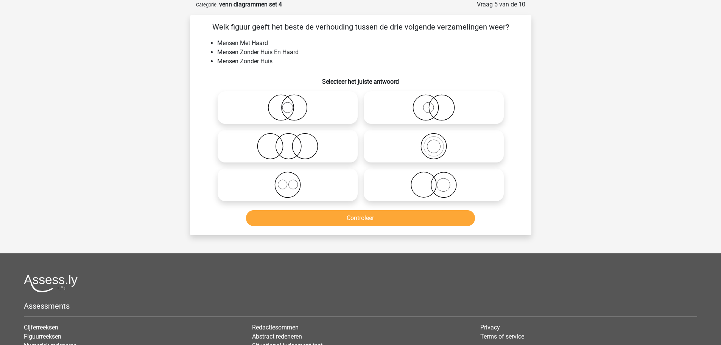
click at [433, 115] on icon at bounding box center [434, 107] width 134 height 26
click at [434, 104] on input "radio" at bounding box center [436, 101] width 5 height 5
radio input "true"
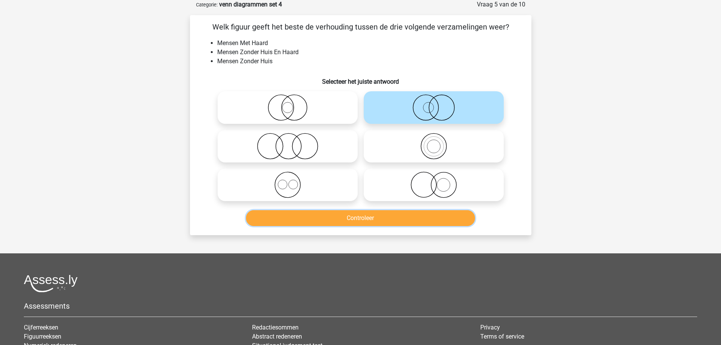
click at [365, 218] on button "Controleer" at bounding box center [360, 218] width 229 height 16
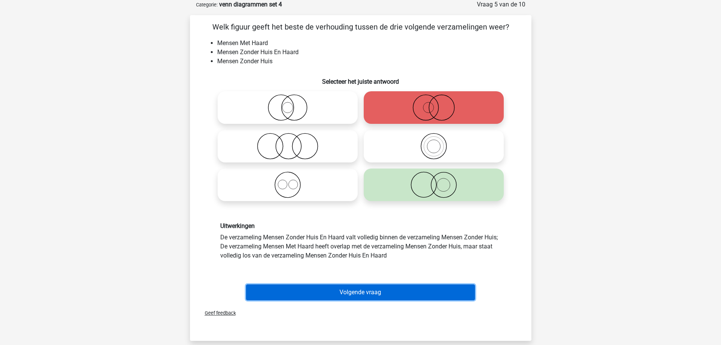
click at [354, 291] on button "Volgende vraag" at bounding box center [360, 292] width 229 height 16
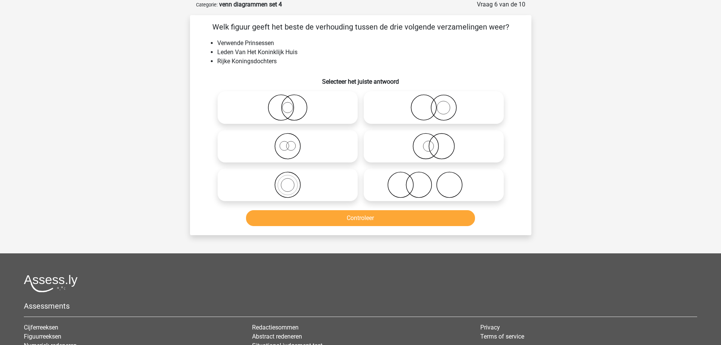
click at [292, 152] on icon at bounding box center [288, 146] width 134 height 26
click at [292, 142] on input "radio" at bounding box center [290, 139] width 5 height 5
radio input "true"
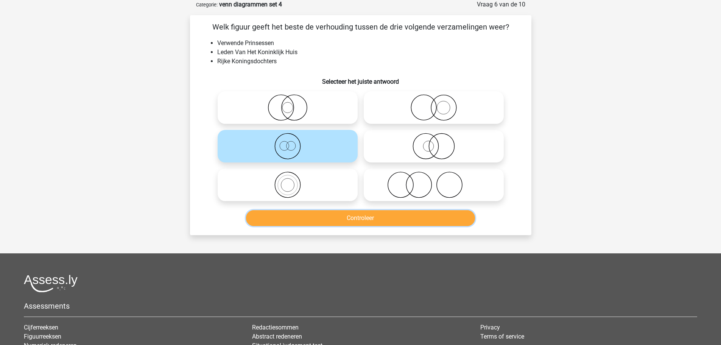
click at [349, 216] on button "Controleer" at bounding box center [360, 218] width 229 height 16
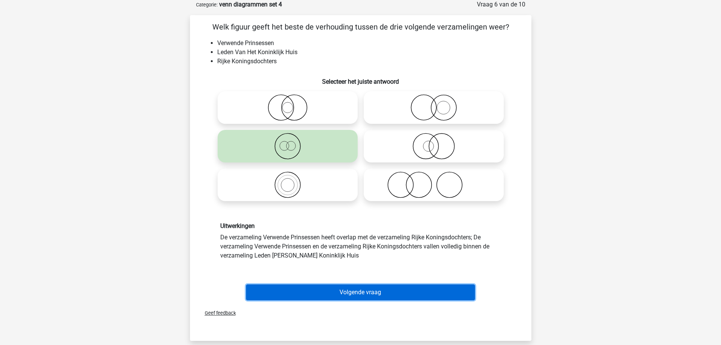
click at [354, 289] on button "Volgende vraag" at bounding box center [360, 292] width 229 height 16
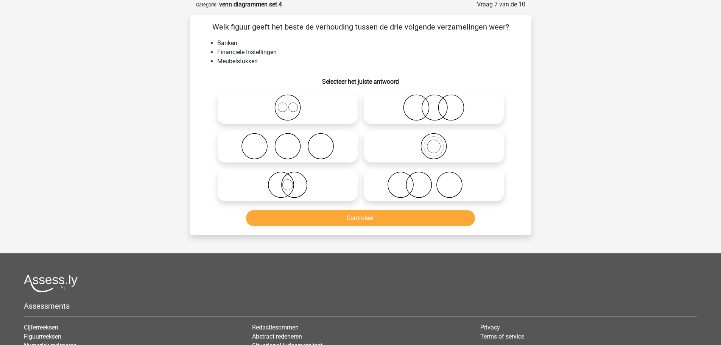
click at [400, 121] on label at bounding box center [434, 107] width 140 height 33
click at [434, 104] on input "radio" at bounding box center [436, 101] width 5 height 5
radio input "true"
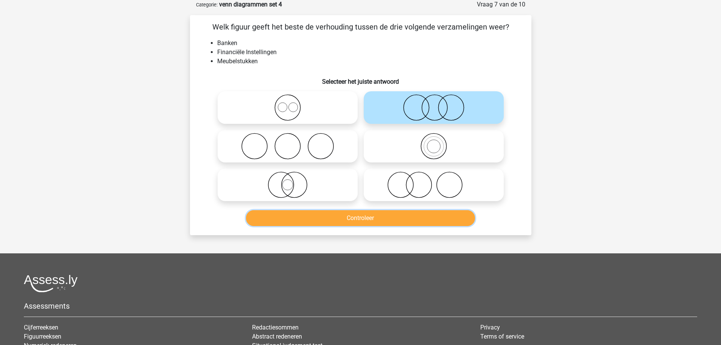
click at [370, 219] on button "Controleer" at bounding box center [360, 218] width 229 height 16
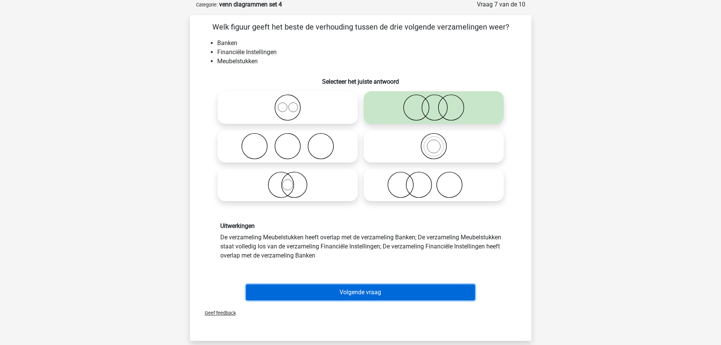
click at [358, 292] on button "Volgende vraag" at bounding box center [360, 292] width 229 height 16
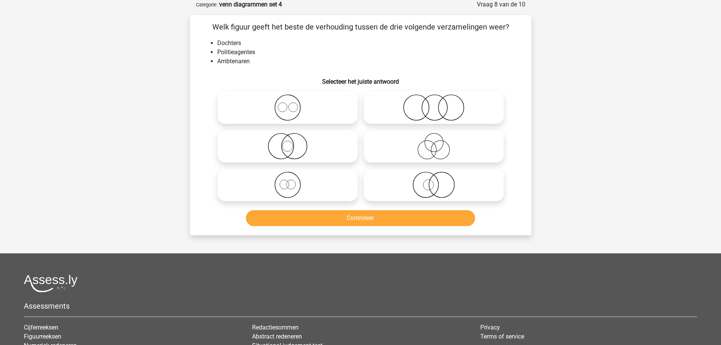
click at [287, 149] on icon at bounding box center [288, 146] width 134 height 26
click at [288, 142] on input "radio" at bounding box center [290, 139] width 5 height 5
radio input "true"
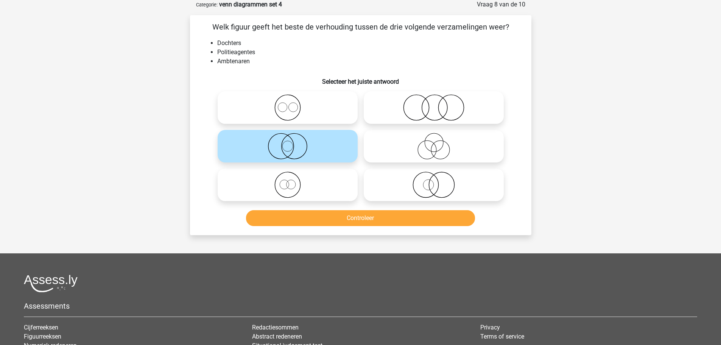
click at [382, 158] on icon at bounding box center [434, 146] width 134 height 26
click at [434, 142] on input "radio" at bounding box center [436, 139] width 5 height 5
radio input "true"
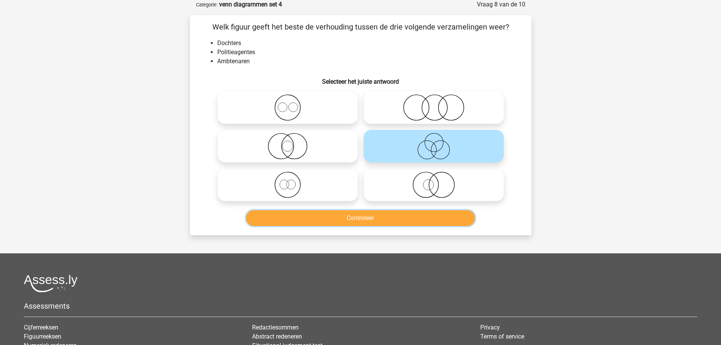
click at [357, 219] on button "Controleer" at bounding box center [360, 218] width 229 height 16
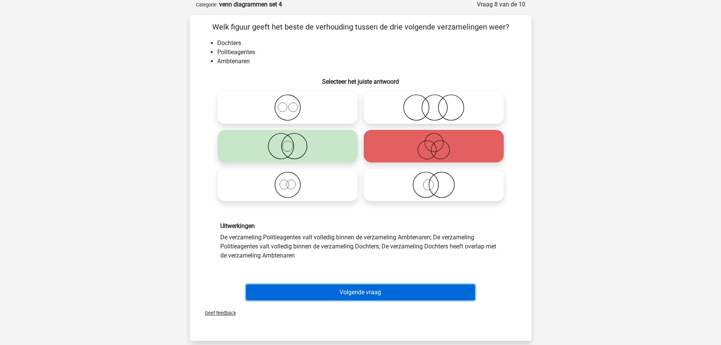
click at [317, 291] on button "Volgende vraag" at bounding box center [360, 292] width 229 height 16
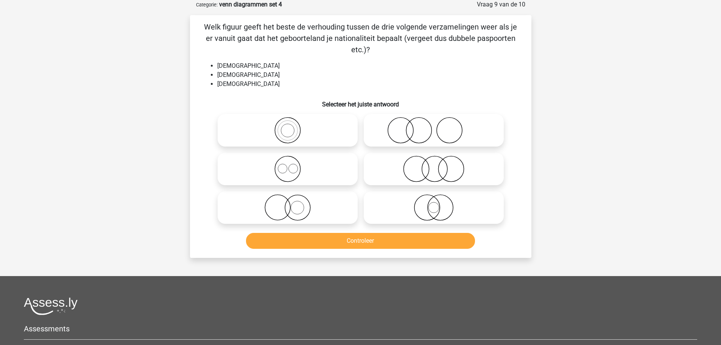
click at [308, 168] on icon at bounding box center [288, 168] width 134 height 26
click at [292, 165] on input "radio" at bounding box center [290, 162] width 5 height 5
radio input "true"
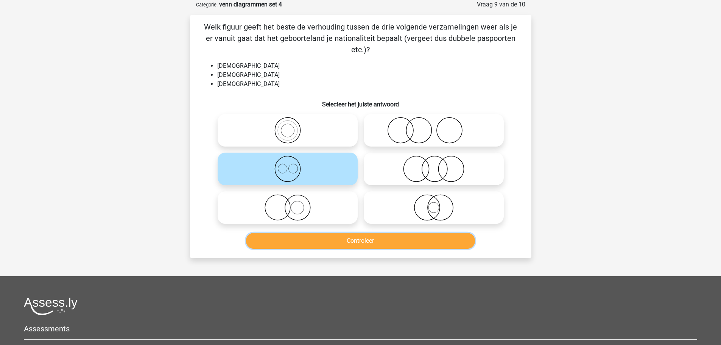
click at [347, 243] on button "Controleer" at bounding box center [360, 241] width 229 height 16
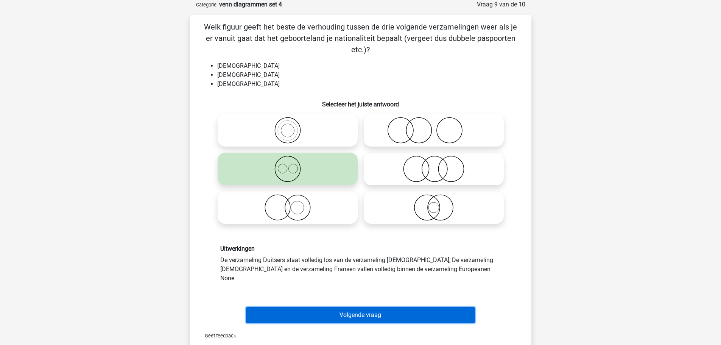
click at [348, 309] on button "Volgende vraag" at bounding box center [360, 315] width 229 height 16
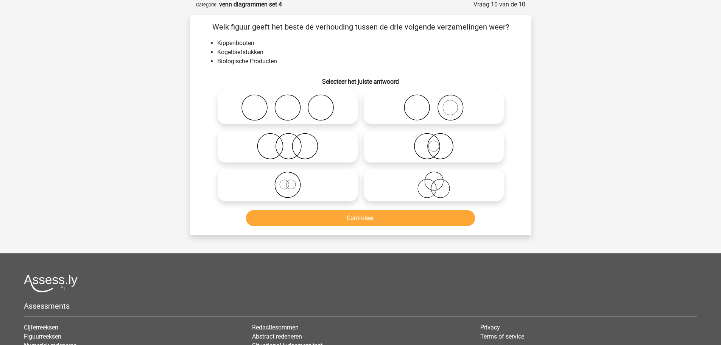
click at [269, 148] on icon at bounding box center [288, 146] width 134 height 26
click at [288, 142] on input "radio" at bounding box center [290, 139] width 5 height 5
radio input "true"
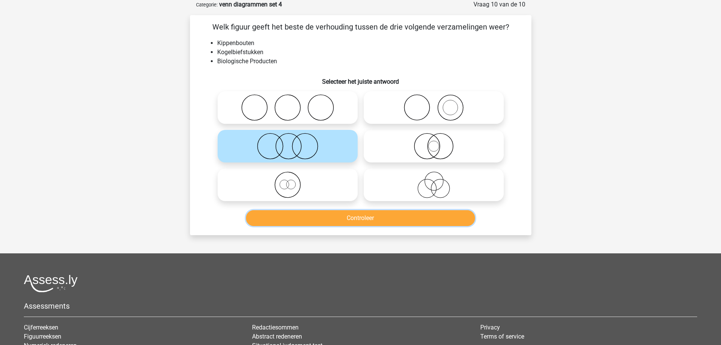
click at [325, 217] on button "Controleer" at bounding box center [360, 218] width 229 height 16
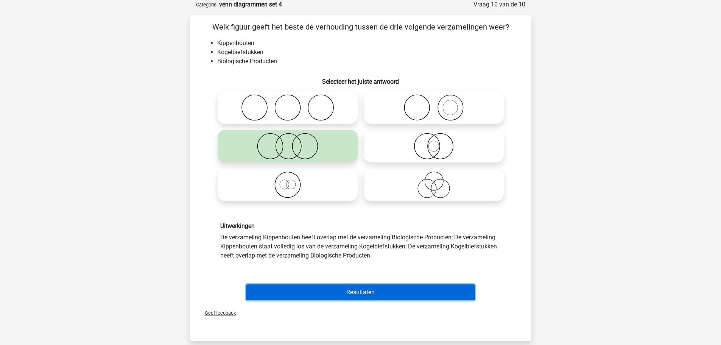
click at [337, 289] on button "Resultaten" at bounding box center [360, 292] width 229 height 16
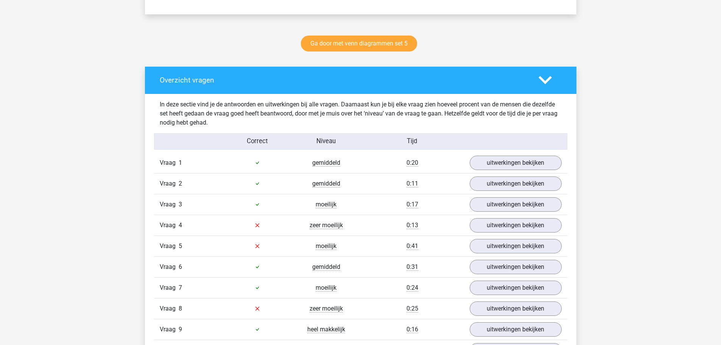
scroll to position [378, 0]
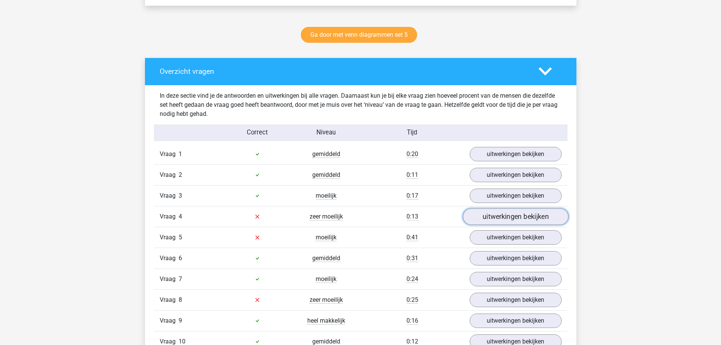
click at [478, 218] on link "uitwerkingen bekijken" at bounding box center [515, 216] width 106 height 17
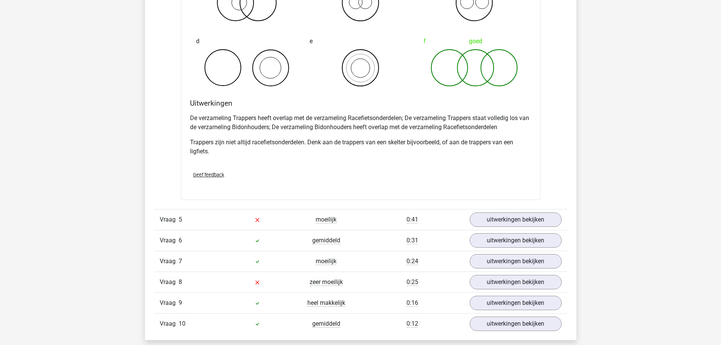
scroll to position [719, 0]
click at [491, 281] on link "uitwerkingen bekijken" at bounding box center [515, 281] width 106 height 17
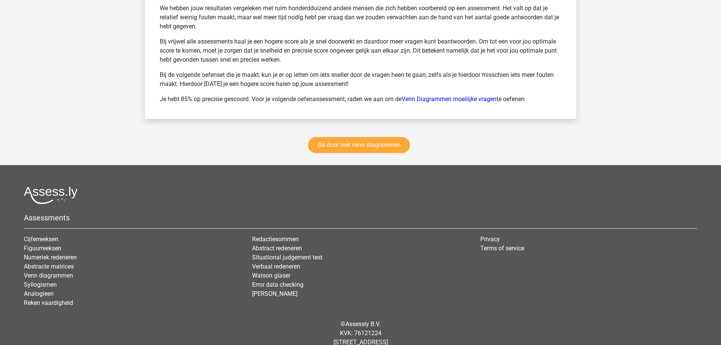
scroll to position [1683, 0]
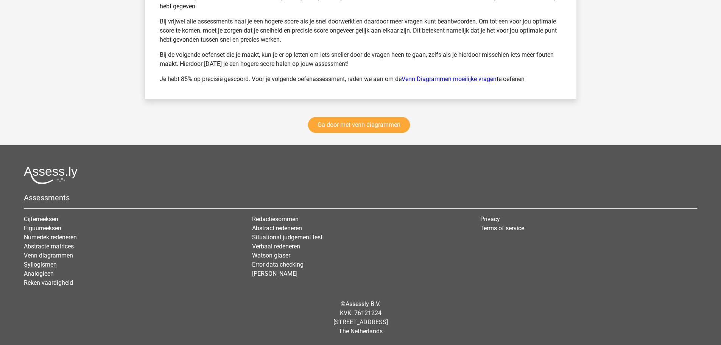
click at [45, 263] on link "Syllogismen" at bounding box center [40, 264] width 33 height 7
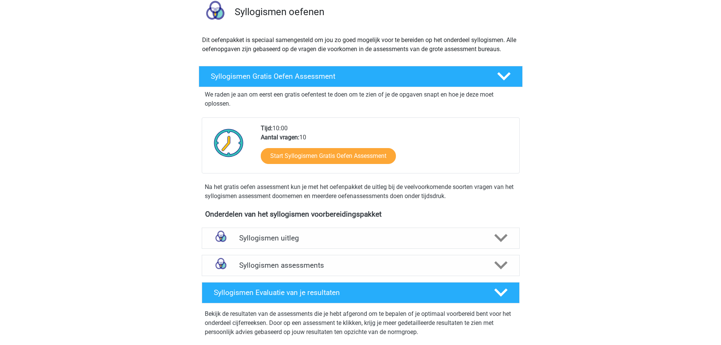
scroll to position [76, 0]
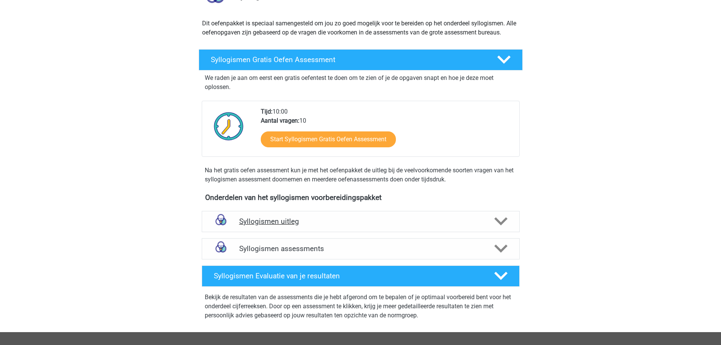
click at [290, 222] on h4 "Syllogismen uitleg" at bounding box center [360, 221] width 243 height 9
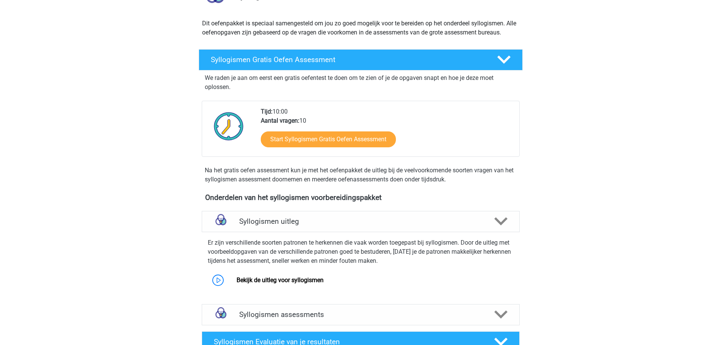
scroll to position [113, 0]
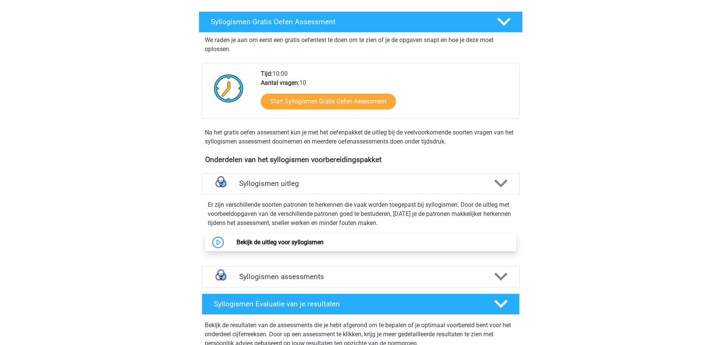
click at [252, 243] on link "Bekijk de uitleg voor syllogismen" at bounding box center [279, 241] width 87 height 7
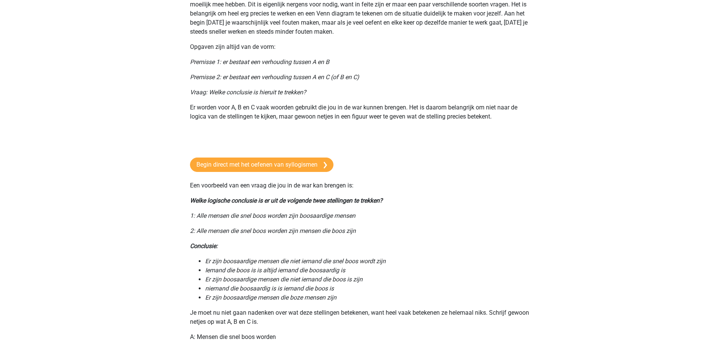
scroll to position [76, 0]
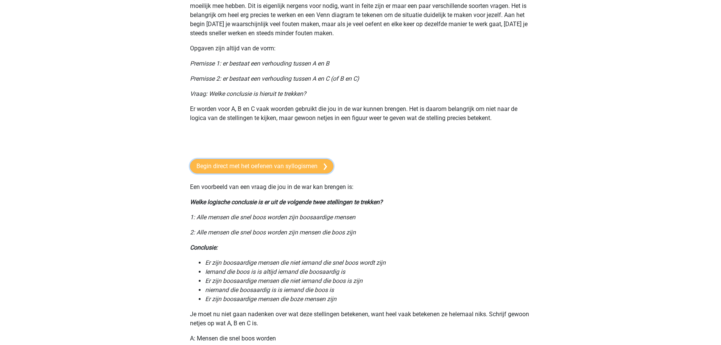
click at [273, 166] on link "Begin direct met het oefenen van syllogismen" at bounding box center [261, 166] width 143 height 14
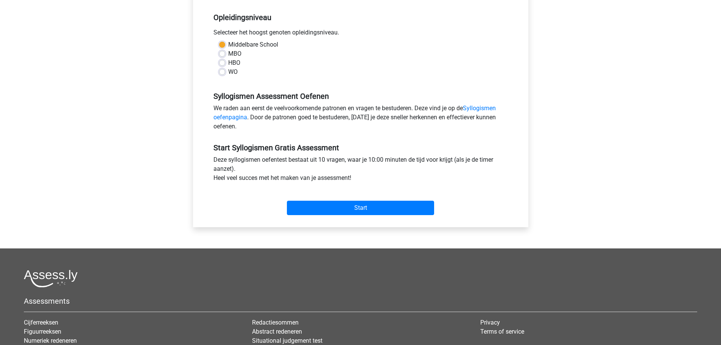
scroll to position [151, 0]
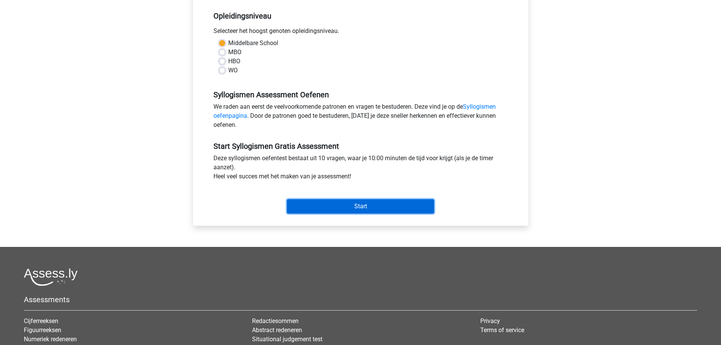
click at [318, 208] on input "Start" at bounding box center [360, 206] width 147 height 14
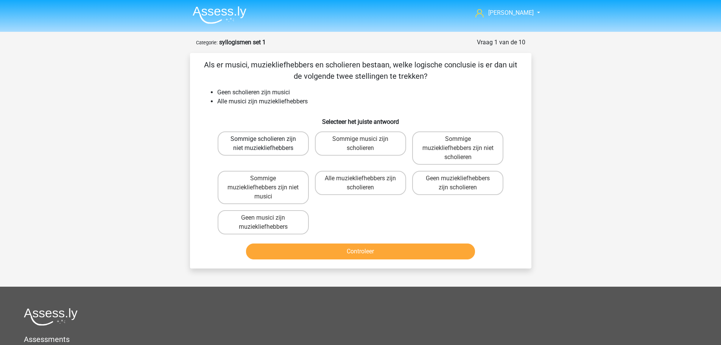
click at [266, 146] on label "Sommige scholieren zijn niet muziekliefhebbers" at bounding box center [263, 143] width 91 height 24
click at [266, 144] on input "Sommige scholieren zijn niet muziekliefhebbers" at bounding box center [265, 141] width 5 height 5
radio input "true"
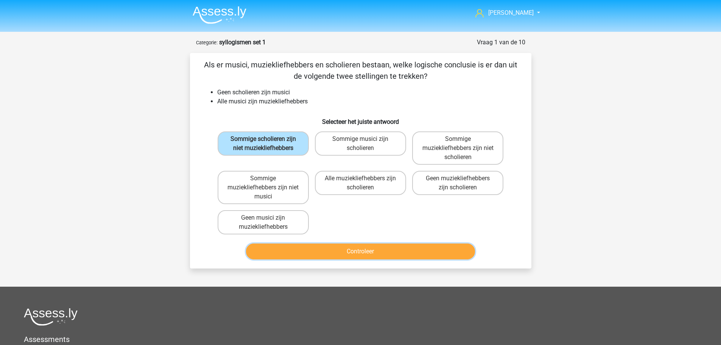
click at [342, 251] on button "Controleer" at bounding box center [360, 251] width 229 height 16
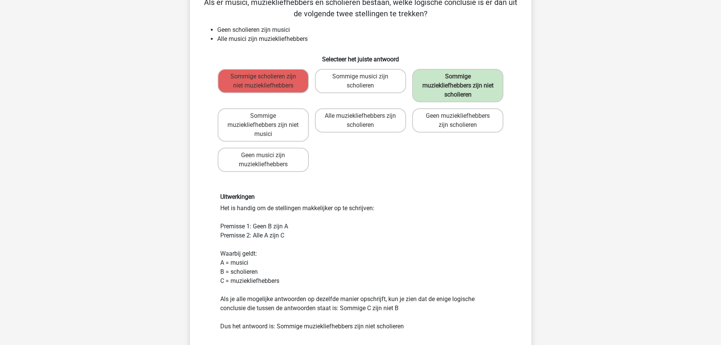
scroll to position [76, 0]
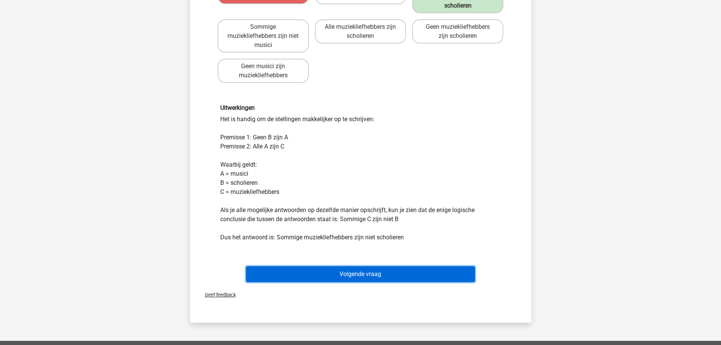
click at [338, 275] on button "Volgende vraag" at bounding box center [360, 274] width 229 height 16
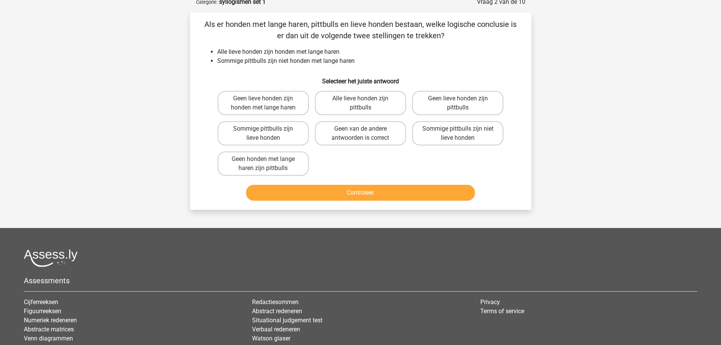
scroll to position [38, 0]
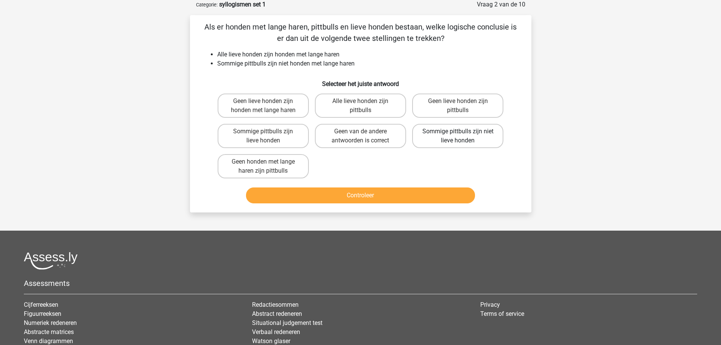
click at [437, 135] on label "Sommige pittbulls zijn niet lieve honden" at bounding box center [457, 136] width 91 height 24
click at [458, 135] on input "Sommige pittbulls zijn niet lieve honden" at bounding box center [460, 133] width 5 height 5
radio input "true"
click at [374, 195] on button "Controleer" at bounding box center [360, 195] width 229 height 16
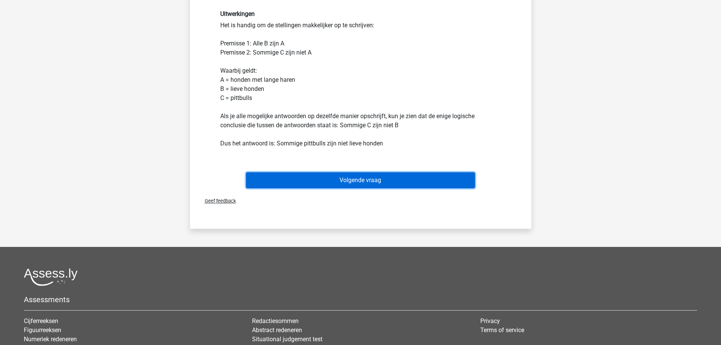
click at [343, 182] on button "Volgende vraag" at bounding box center [360, 180] width 229 height 16
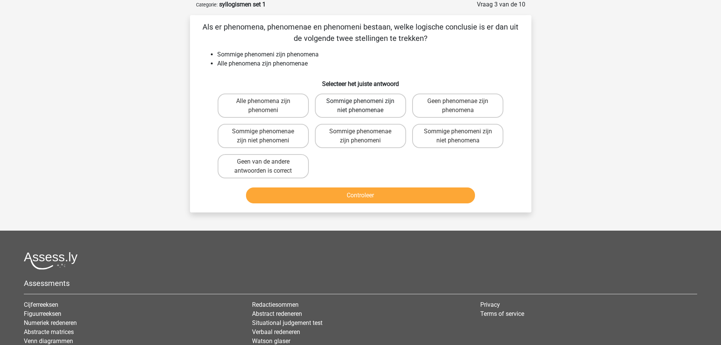
click at [345, 108] on label "Sommige phenomeni zijn niet phenomenae" at bounding box center [360, 105] width 91 height 24
click at [360, 106] on input "Sommige phenomeni zijn niet phenomenae" at bounding box center [362, 103] width 5 height 5
radio input "true"
click at [348, 195] on button "Controleer" at bounding box center [360, 195] width 229 height 16
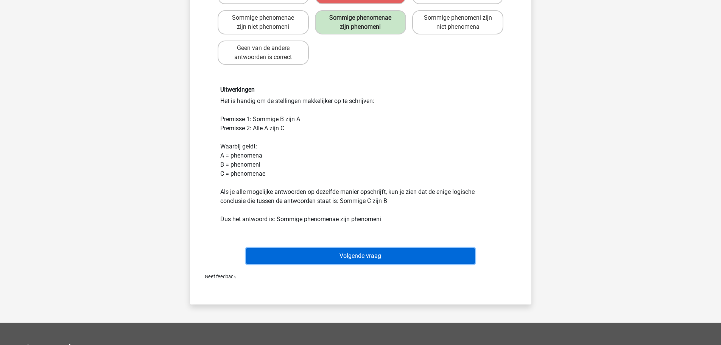
click at [308, 256] on button "Volgende vraag" at bounding box center [360, 256] width 229 height 16
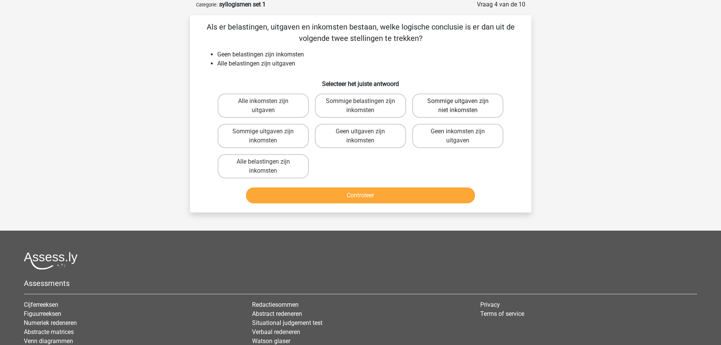
click at [427, 109] on label "Sommige uitgaven zijn niet inkomsten" at bounding box center [457, 105] width 91 height 24
click at [458, 106] on input "Sommige uitgaven zijn niet inkomsten" at bounding box center [460, 103] width 5 height 5
radio input "true"
click at [354, 196] on button "Controleer" at bounding box center [360, 195] width 229 height 16
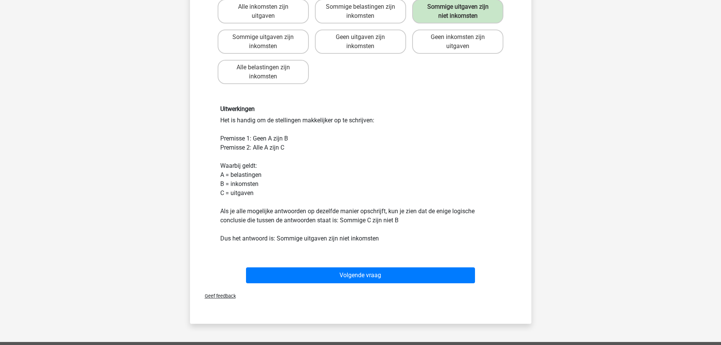
scroll to position [151, 0]
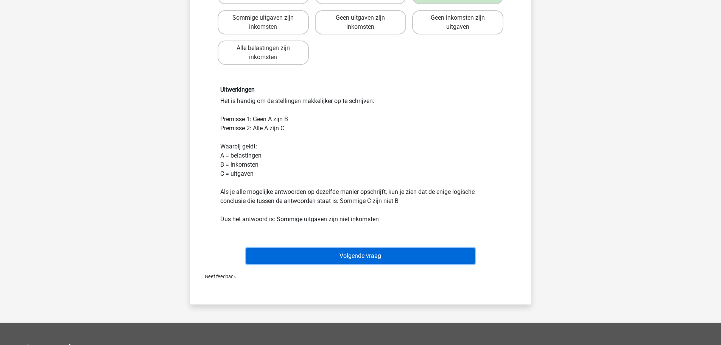
click at [345, 255] on button "Volgende vraag" at bounding box center [360, 256] width 229 height 16
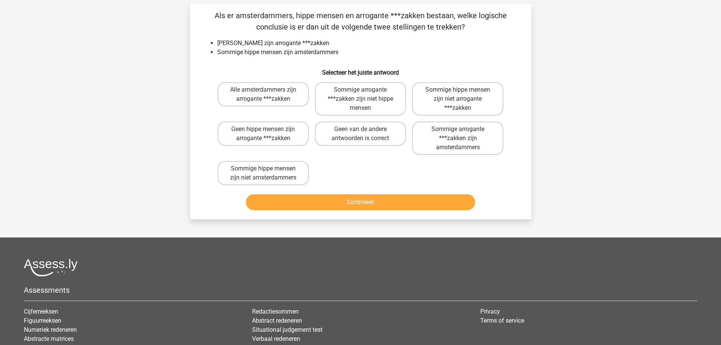
scroll to position [38, 0]
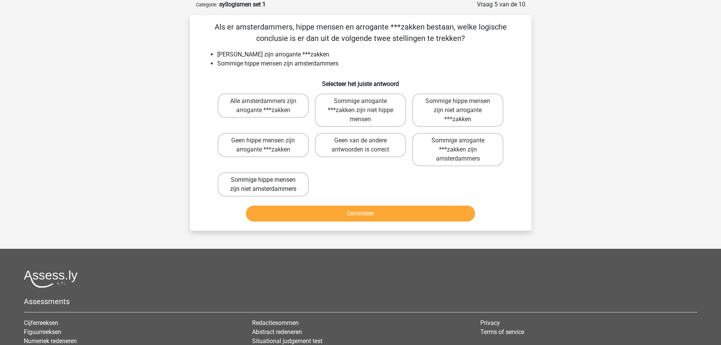
click at [277, 182] on label "Sommige hippe mensen zijn niet amsterdammers" at bounding box center [263, 184] width 91 height 24
click at [268, 182] on input "Sommige hippe mensen zijn niet amsterdammers" at bounding box center [265, 182] width 5 height 5
radio input "true"
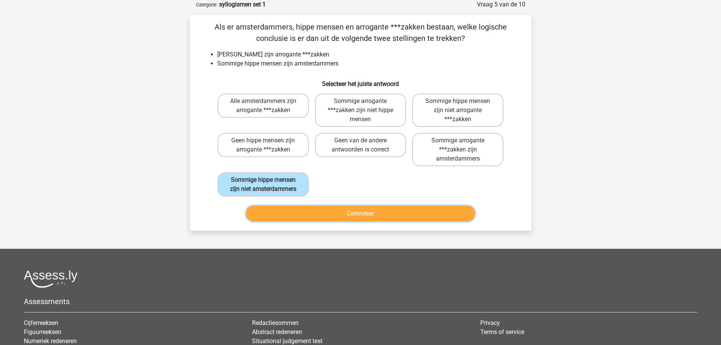
click at [348, 216] on button "Controleer" at bounding box center [360, 213] width 229 height 16
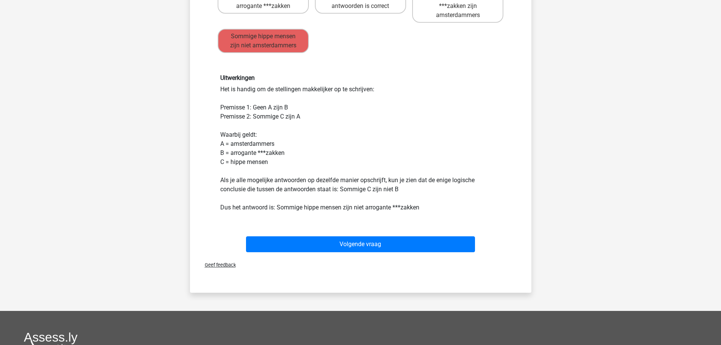
scroll to position [189, 0]
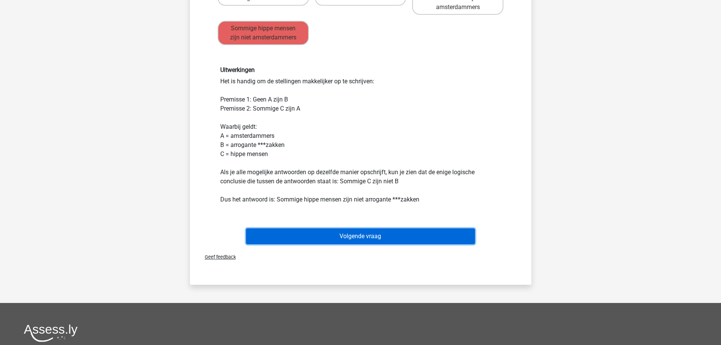
click at [343, 236] on button "Volgende vraag" at bounding box center [360, 236] width 229 height 16
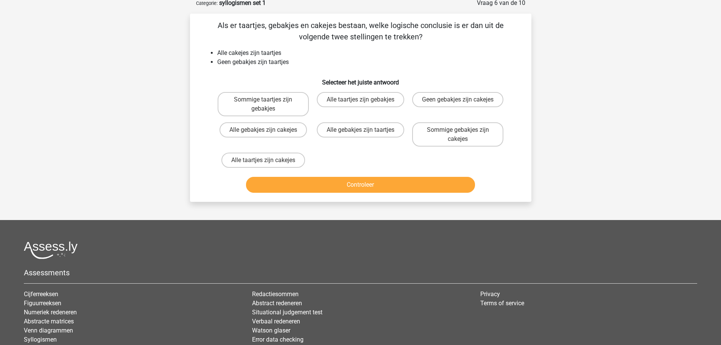
scroll to position [38, 0]
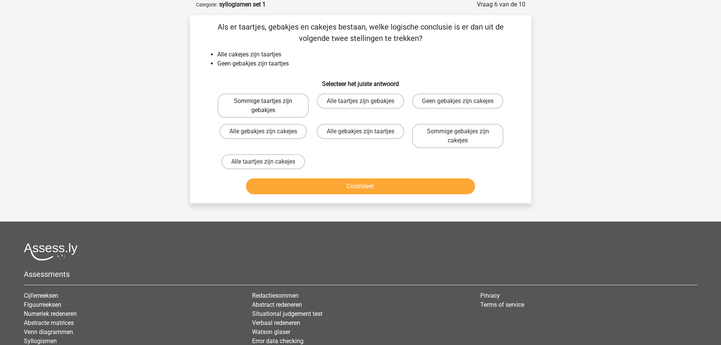
click at [227, 107] on label "Sommige taartjes zijn gebakjes" at bounding box center [263, 105] width 91 height 24
click at [263, 106] on input "Sommige taartjes zijn gebakjes" at bounding box center [265, 103] width 5 height 5
radio input "true"
click at [334, 185] on button "Controleer" at bounding box center [360, 186] width 229 height 16
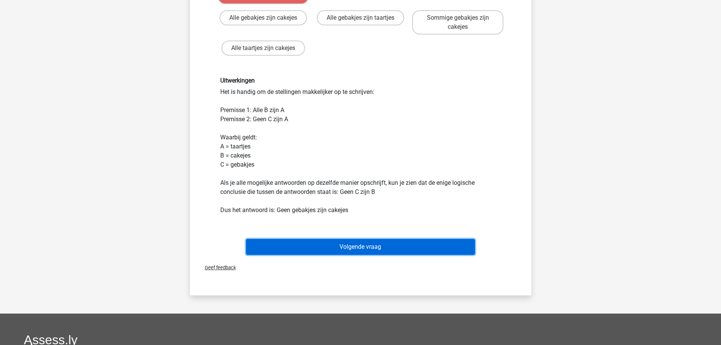
click at [341, 248] on button "Volgende vraag" at bounding box center [360, 247] width 229 height 16
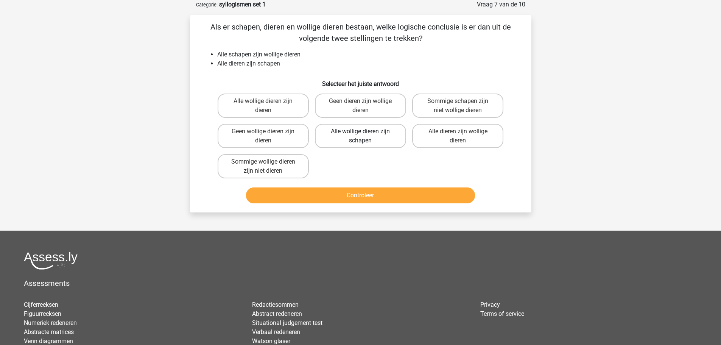
click at [337, 137] on label "Alle wollige dieren zijn schapen" at bounding box center [360, 136] width 91 height 24
click at [360, 136] on input "Alle wollige dieren zijn schapen" at bounding box center [362, 133] width 5 height 5
radio input "true"
click at [358, 196] on button "Controleer" at bounding box center [360, 195] width 229 height 16
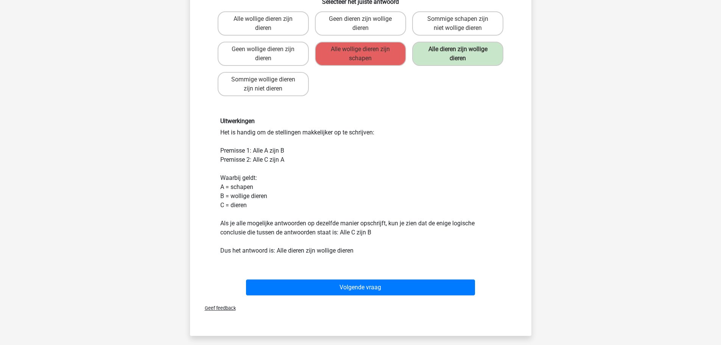
scroll to position [151, 0]
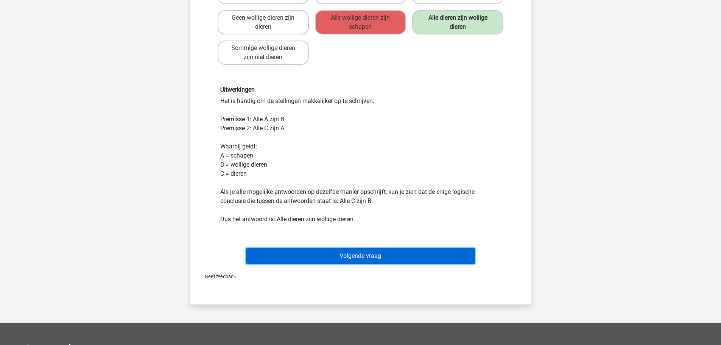
click at [304, 258] on button "Volgende vraag" at bounding box center [360, 256] width 229 height 16
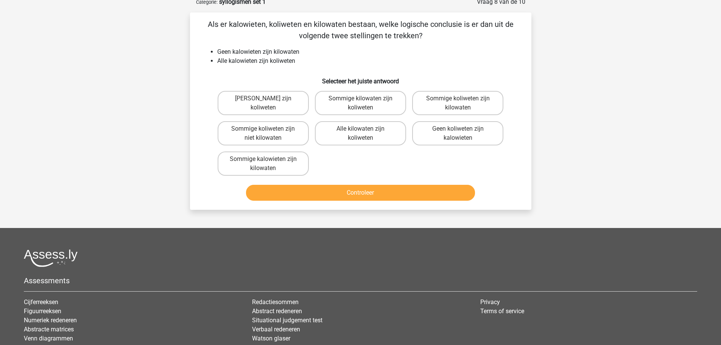
scroll to position [38, 0]
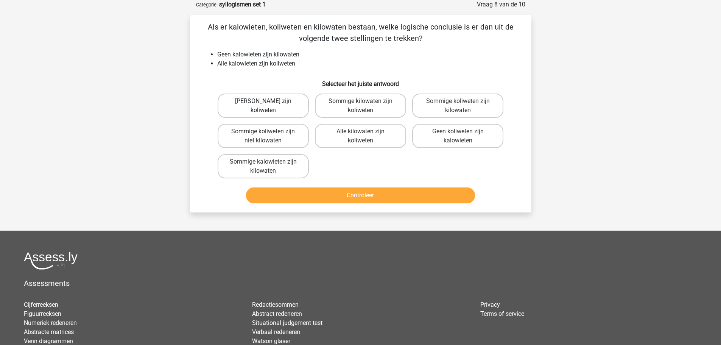
click at [286, 106] on label "Geen kilowaten zijn koliweten" at bounding box center [263, 105] width 91 height 24
click at [268, 106] on input "Geen kilowaten zijn koliweten" at bounding box center [265, 103] width 5 height 5
radio input "true"
click at [340, 193] on button "Controleer" at bounding box center [360, 195] width 229 height 16
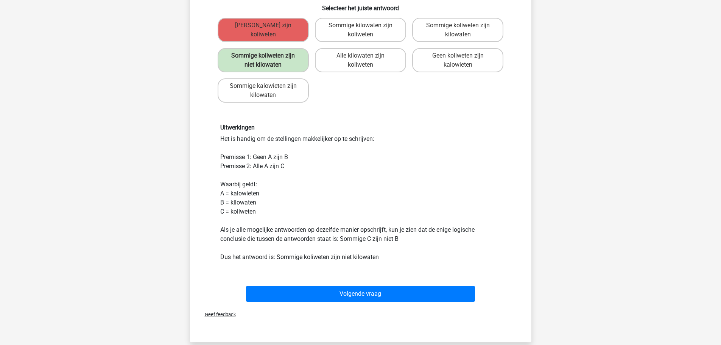
scroll to position [151, 0]
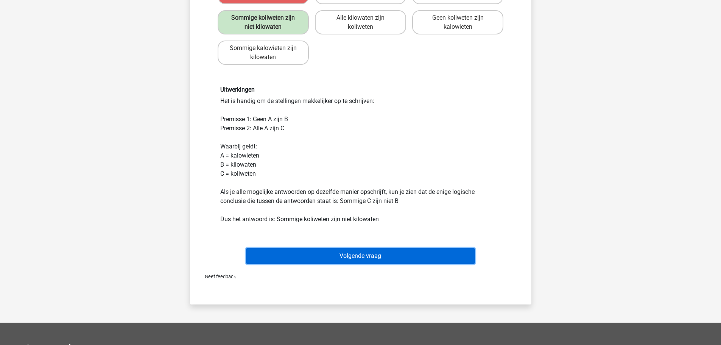
click at [354, 254] on button "Volgende vraag" at bounding box center [360, 256] width 229 height 16
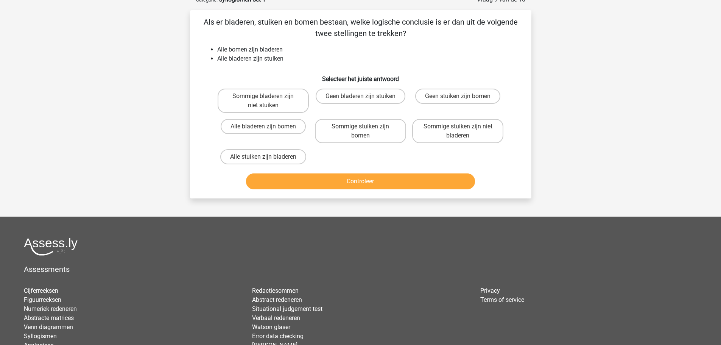
scroll to position [38, 0]
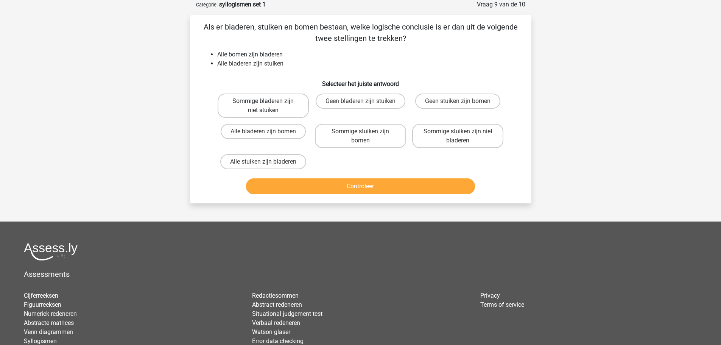
click at [267, 107] on label "Sommige bladeren zijn niet stuiken" at bounding box center [263, 105] width 91 height 24
click at [267, 106] on input "Sommige bladeren zijn niet stuiken" at bounding box center [265, 103] width 5 height 5
radio input "true"
click at [381, 131] on label "Sommige stuiken zijn bomen" at bounding box center [360, 136] width 91 height 24
click at [365, 131] on input "Sommige stuiken zijn bomen" at bounding box center [362, 133] width 5 height 5
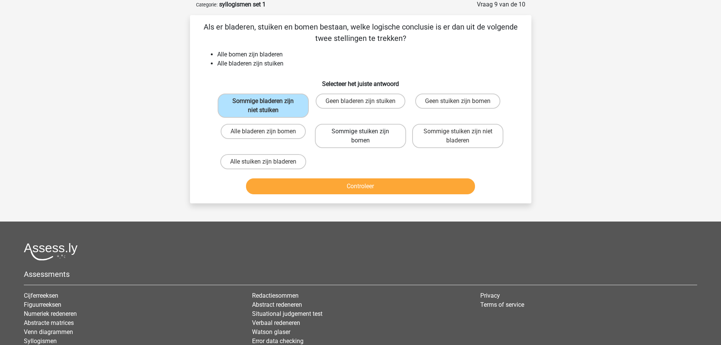
radio input "true"
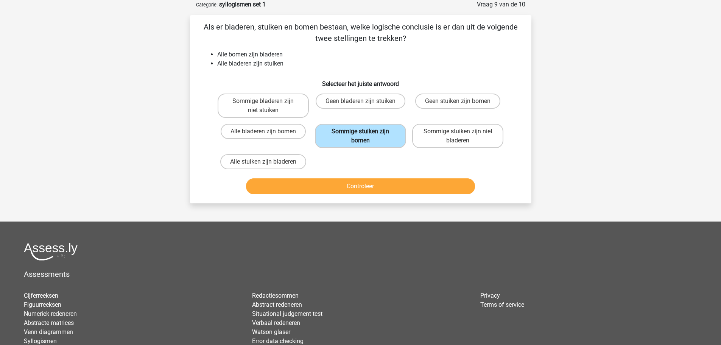
drag, startPoint x: 381, startPoint y: 131, endPoint x: 377, endPoint y: 137, distance: 7.5
click at [377, 137] on label "Sommige stuiken zijn bomen" at bounding box center [360, 136] width 91 height 24
click at [365, 136] on input "Sommige stuiken zijn bomen" at bounding box center [362, 133] width 5 height 5
click at [275, 160] on label "Alle stuiken zijn bladeren" at bounding box center [263, 161] width 86 height 15
click at [268, 162] on input "Alle stuiken zijn bladeren" at bounding box center [265, 164] width 5 height 5
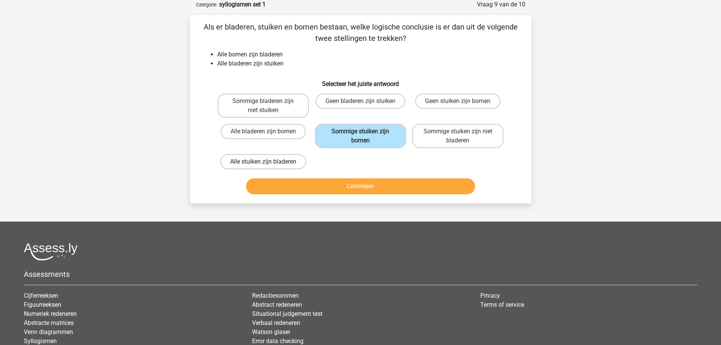
radio input "true"
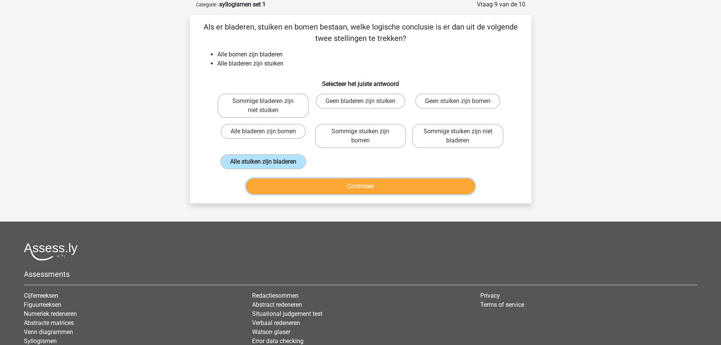
click at [341, 182] on button "Controleer" at bounding box center [360, 186] width 229 height 16
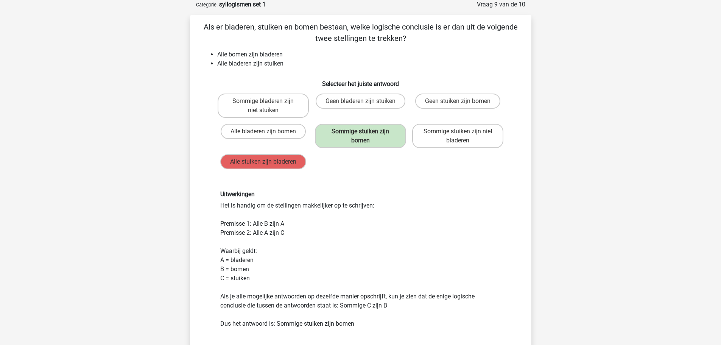
click at [529, 202] on div "Als er bladeren, stuiken en bomen bestaan, welke logische conclusie is er dan u…" at bounding box center [360, 211] width 341 height 393
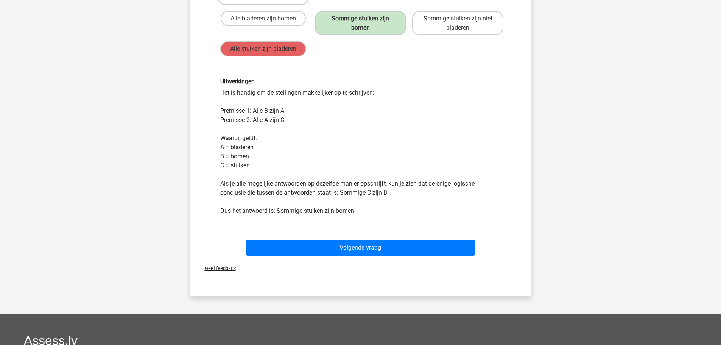
scroll to position [151, 0]
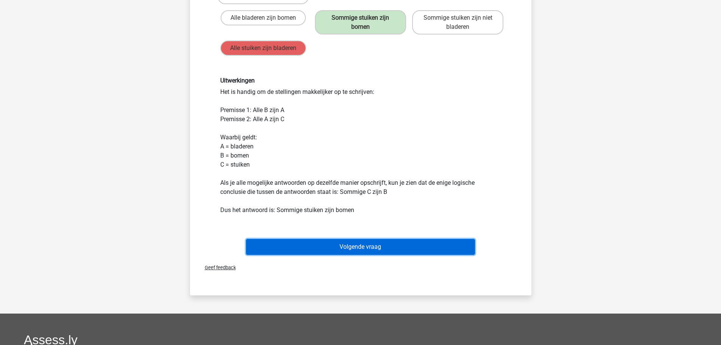
click at [449, 245] on button "Volgende vraag" at bounding box center [360, 247] width 229 height 16
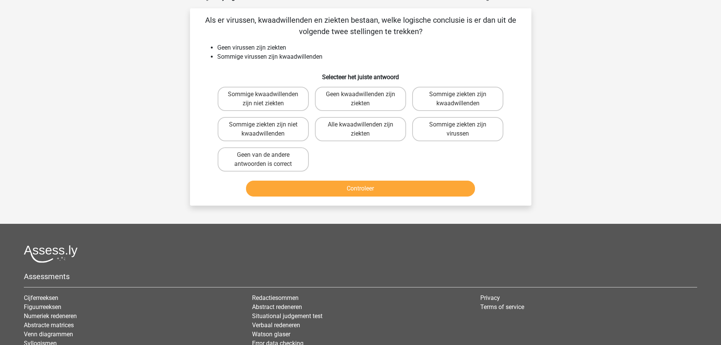
scroll to position [38, 0]
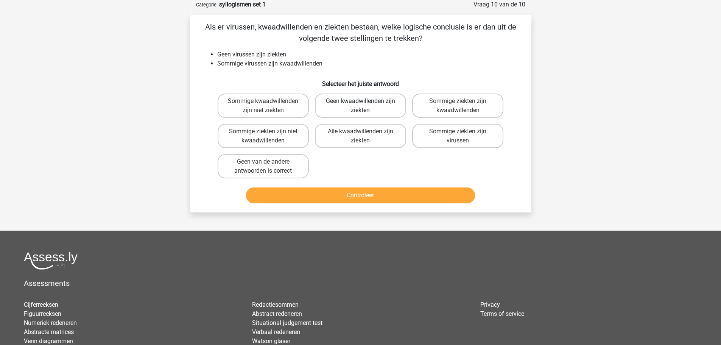
click at [394, 112] on label "Geen kwaadwillenden zijn ziekten" at bounding box center [360, 105] width 91 height 24
click at [365, 106] on input "Geen kwaadwillenden zijn ziekten" at bounding box center [362, 103] width 5 height 5
radio input "true"
click at [358, 191] on button "Controleer" at bounding box center [360, 195] width 229 height 16
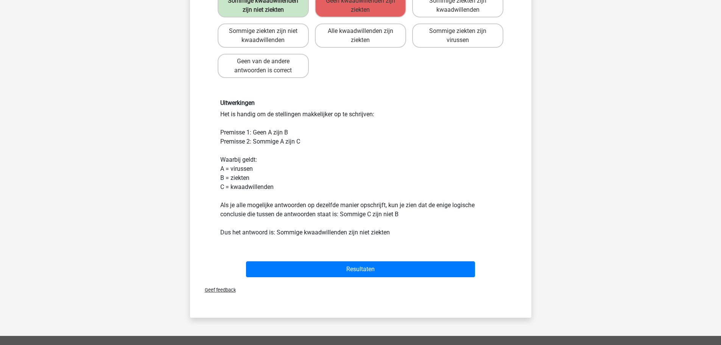
scroll to position [151, 0]
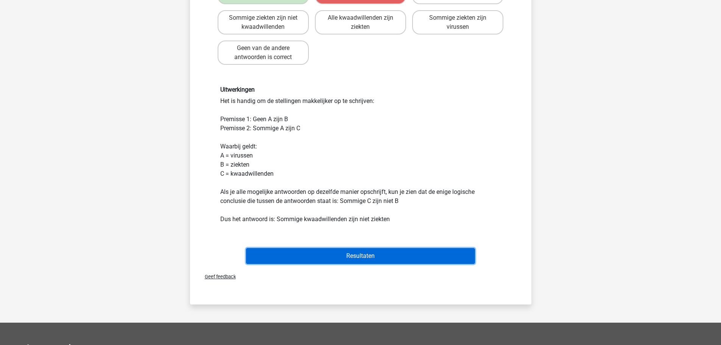
click at [378, 252] on button "Resultaten" at bounding box center [360, 256] width 229 height 16
click at [370, 255] on button "Resultaten" at bounding box center [360, 256] width 229 height 16
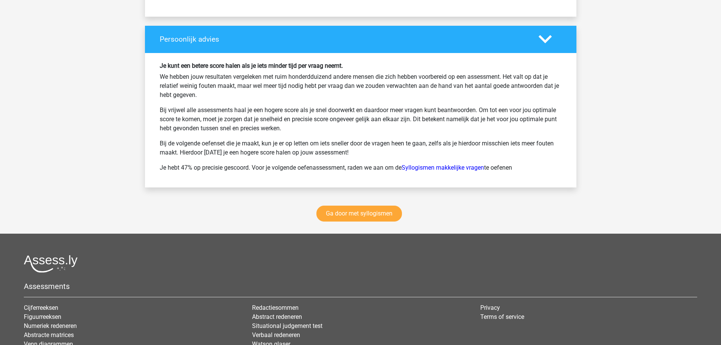
scroll to position [1021, 0]
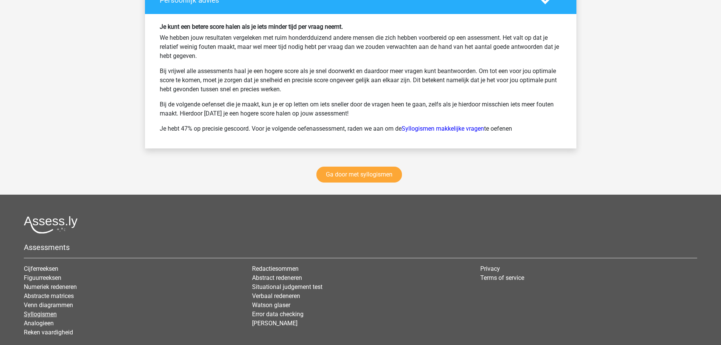
click at [47, 314] on link "Syllogismen" at bounding box center [40, 313] width 33 height 7
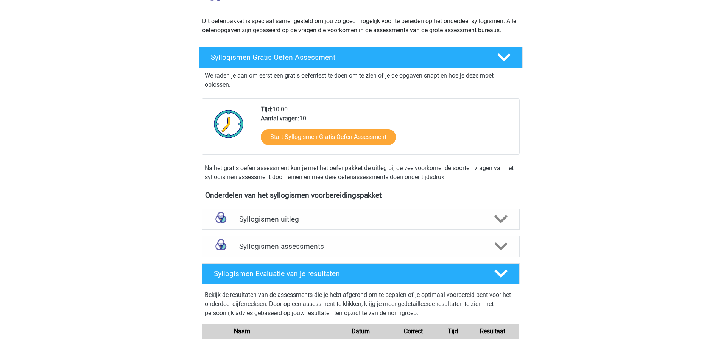
scroll to position [113, 0]
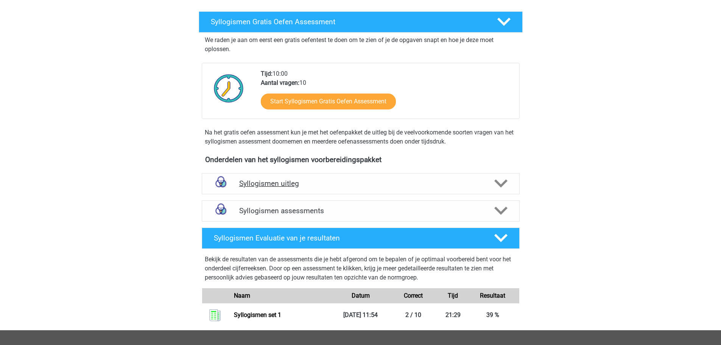
click at [270, 183] on h4 "Syllogismen uitleg" at bounding box center [360, 183] width 243 height 9
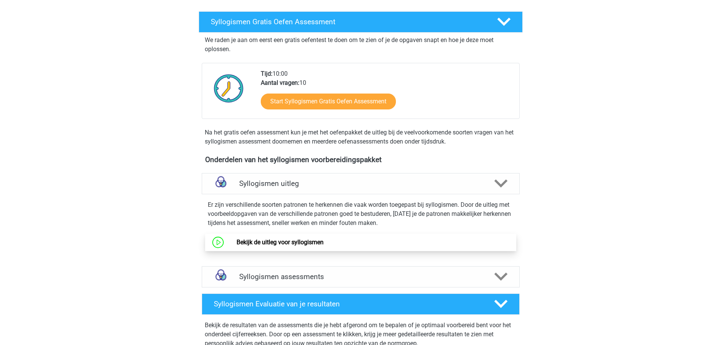
click at [301, 239] on link "Bekijk de uitleg voor syllogismen" at bounding box center [279, 241] width 87 height 7
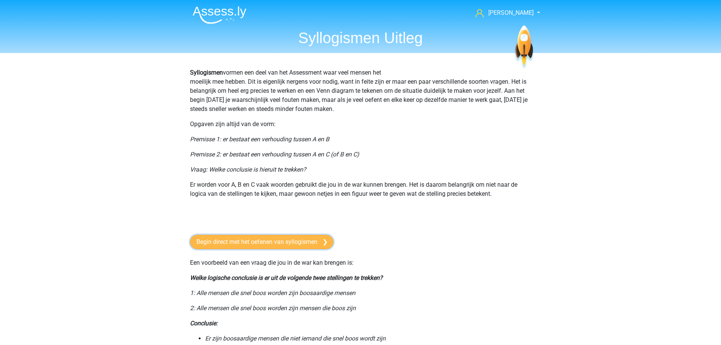
click at [219, 246] on link "Begin direct met het oefenen van syllogismen" at bounding box center [261, 242] width 143 height 14
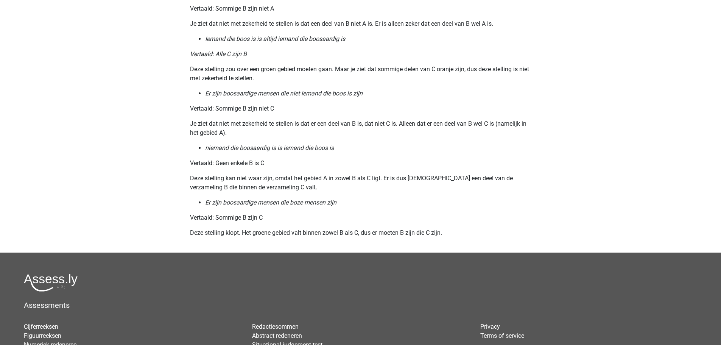
scroll to position [908, 0]
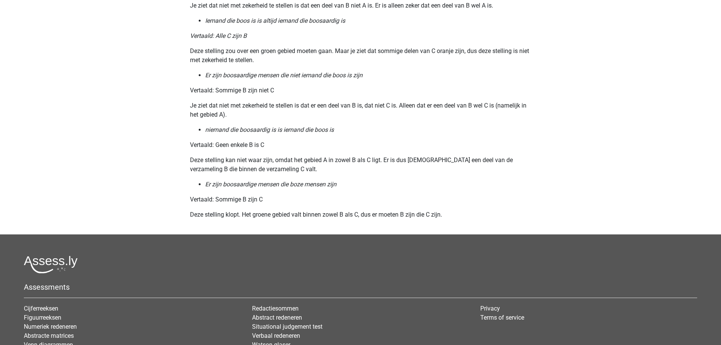
click at [313, 188] on li "Er zijn boosaardige mensen die boze mensen zijn" at bounding box center [368, 184] width 326 height 9
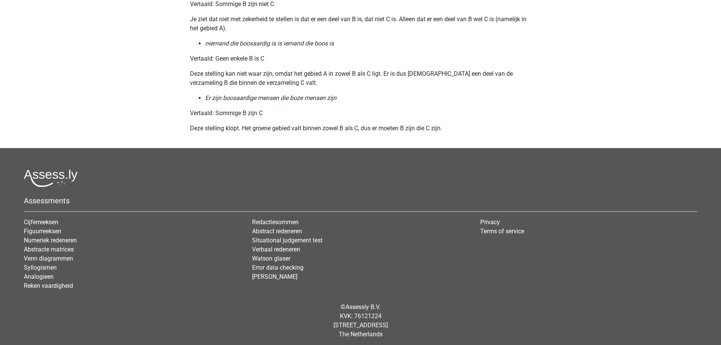
scroll to position [997, 0]
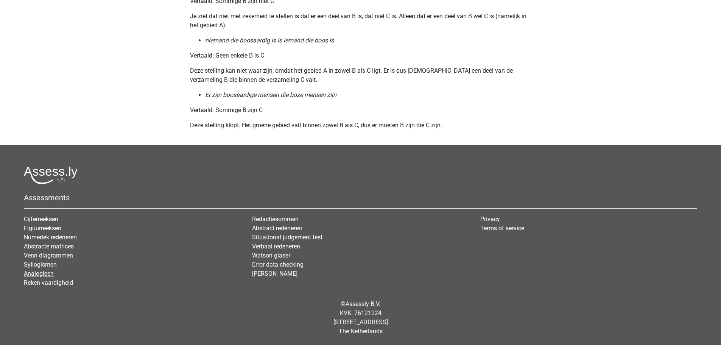
click at [37, 273] on link "Analogieen" at bounding box center [39, 273] width 30 height 7
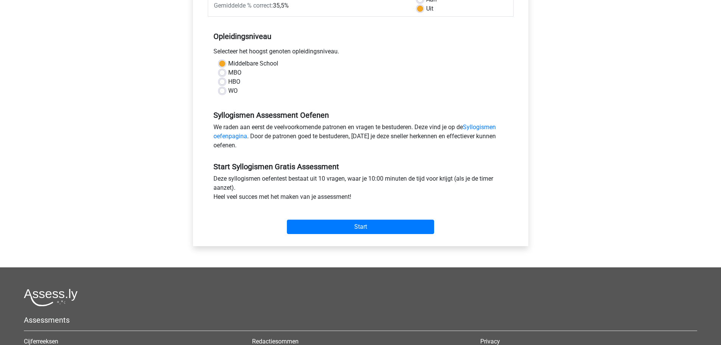
scroll to position [151, 0]
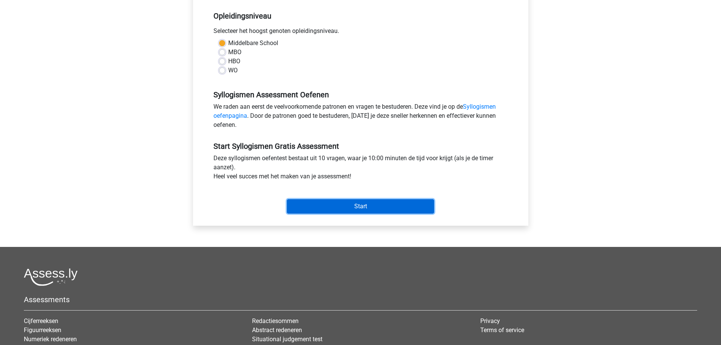
click at [358, 205] on input "Start" at bounding box center [360, 206] width 147 height 14
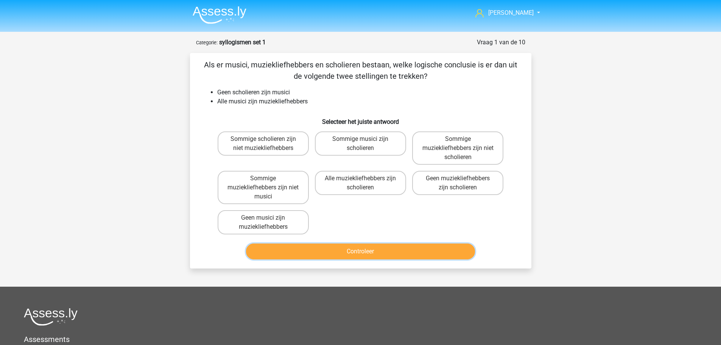
click at [315, 252] on button "Controleer" at bounding box center [360, 251] width 229 height 16
click at [295, 139] on label "Sommige scholieren zijn niet muziekliefhebbers" at bounding box center [263, 143] width 91 height 24
click at [268, 139] on input "Sommige scholieren zijn niet muziekliefhebbers" at bounding box center [265, 141] width 5 height 5
radio input "true"
click at [327, 248] on button "Controleer" at bounding box center [360, 251] width 229 height 16
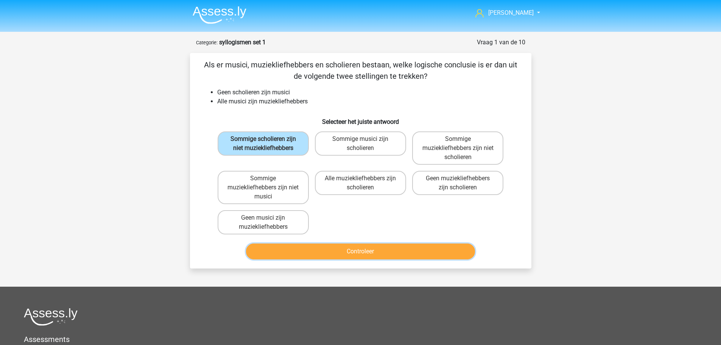
click at [351, 249] on button "Controleer" at bounding box center [360, 251] width 229 height 16
click at [289, 136] on label "Sommige scholieren zijn niet muziekliefhebbers" at bounding box center [263, 143] width 91 height 24
click at [268, 139] on input "Sommige scholieren zijn niet muziekliefhebbers" at bounding box center [265, 141] width 5 height 5
click at [253, 137] on label "Sommige scholieren zijn niet muziekliefhebbers" at bounding box center [263, 143] width 91 height 24
click at [263, 139] on input "Sommige scholieren zijn niet muziekliefhebbers" at bounding box center [265, 141] width 5 height 5
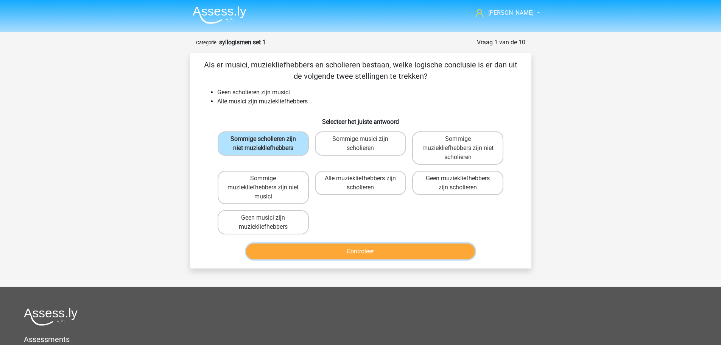
click at [336, 248] on button "Controleer" at bounding box center [360, 251] width 229 height 16
click at [243, 152] on label "Sommige scholieren zijn niet muziekliefhebbers" at bounding box center [263, 143] width 91 height 24
click at [263, 144] on input "Sommige scholieren zijn niet muziekliefhebbers" at bounding box center [265, 141] width 5 height 5
click at [365, 149] on label "Sommige musici zijn scholieren" at bounding box center [360, 143] width 91 height 24
click at [365, 144] on input "Sommige musici zijn scholieren" at bounding box center [362, 141] width 5 height 5
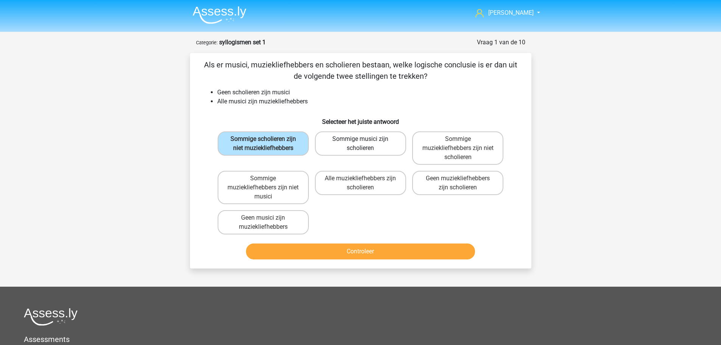
radio input "true"
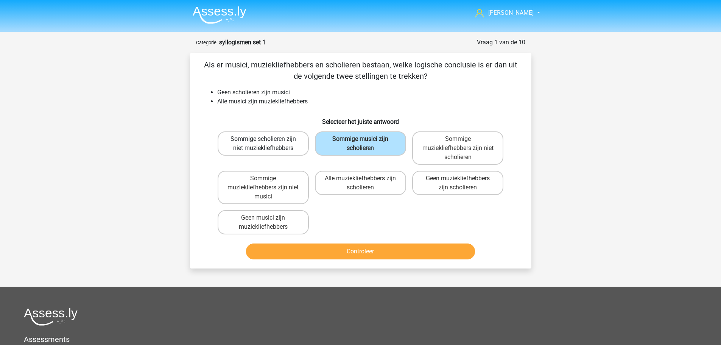
click at [269, 137] on label "Sommige scholieren zijn niet muziekliefhebbers" at bounding box center [263, 143] width 91 height 24
click at [268, 139] on input "Sommige scholieren zijn niet muziekliefhebbers" at bounding box center [265, 141] width 5 height 5
radio input "true"
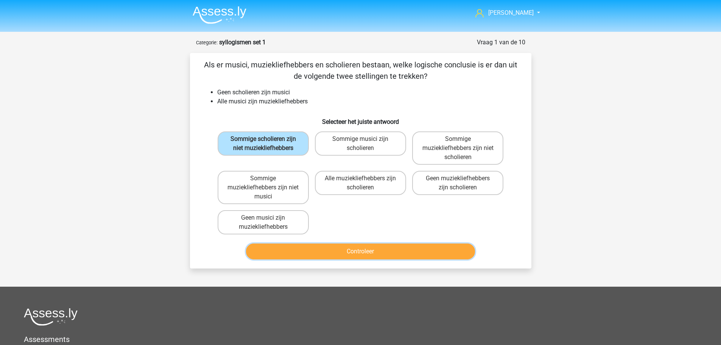
click at [365, 247] on button "Controleer" at bounding box center [360, 251] width 229 height 16
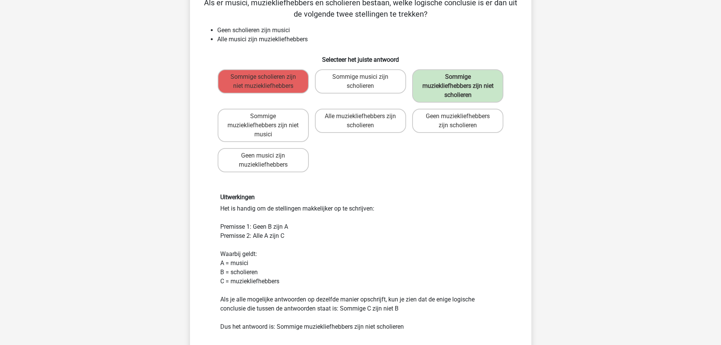
scroll to position [76, 0]
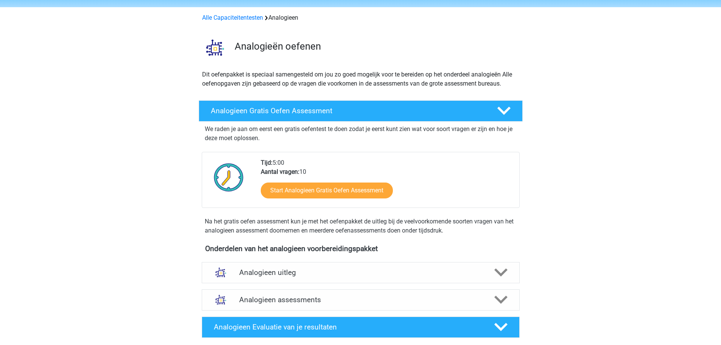
scroll to position [38, 0]
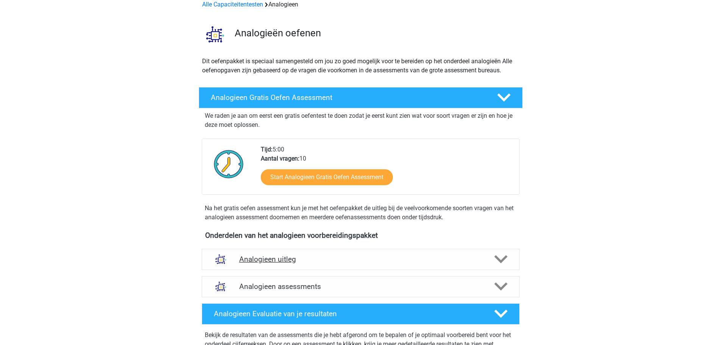
click at [266, 261] on h4 "Analogieen uitleg" at bounding box center [360, 259] width 243 height 9
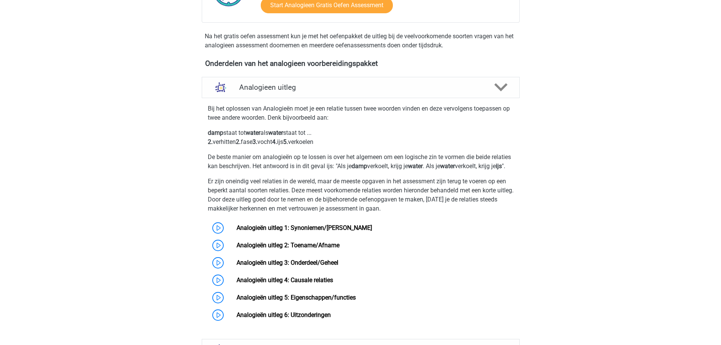
scroll to position [227, 0]
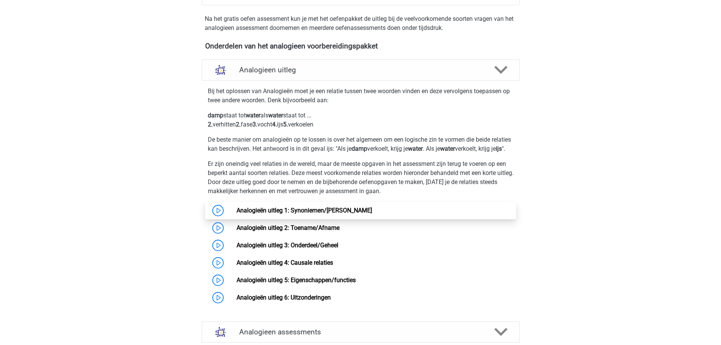
click at [261, 214] on link "Analogieën uitleg 1: Synoniemen/[PERSON_NAME]" at bounding box center [303, 210] width 135 height 7
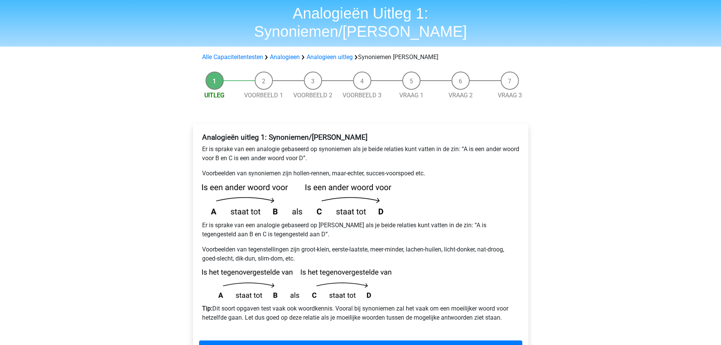
scroll to position [38, 0]
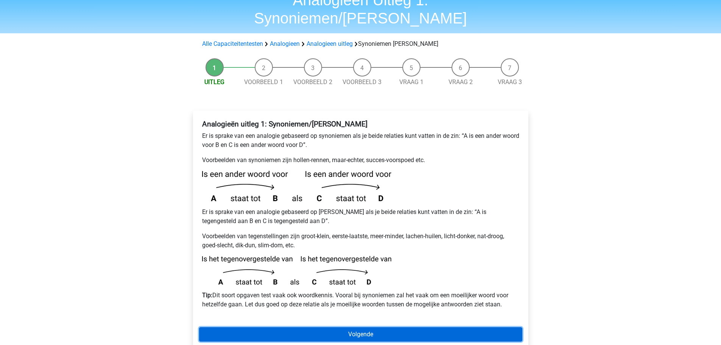
click at [315, 327] on link "Volgende" at bounding box center [360, 334] width 323 height 14
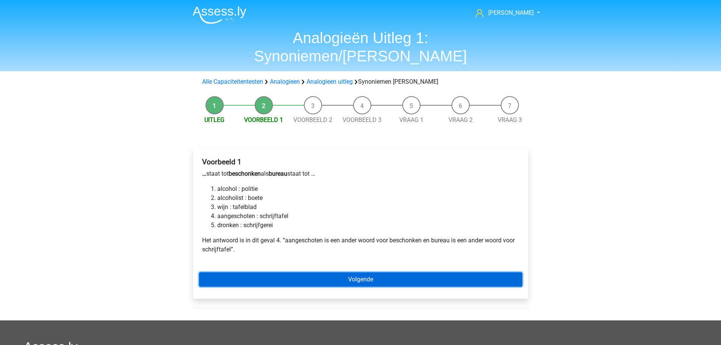
click at [356, 272] on link "Volgende" at bounding box center [360, 279] width 323 height 14
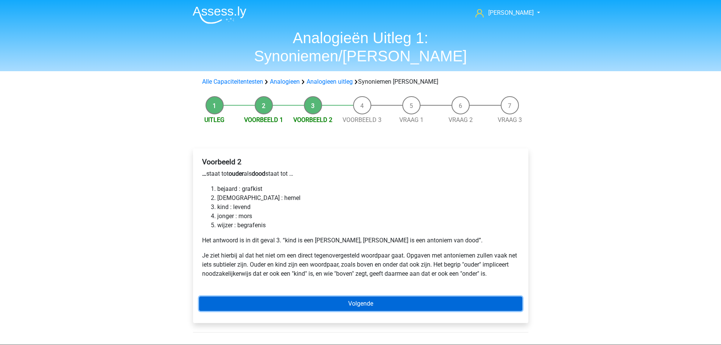
click at [346, 296] on link "Volgende" at bounding box center [360, 303] width 323 height 14
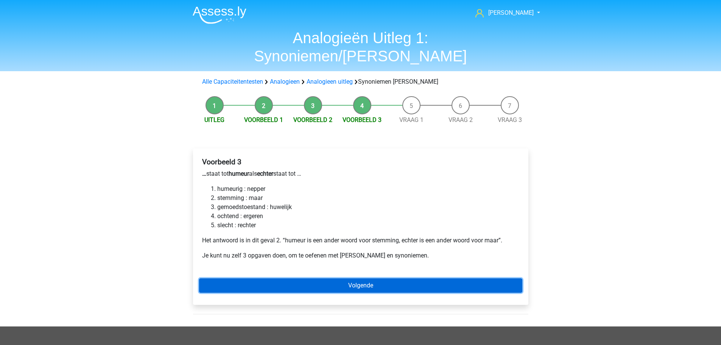
click at [328, 278] on link "Volgende" at bounding box center [360, 285] width 323 height 14
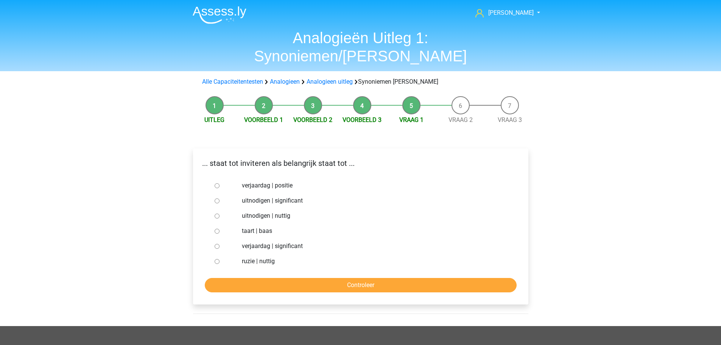
drag, startPoint x: 216, startPoint y: 197, endPoint x: 219, endPoint y: 202, distance: 5.8
click at [216, 213] on input "uitnodigen | nuttig" at bounding box center [216, 215] width 5 height 5
radio input "true"
click at [273, 278] on input "Controleer" at bounding box center [361, 285] width 312 height 14
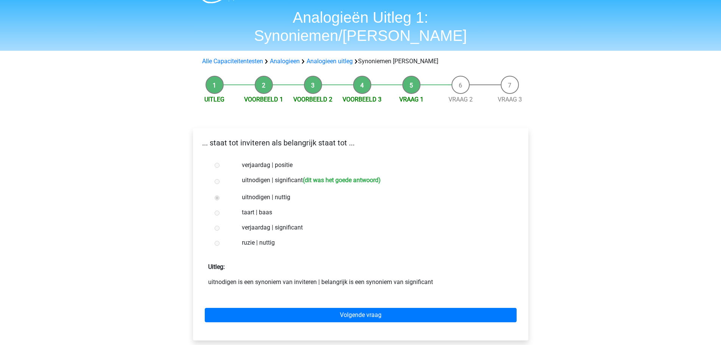
scroll to position [38, 0]
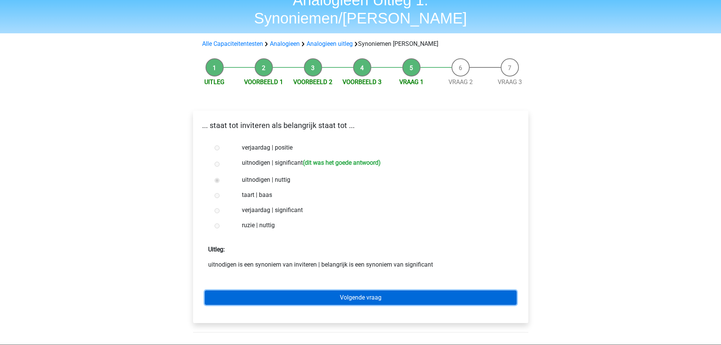
click at [375, 290] on link "Volgende vraag" at bounding box center [361, 297] width 312 height 14
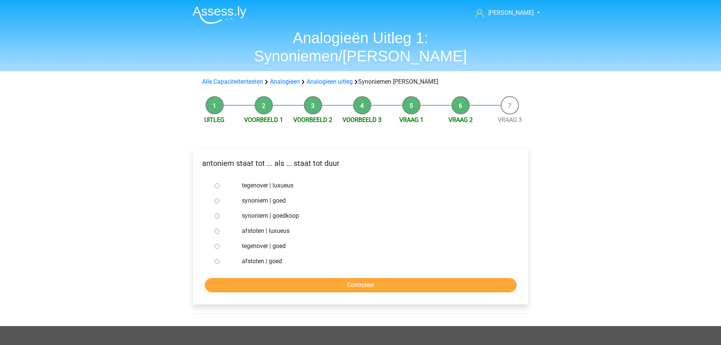
click at [221, 208] on div at bounding box center [223, 215] width 25 height 15
click at [218, 213] on input "synoniem | goedkoop" at bounding box center [216, 215] width 5 height 5
radio input "true"
click at [306, 278] on input "Controleer" at bounding box center [361, 285] width 312 height 14
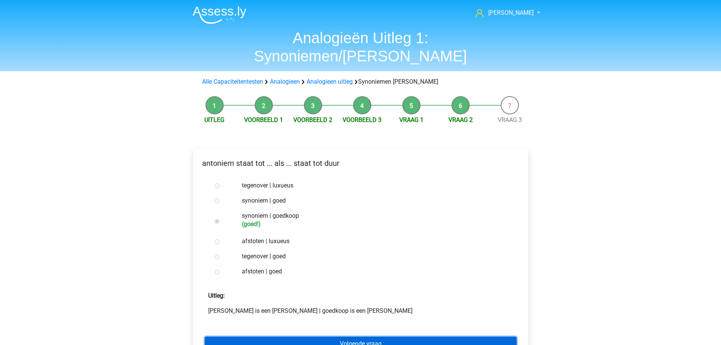
click at [336, 336] on link "Volgende vraag" at bounding box center [361, 343] width 312 height 14
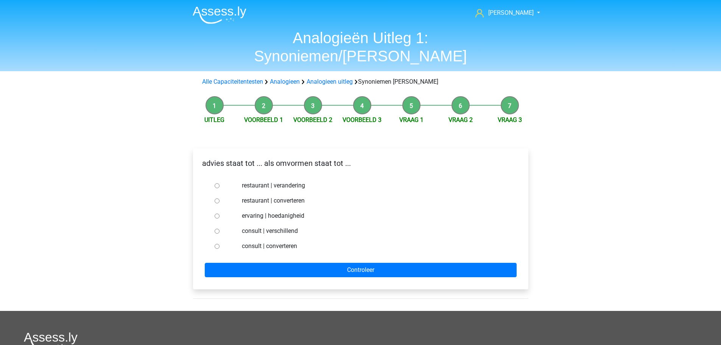
click at [215, 244] on input "consult | converteren" at bounding box center [216, 246] width 5 height 5
radio input "true"
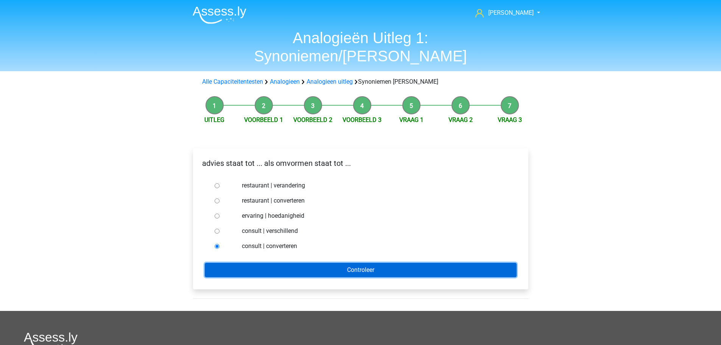
click at [296, 263] on input "Controleer" at bounding box center [361, 270] width 312 height 14
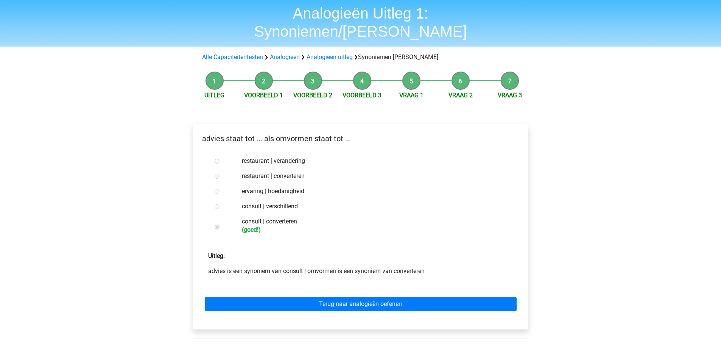
scroll to position [38, 0]
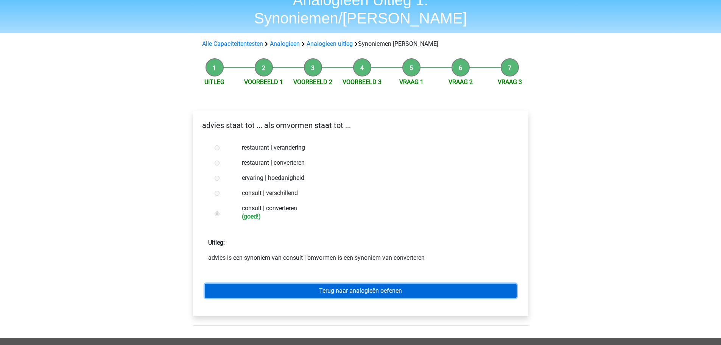
click at [359, 283] on link "Terug naar analogieën oefenen" at bounding box center [361, 290] width 312 height 14
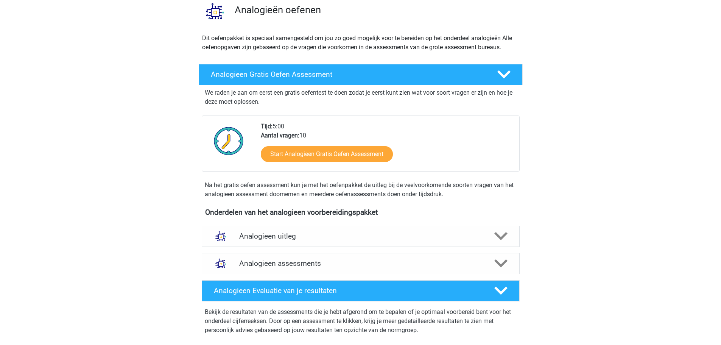
scroll to position [76, 0]
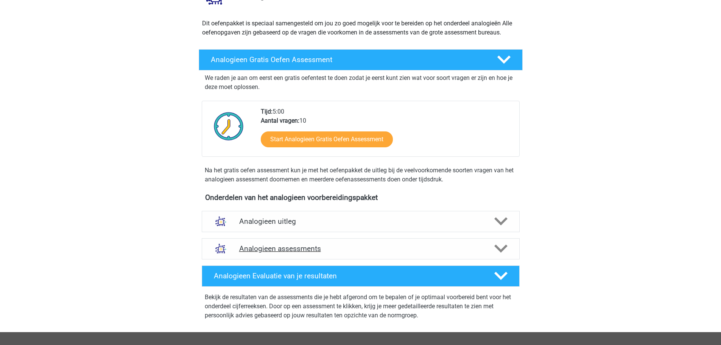
click at [317, 246] on h4 "Analogieen assessments" at bounding box center [360, 248] width 243 height 9
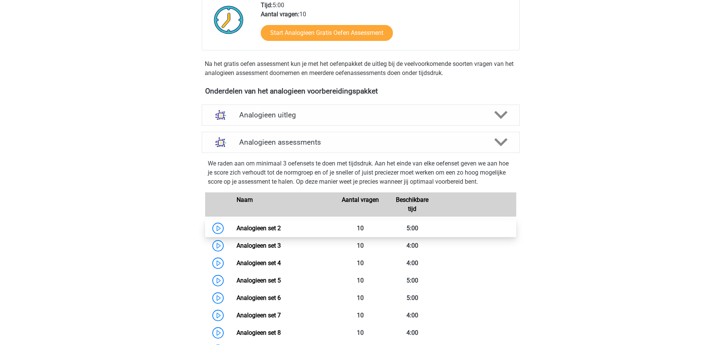
scroll to position [189, 0]
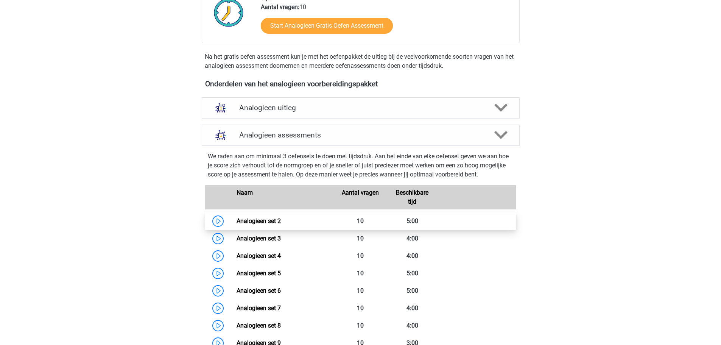
click at [274, 224] on link "Analogieen set 2" at bounding box center [258, 220] width 44 height 7
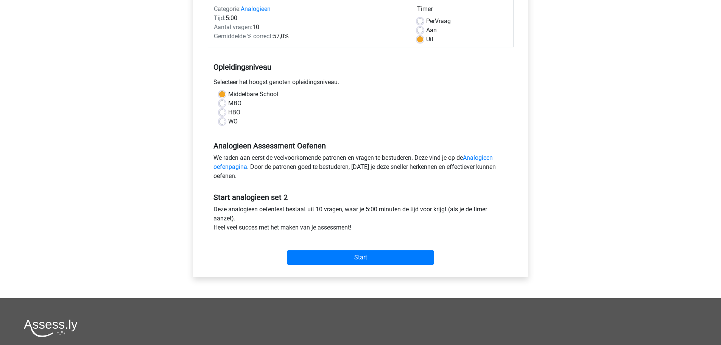
scroll to position [113, 0]
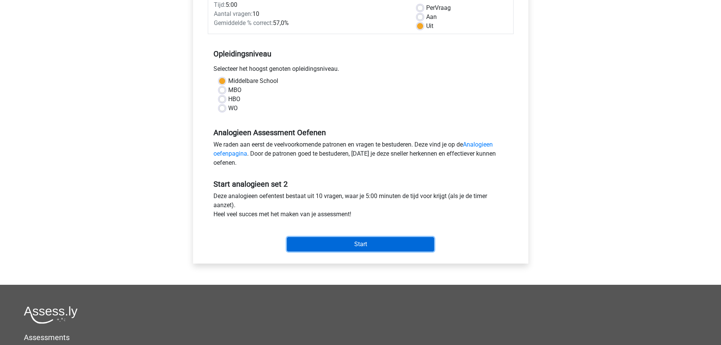
click at [340, 238] on input "Start" at bounding box center [360, 244] width 147 height 14
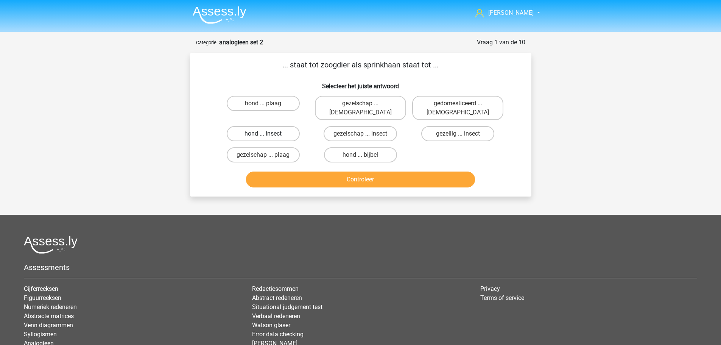
click at [270, 126] on label "hond ... insect" at bounding box center [263, 133] width 73 height 15
click at [268, 134] on input "hond ... insect" at bounding box center [265, 136] width 5 height 5
radio input "true"
click at [343, 171] on button "Controleer" at bounding box center [360, 179] width 229 height 16
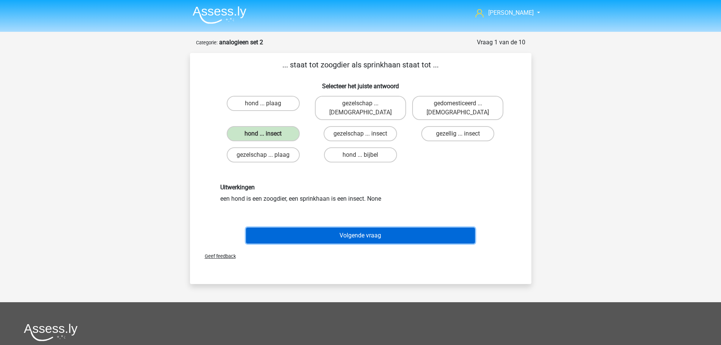
click at [340, 227] on button "Volgende vraag" at bounding box center [360, 235] width 229 height 16
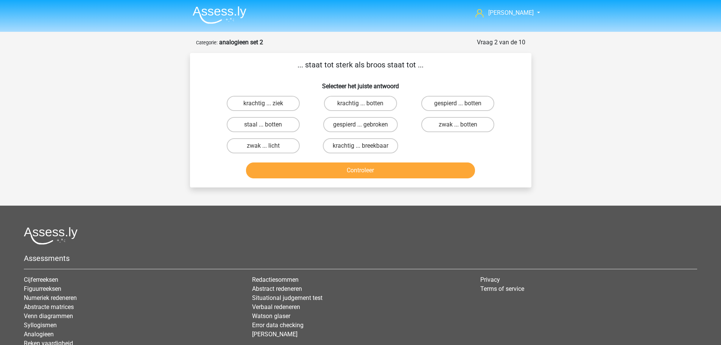
scroll to position [38, 0]
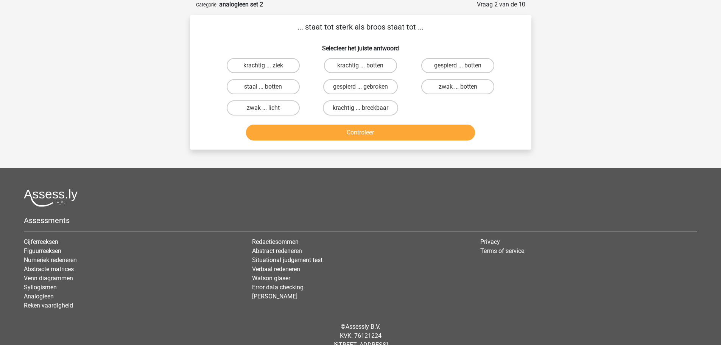
click at [364, 110] on input "krachtig ... breekbaar" at bounding box center [362, 110] width 5 height 5
radio input "true"
click at [364, 131] on button "Controleer" at bounding box center [360, 132] width 229 height 16
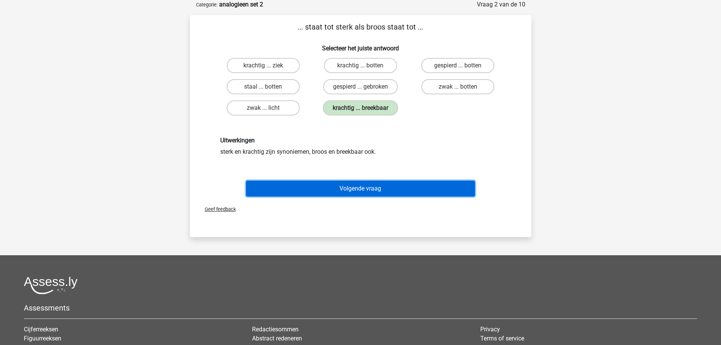
click at [361, 183] on button "Volgende vraag" at bounding box center [360, 188] width 229 height 16
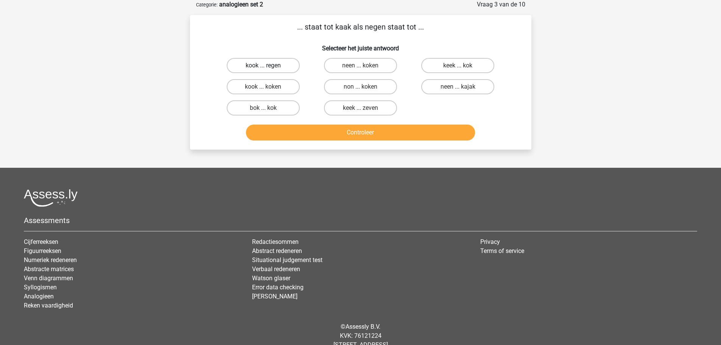
click at [269, 65] on label "kook ... regen" at bounding box center [263, 65] width 73 height 15
click at [268, 65] on input "kook ... regen" at bounding box center [265, 67] width 5 height 5
radio input "true"
click at [348, 135] on button "Controleer" at bounding box center [360, 132] width 229 height 16
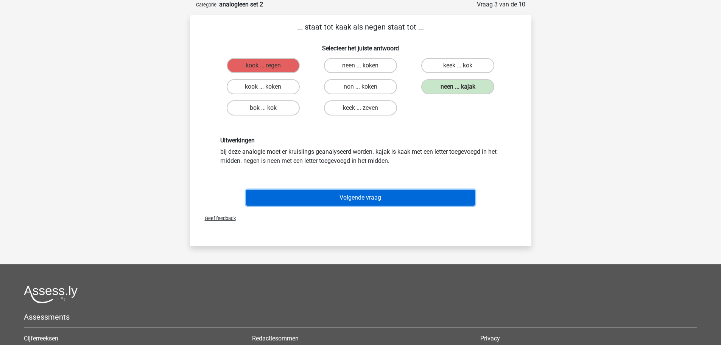
click at [355, 198] on button "Volgende vraag" at bounding box center [360, 198] width 229 height 16
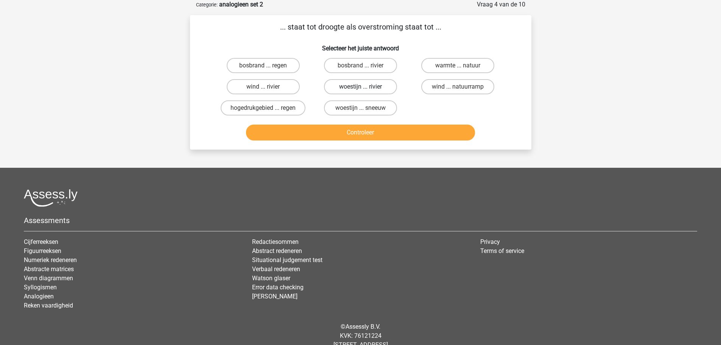
click at [341, 86] on label "woestijn ... rivier" at bounding box center [360, 86] width 73 height 15
click at [360, 87] on input "woestijn ... rivier" at bounding box center [362, 89] width 5 height 5
radio input "true"
click at [323, 129] on button "Controleer" at bounding box center [360, 132] width 229 height 16
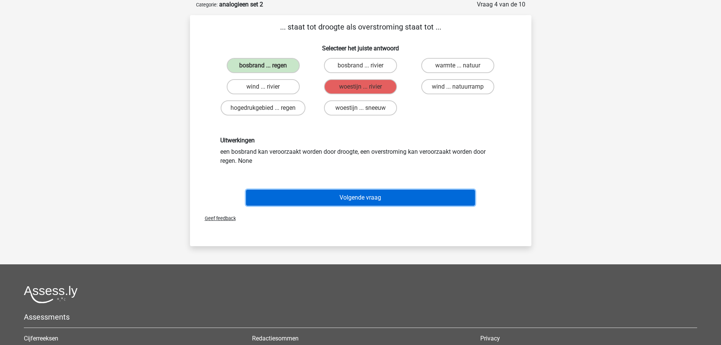
click at [320, 194] on button "Volgende vraag" at bounding box center [360, 198] width 229 height 16
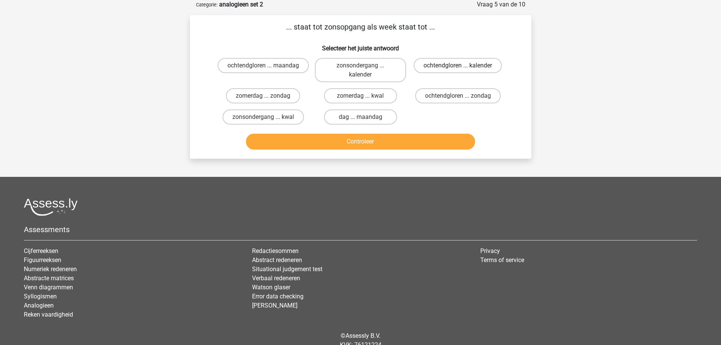
click at [426, 64] on label "ochtendgloren ... kalender" at bounding box center [457, 65] width 88 height 15
click at [458, 65] on input "ochtendgloren ... kalender" at bounding box center [460, 67] width 5 height 5
radio input "true"
click at [359, 143] on button "Controleer" at bounding box center [360, 142] width 229 height 16
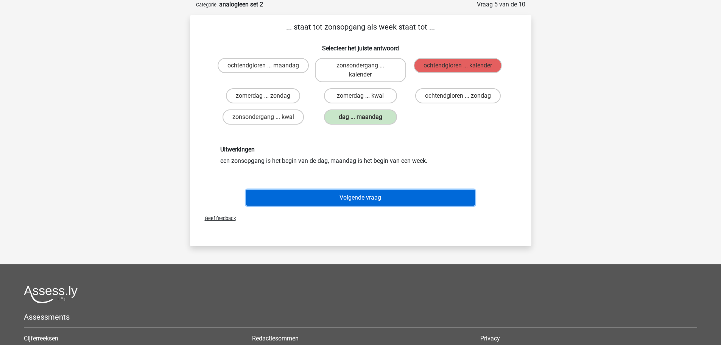
click at [362, 196] on button "Volgende vraag" at bounding box center [360, 198] width 229 height 16
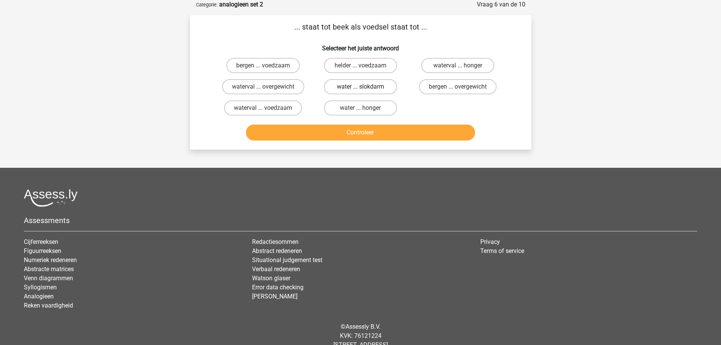
click at [370, 88] on label "water ... slokdarm" at bounding box center [360, 86] width 73 height 15
click at [365, 88] on input "water ... slokdarm" at bounding box center [362, 89] width 5 height 5
radio input "true"
click at [379, 134] on button "Controleer" at bounding box center [360, 132] width 229 height 16
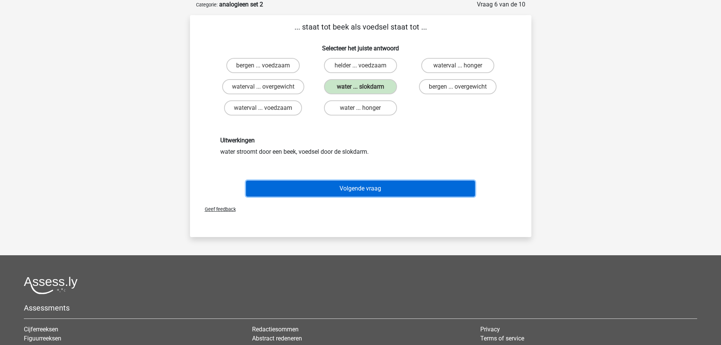
click at [368, 186] on button "Volgende vraag" at bounding box center [360, 188] width 229 height 16
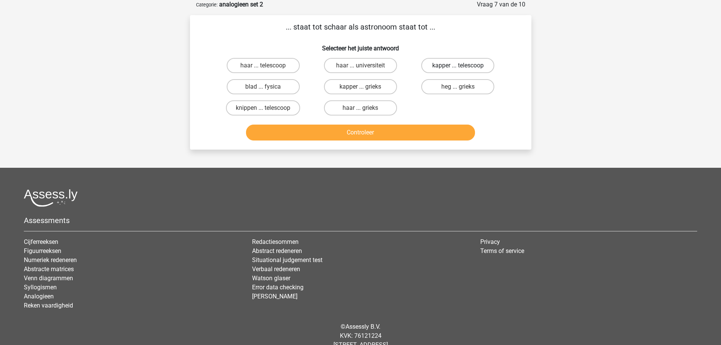
click at [455, 68] on label "kapper ... telescoop" at bounding box center [457, 65] width 73 height 15
click at [458, 68] on input "kapper ... telescoop" at bounding box center [460, 67] width 5 height 5
radio input "true"
click at [405, 137] on button "Controleer" at bounding box center [360, 132] width 229 height 16
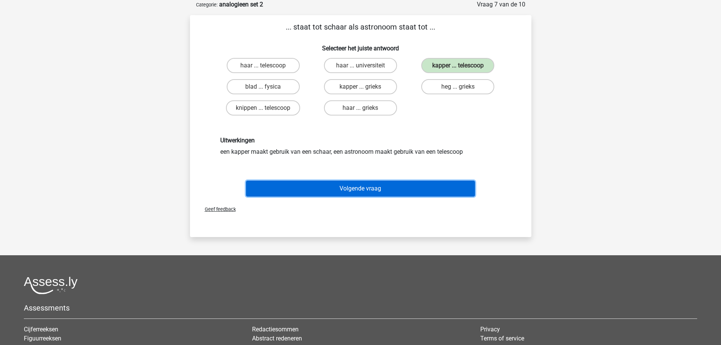
click at [359, 187] on button "Volgende vraag" at bounding box center [360, 188] width 229 height 16
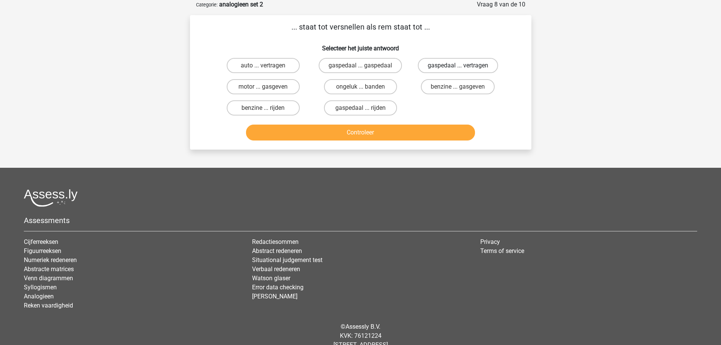
click at [442, 67] on label "gaspedaal ... vertragen" at bounding box center [458, 65] width 80 height 15
click at [458, 67] on input "gaspedaal ... vertragen" at bounding box center [460, 67] width 5 height 5
radio input "true"
click at [375, 132] on button "Controleer" at bounding box center [360, 132] width 229 height 16
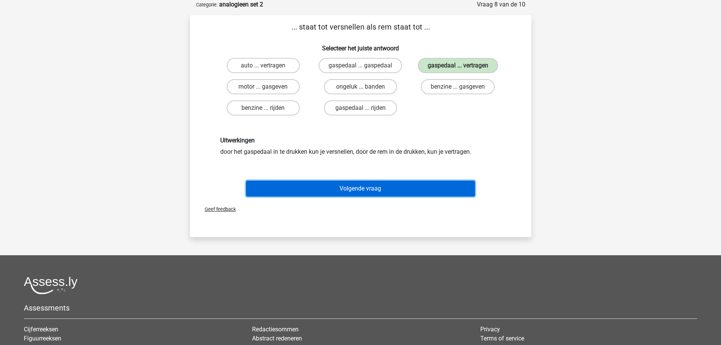
click at [359, 183] on button "Volgende vraag" at bounding box center [360, 188] width 229 height 16
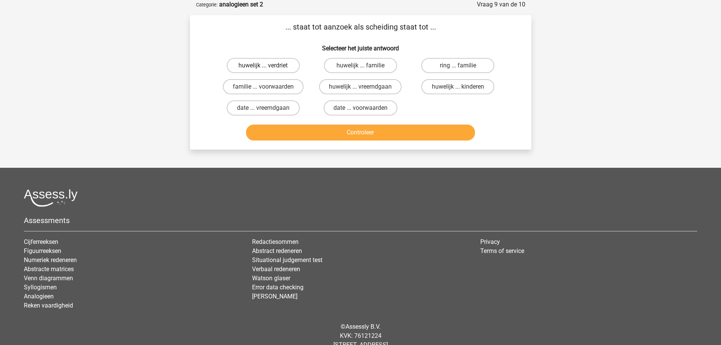
click at [279, 70] on label "huwelijk ... verdriet" at bounding box center [263, 65] width 73 height 15
click at [268, 70] on input "huwelijk ... verdriet" at bounding box center [265, 67] width 5 height 5
radio input "true"
click at [311, 138] on button "Controleer" at bounding box center [360, 132] width 229 height 16
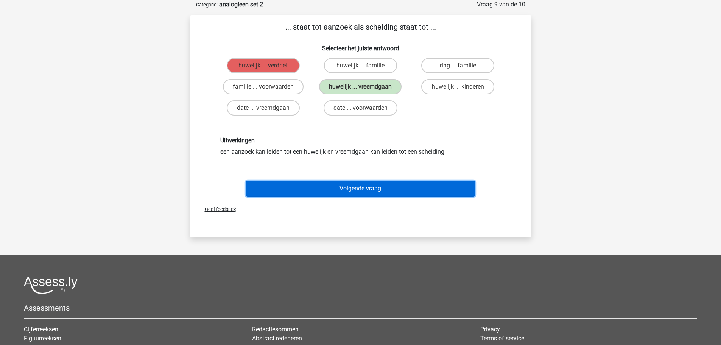
click at [344, 189] on button "Volgende vraag" at bounding box center [360, 188] width 229 height 16
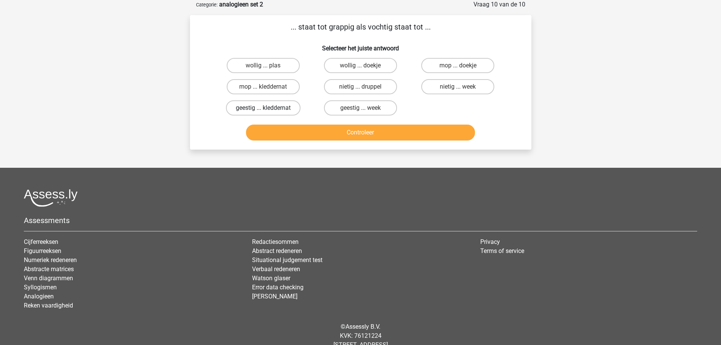
click at [279, 113] on label "geestig ... kleddernat" at bounding box center [263, 107] width 75 height 15
click at [268, 113] on input "geestig ... kleddernat" at bounding box center [265, 110] width 5 height 5
radio input "true"
click at [328, 134] on button "Controleer" at bounding box center [360, 132] width 229 height 16
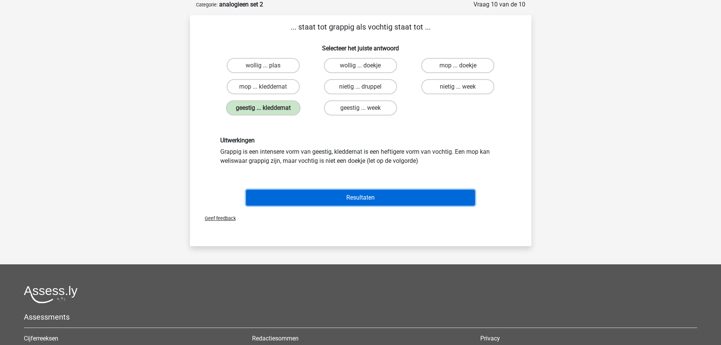
click at [377, 197] on button "Resultaten" at bounding box center [360, 198] width 229 height 16
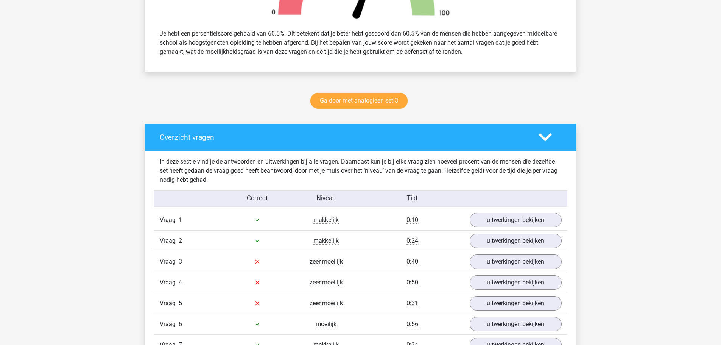
scroll to position [303, 0]
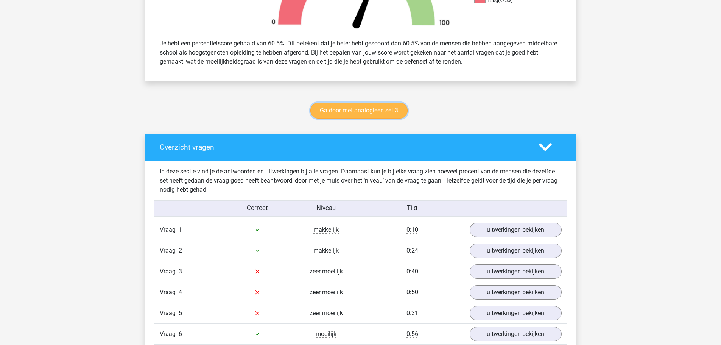
click at [338, 112] on link "Ga door met analogieen set 3" at bounding box center [358, 111] width 97 height 16
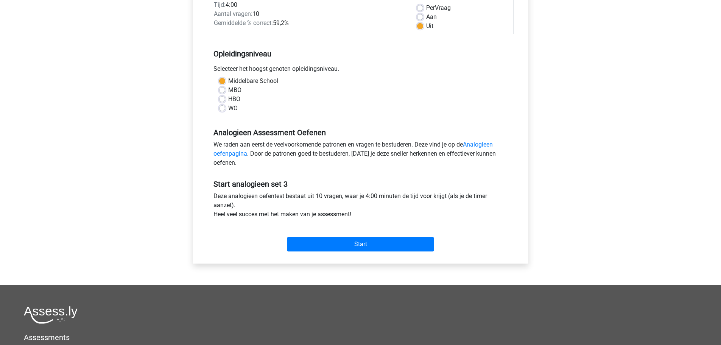
scroll to position [151, 0]
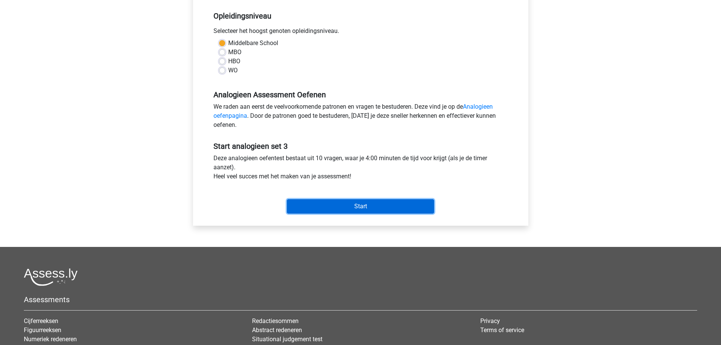
click at [345, 202] on input "Start" at bounding box center [360, 206] width 147 height 14
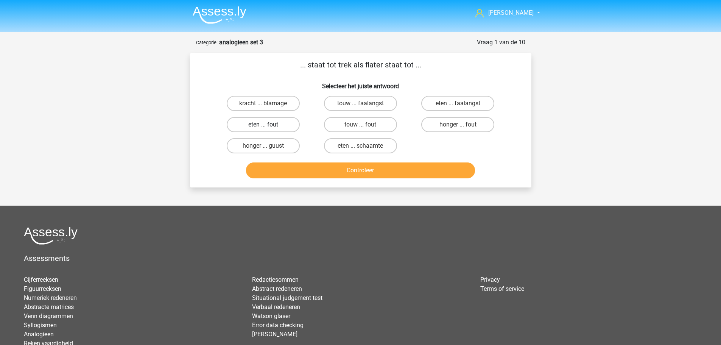
click at [274, 124] on label "eten ... fout" at bounding box center [263, 124] width 73 height 15
click at [268, 124] on input "eten ... fout" at bounding box center [265, 126] width 5 height 5
radio input "true"
click at [339, 171] on button "Controleer" at bounding box center [360, 170] width 229 height 16
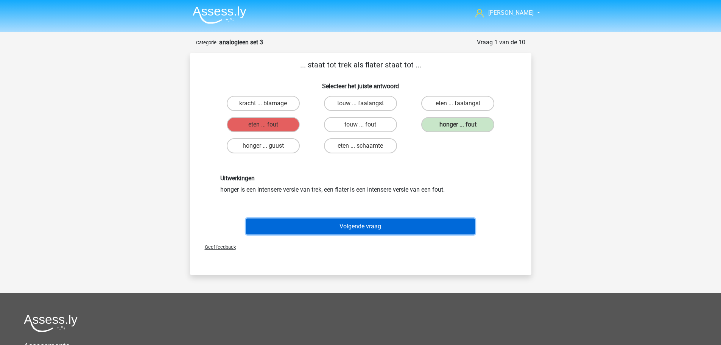
click at [348, 222] on button "Volgende vraag" at bounding box center [360, 226] width 229 height 16
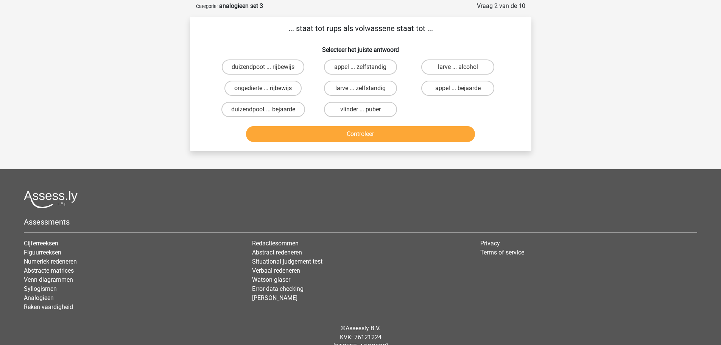
scroll to position [38, 0]
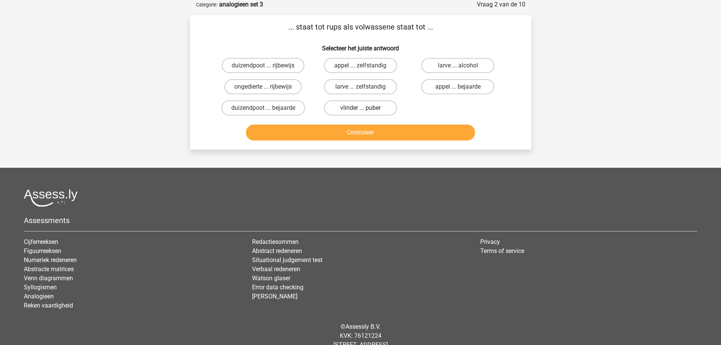
click at [353, 107] on label "vlinder ... puber" at bounding box center [360, 107] width 73 height 15
click at [360, 108] on input "vlinder ... puber" at bounding box center [362, 110] width 5 height 5
radio input "true"
click at [366, 136] on button "Controleer" at bounding box center [360, 132] width 229 height 16
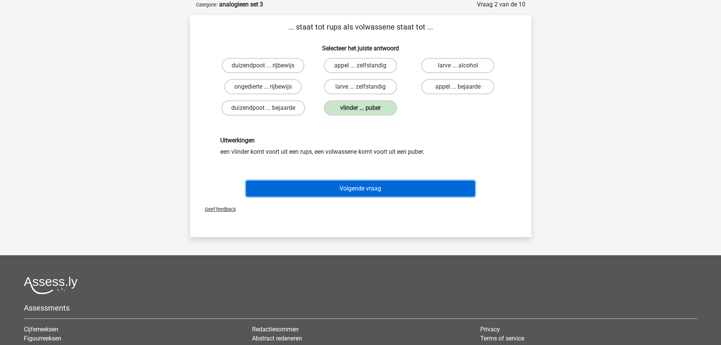
click at [361, 188] on button "Volgende vraag" at bounding box center [360, 188] width 229 height 16
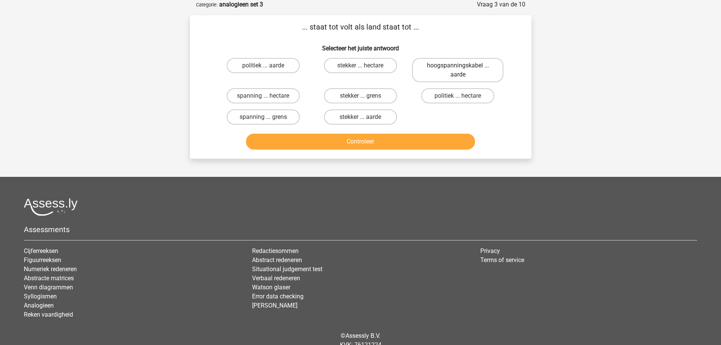
click at [435, 75] on label "hoogspanningskabel ... aarde" at bounding box center [457, 70] width 91 height 24
click at [458, 70] on input "hoogspanningskabel ... aarde" at bounding box center [460, 67] width 5 height 5
radio input "true"
click at [371, 148] on button "Controleer" at bounding box center [360, 142] width 229 height 16
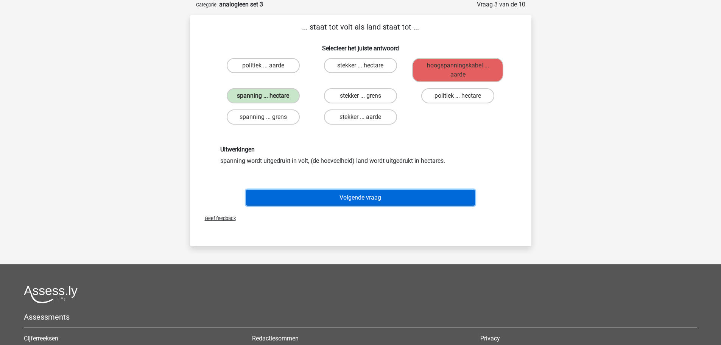
click at [356, 195] on button "Volgende vraag" at bounding box center [360, 198] width 229 height 16
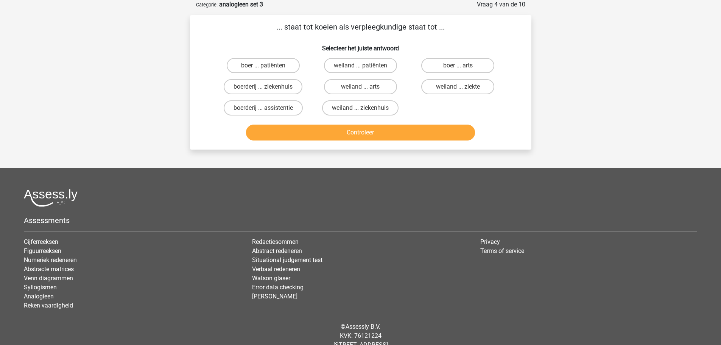
click at [263, 68] on input "boer ... patiënten" at bounding box center [265, 67] width 5 height 5
radio input "true"
click at [335, 135] on button "Controleer" at bounding box center [360, 132] width 229 height 16
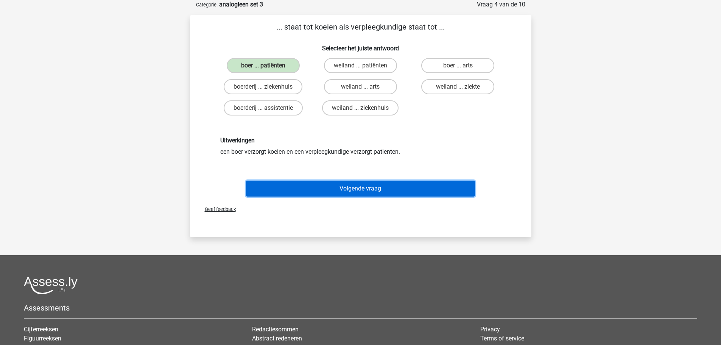
click at [361, 193] on button "Volgende vraag" at bounding box center [360, 188] width 229 height 16
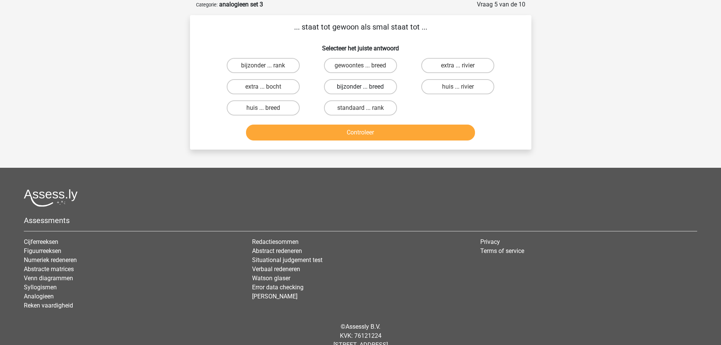
click at [347, 89] on label "bijzonder ... breed" at bounding box center [360, 86] width 73 height 15
click at [360, 89] on input "bijzonder ... breed" at bounding box center [362, 89] width 5 height 5
radio input "true"
click at [364, 132] on button "Controleer" at bounding box center [360, 132] width 229 height 16
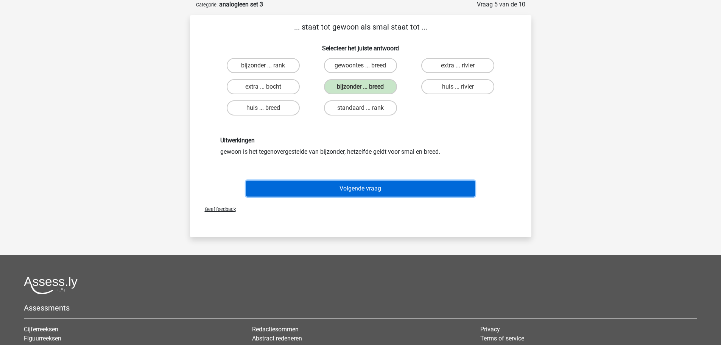
click at [371, 183] on button "Volgende vraag" at bounding box center [360, 188] width 229 height 16
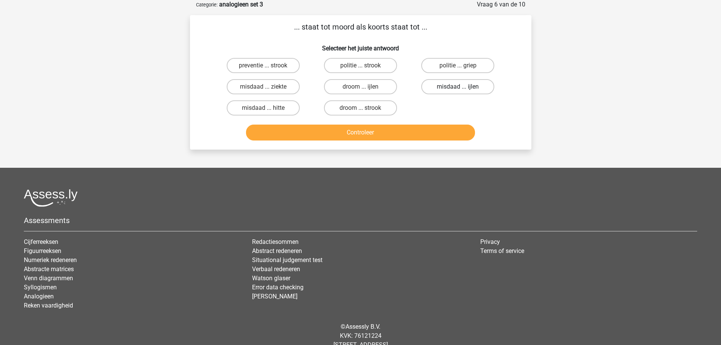
click at [428, 90] on label "misdaad ... ijlen" at bounding box center [457, 86] width 73 height 15
click at [458, 90] on input "misdaad ... ijlen" at bounding box center [460, 89] width 5 height 5
radio input "true"
click at [393, 130] on button "Controleer" at bounding box center [360, 132] width 229 height 16
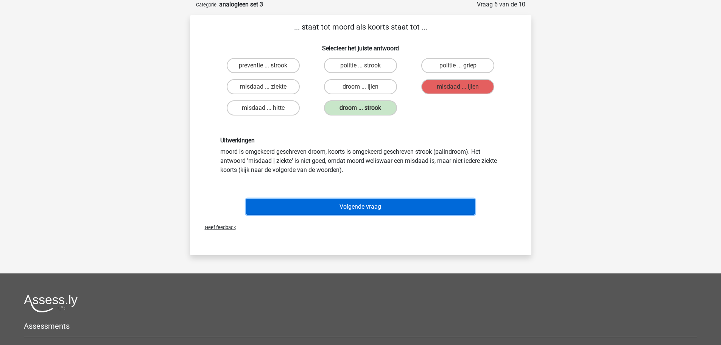
click at [344, 205] on button "Volgende vraag" at bounding box center [360, 207] width 229 height 16
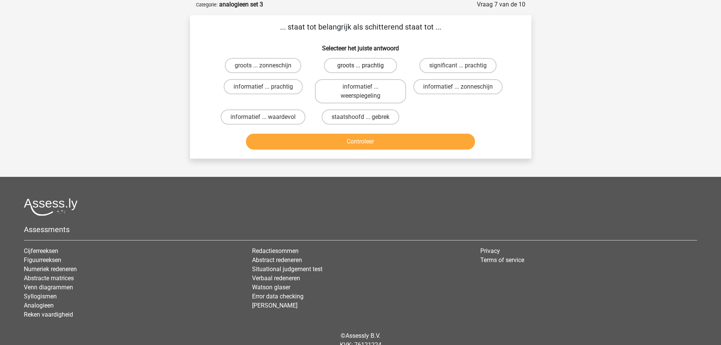
click at [349, 67] on label "groots ... prachtig" at bounding box center [360, 65] width 73 height 15
click at [360, 67] on input "groots ... prachtig" at bounding box center [362, 67] width 5 height 5
radio input "true"
click at [368, 137] on button "Controleer" at bounding box center [360, 142] width 229 height 16
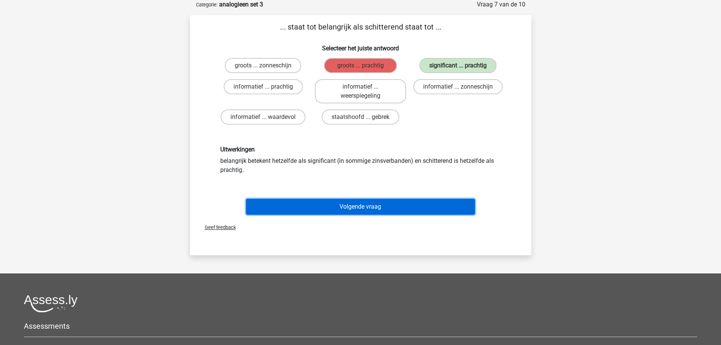
click at [354, 206] on button "Volgende vraag" at bounding box center [360, 207] width 229 height 16
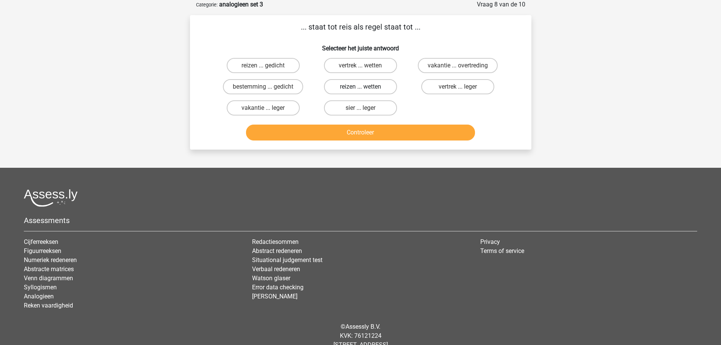
click at [355, 87] on label "reizen ... wetten" at bounding box center [360, 86] width 73 height 15
click at [360, 87] on input "reizen ... wetten" at bounding box center [362, 89] width 5 height 5
radio input "true"
click at [366, 131] on button "Controleer" at bounding box center [360, 132] width 229 height 16
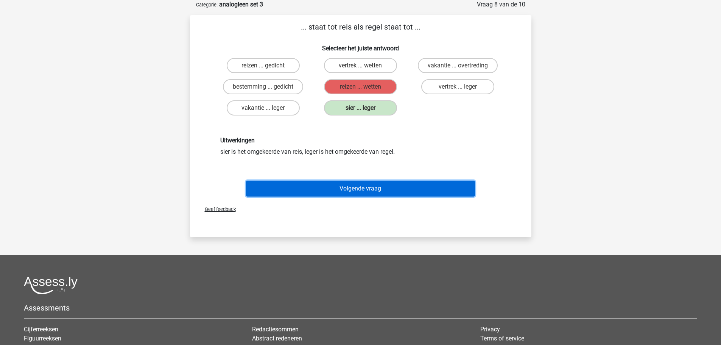
click at [353, 189] on button "Volgende vraag" at bounding box center [360, 188] width 229 height 16
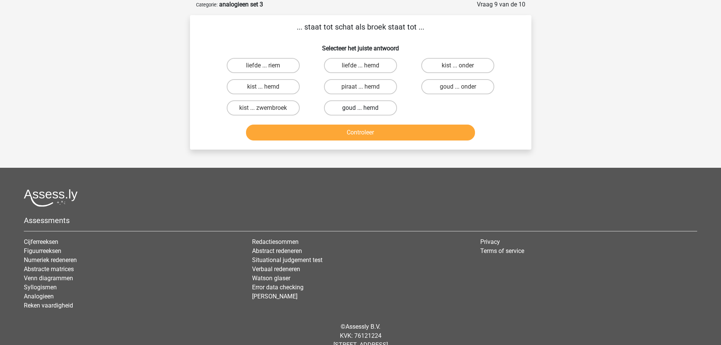
click at [357, 105] on label "goud ... hemd" at bounding box center [360, 107] width 73 height 15
click at [360, 108] on input "goud ... hemd" at bounding box center [362, 110] width 5 height 5
radio input "true"
click at [360, 137] on button "Controleer" at bounding box center [360, 132] width 229 height 16
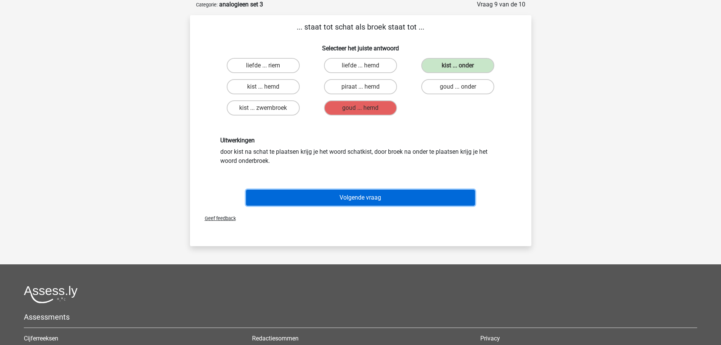
click at [361, 198] on button "Volgende vraag" at bounding box center [360, 198] width 229 height 16
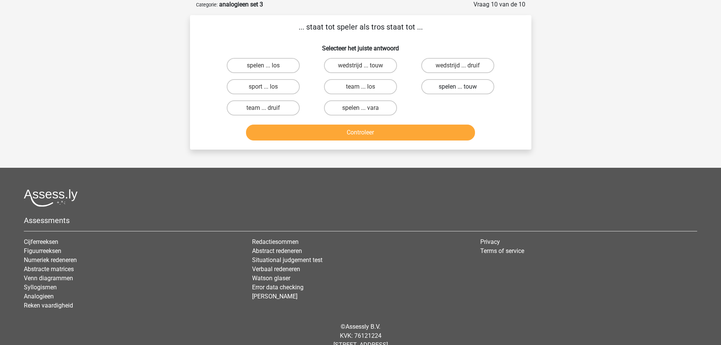
drag, startPoint x: 445, startPoint y: 89, endPoint x: 441, endPoint y: 90, distance: 4.8
click at [444, 89] on label "spelen ... touw" at bounding box center [457, 86] width 73 height 15
click at [458, 89] on input "spelen ... touw" at bounding box center [460, 89] width 5 height 5
radio input "true"
click at [396, 132] on button "Controleer" at bounding box center [360, 132] width 229 height 16
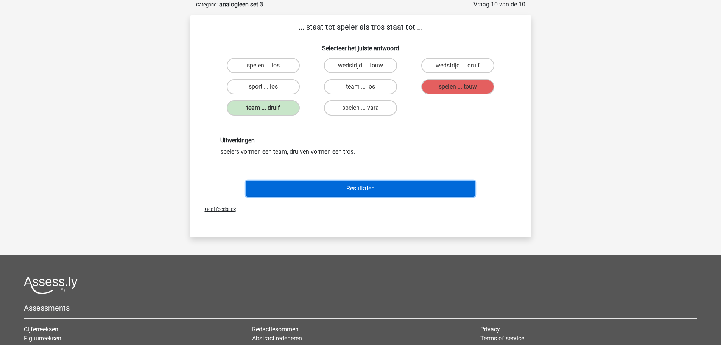
click at [365, 188] on button "Resultaten" at bounding box center [360, 188] width 229 height 16
